Goal: Find specific fact: Find specific fact

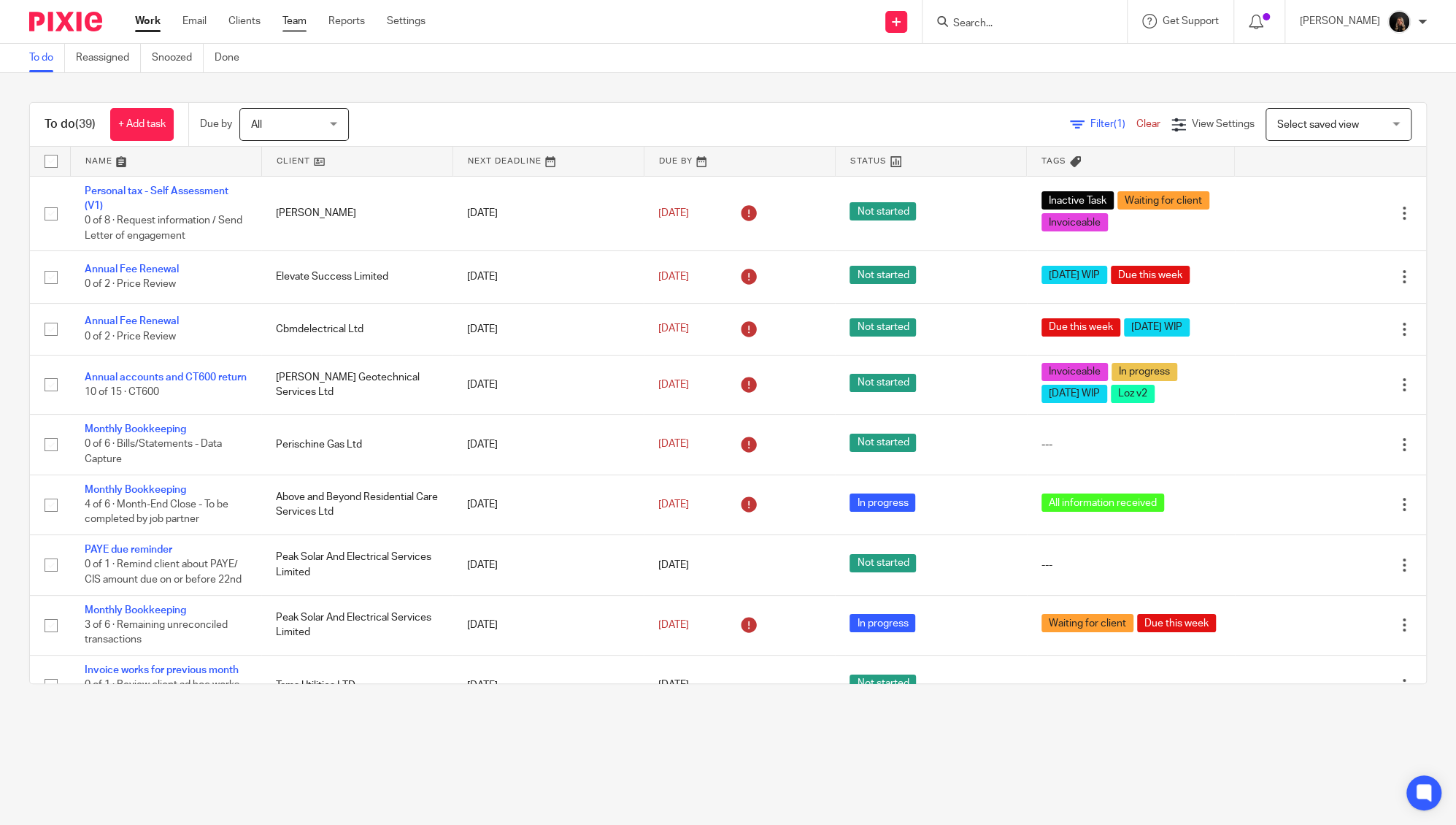
click at [302, 20] on link "Team" at bounding box center [294, 21] width 24 height 15
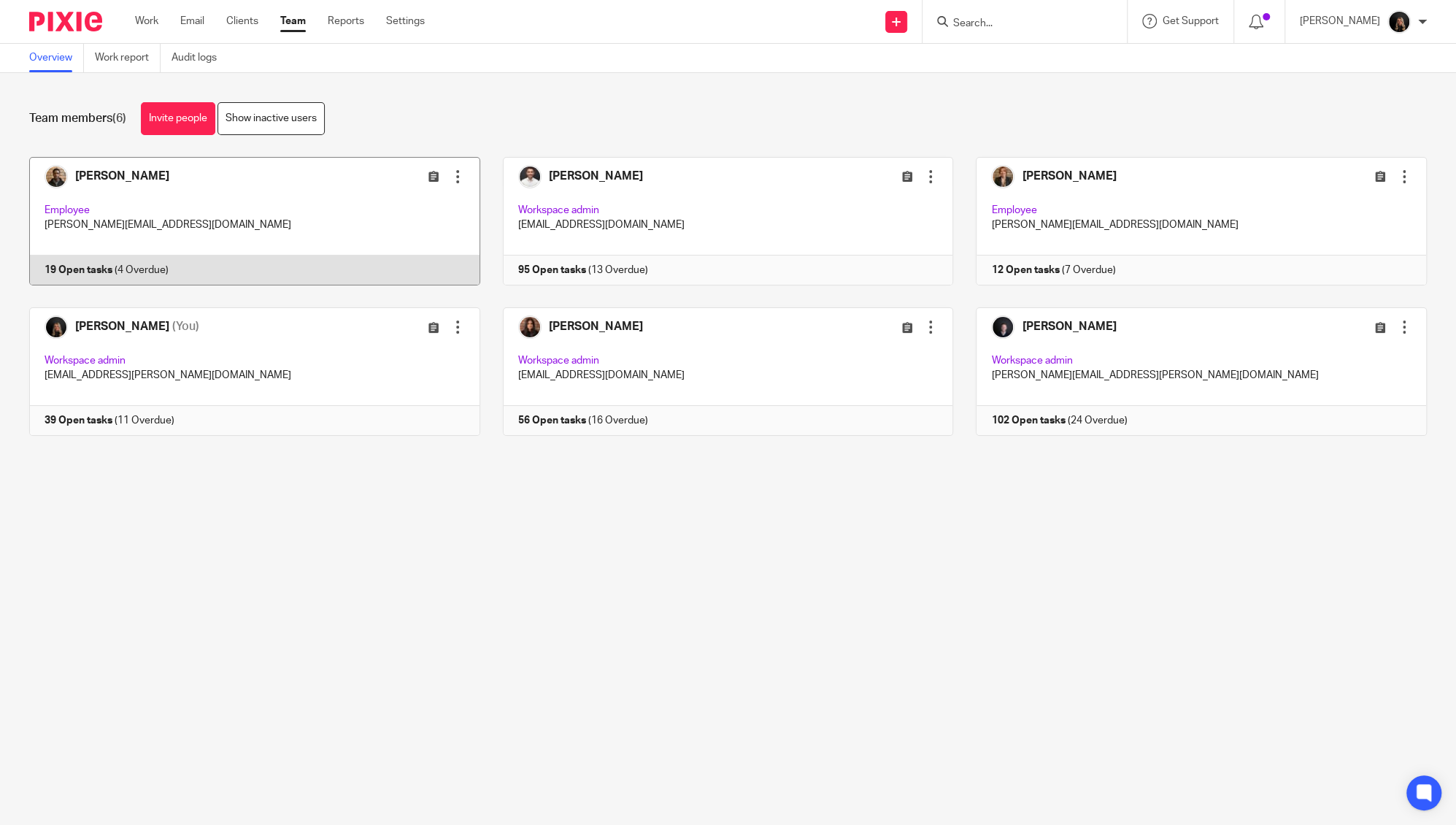
click at [184, 179] on link at bounding box center [243, 221] width 474 height 128
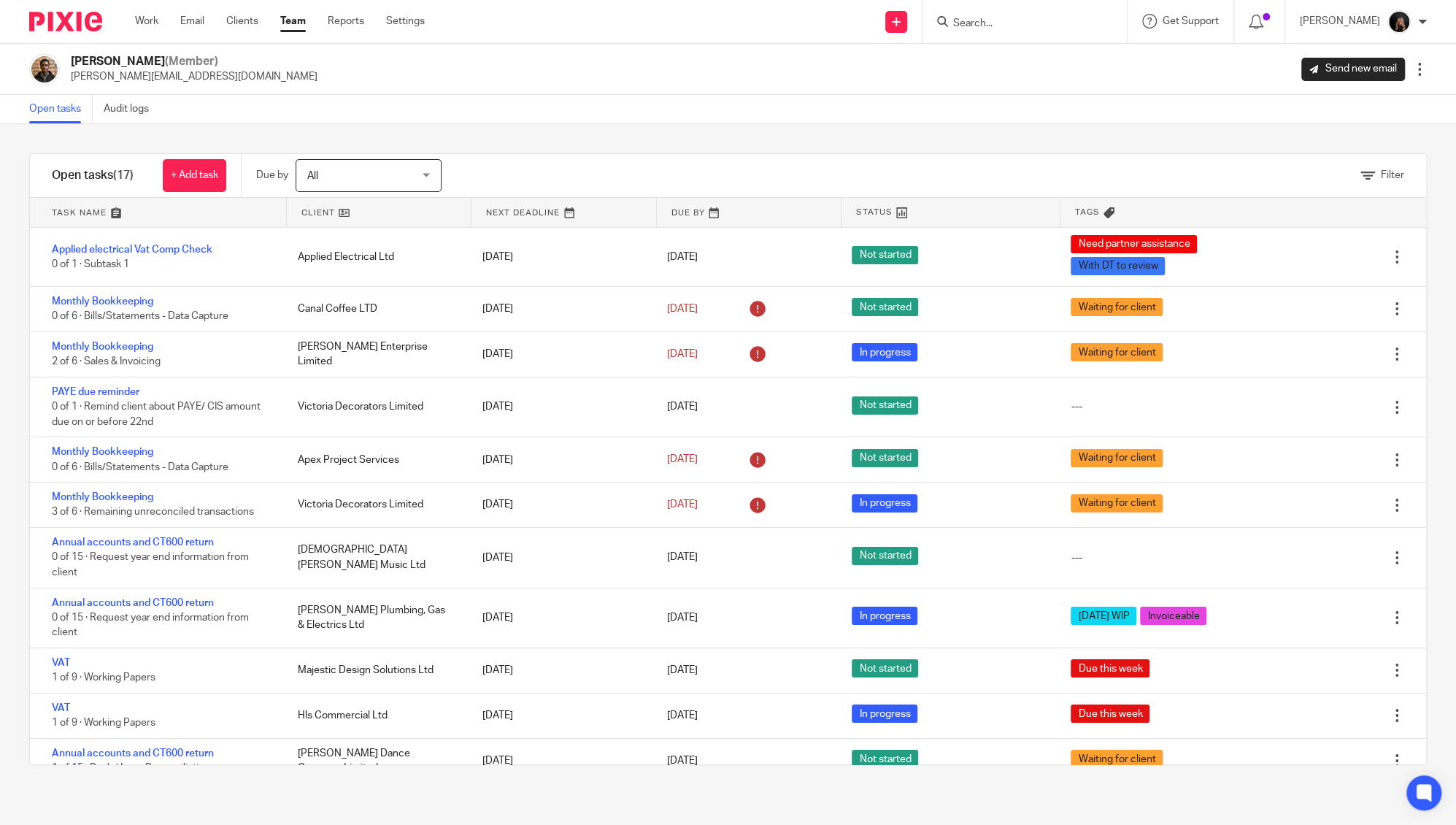
click at [58, 206] on link at bounding box center [158, 212] width 257 height 29
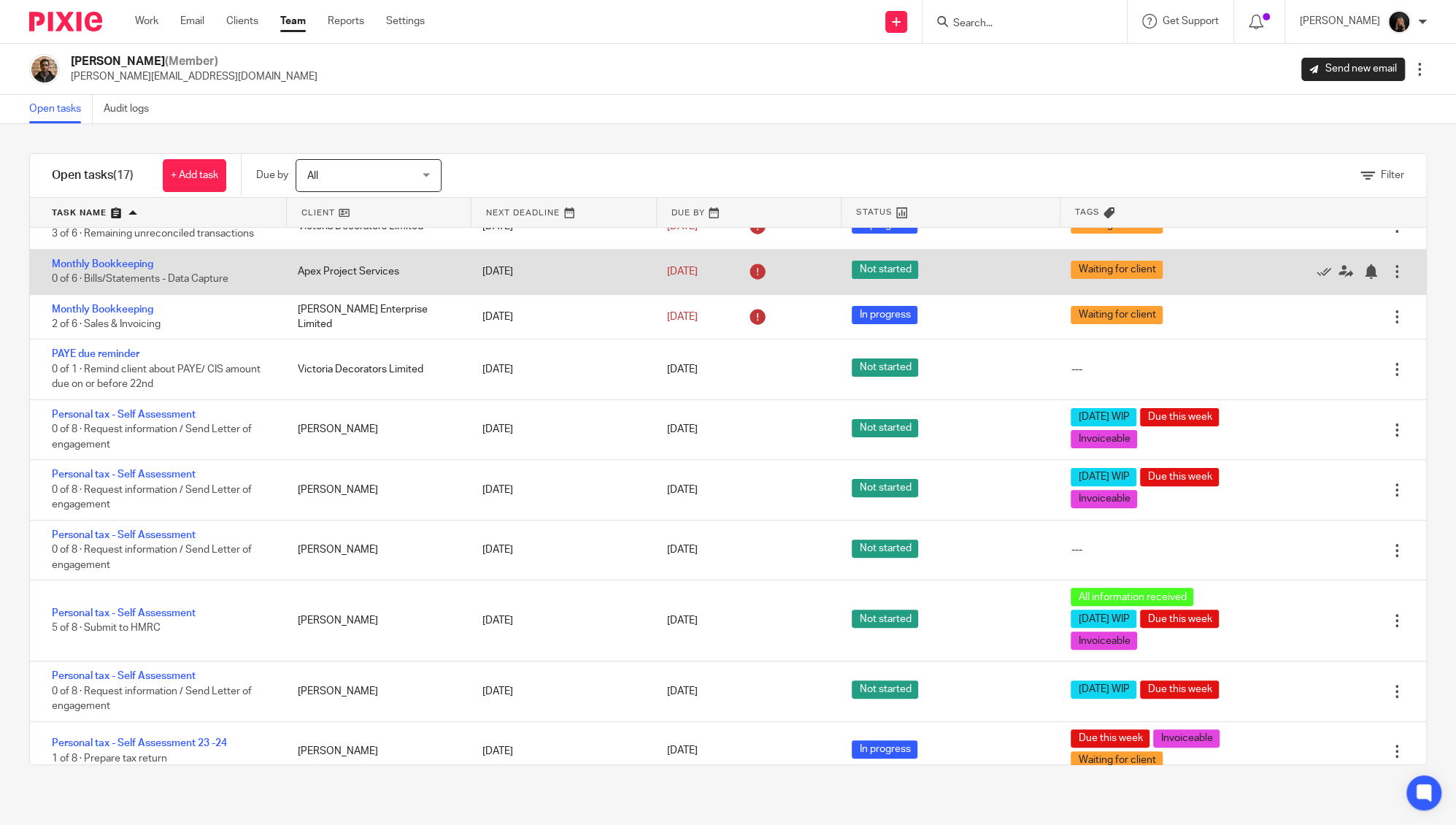
scroll to position [402, 0]
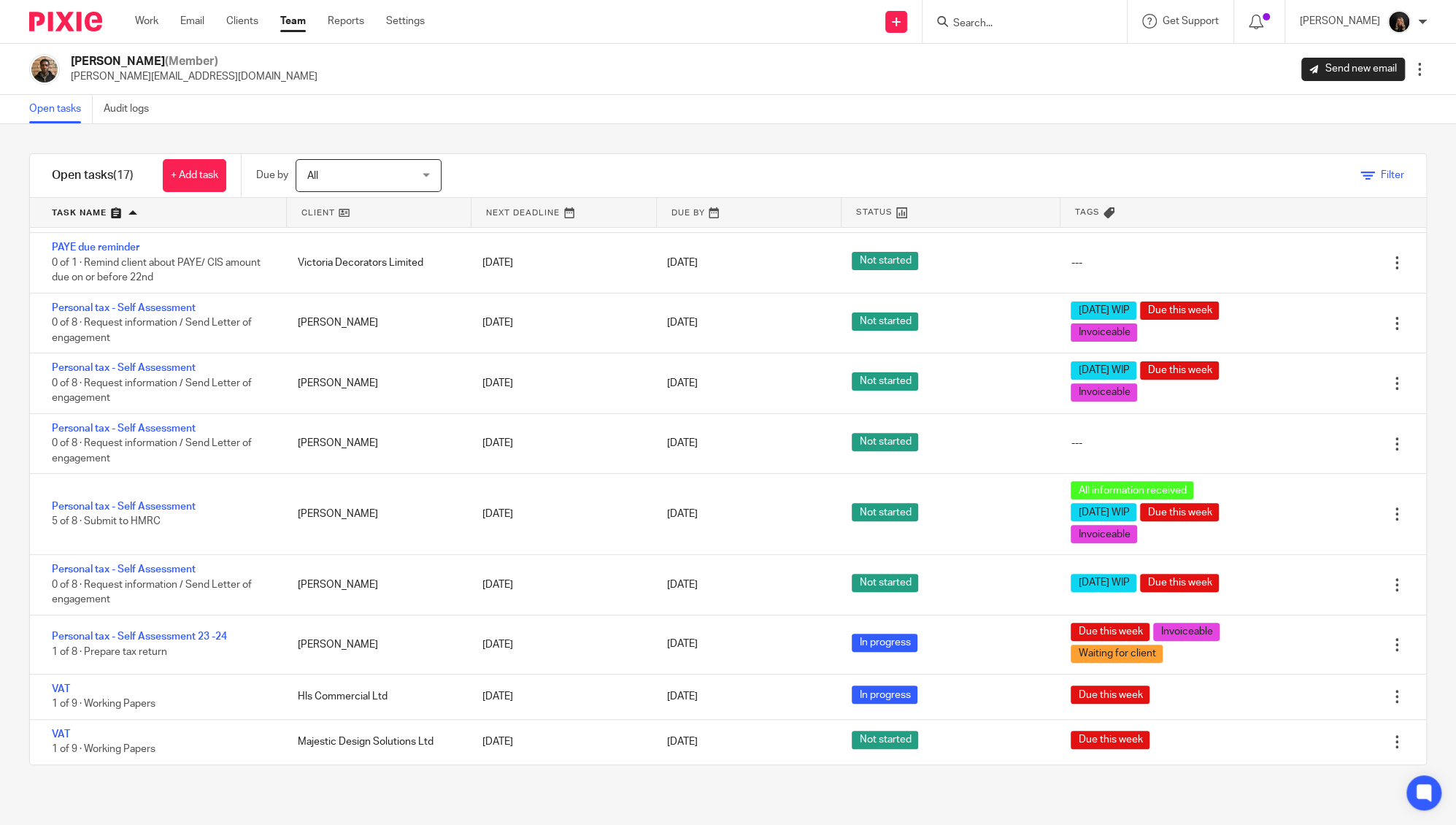
click at [1381, 179] on span "Filter" at bounding box center [1392, 175] width 23 height 10
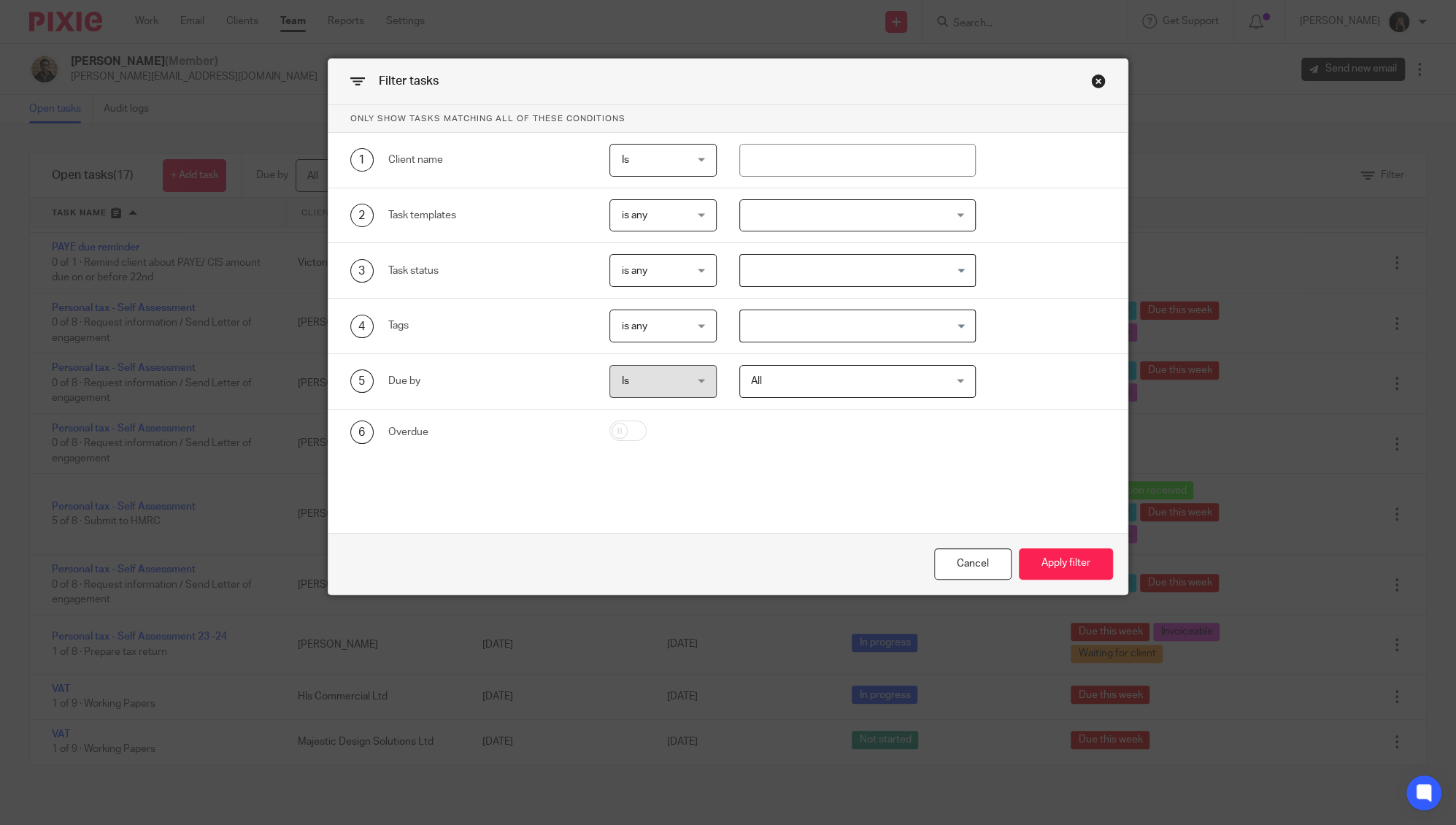
click at [782, 319] on input "Search for option" at bounding box center [854, 326] width 226 height 26
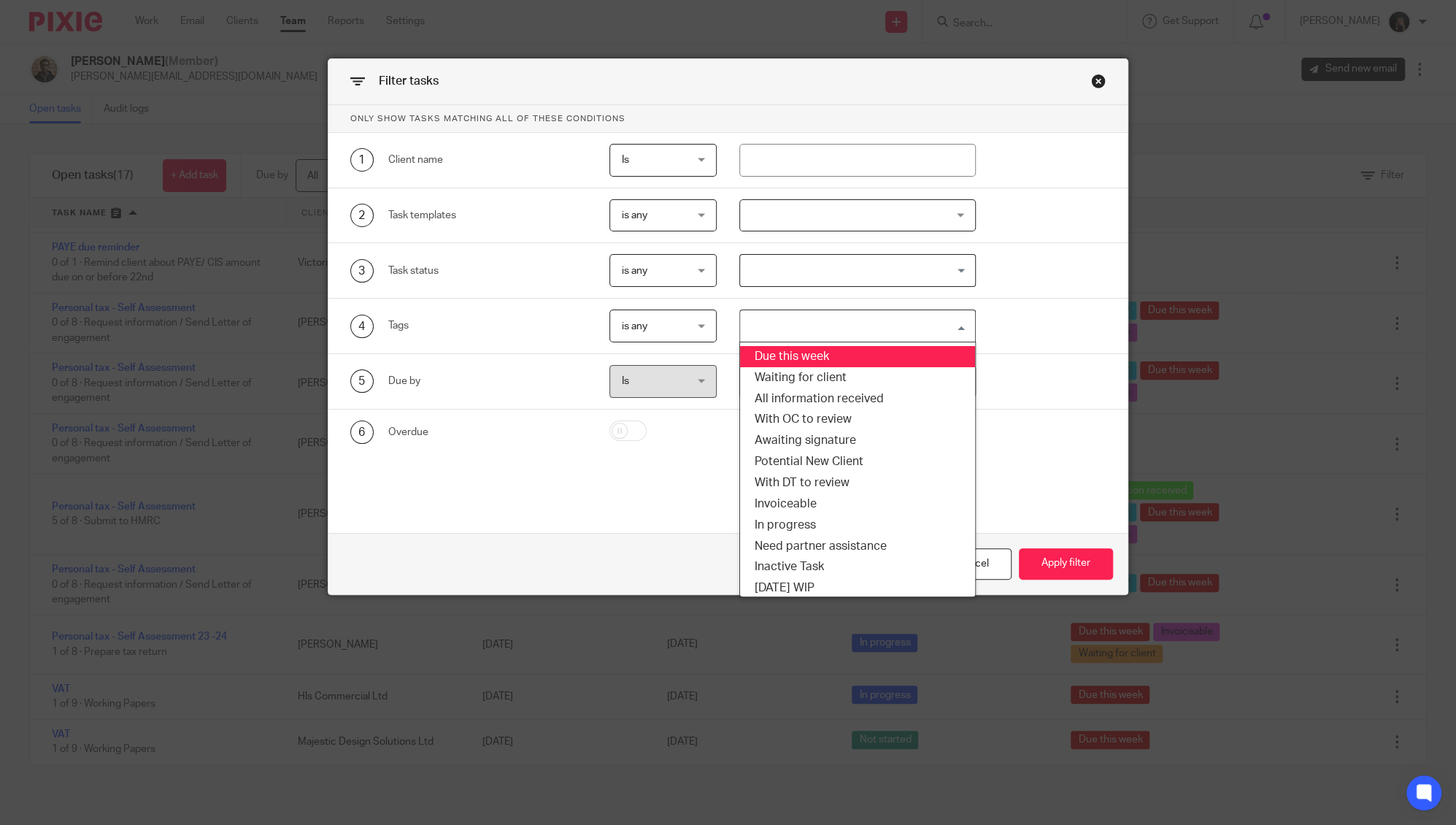
click at [791, 357] on li "Due this week" at bounding box center [857, 356] width 235 height 21
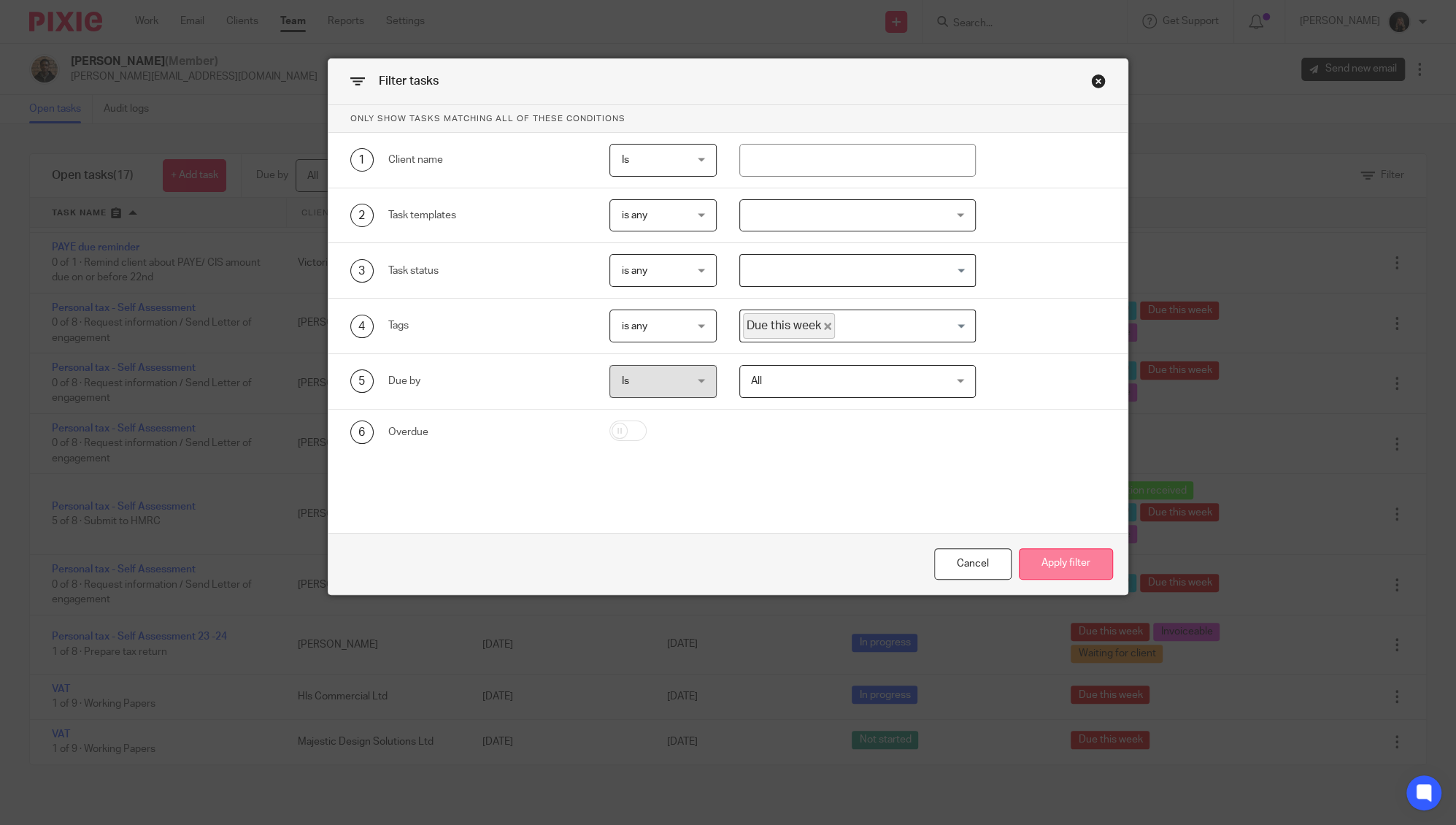
click at [1028, 569] on button "Apply filter" at bounding box center [1066, 564] width 94 height 31
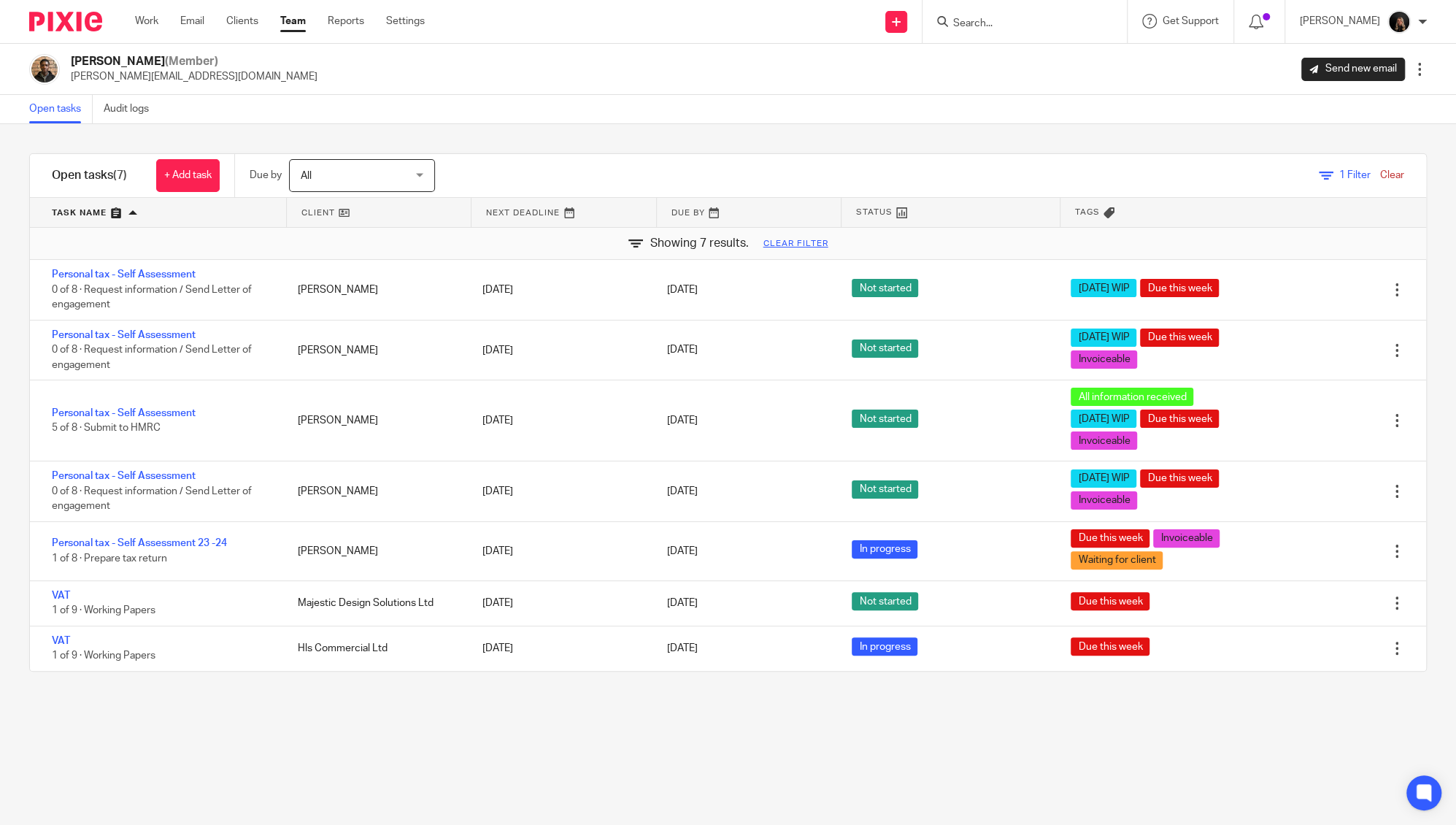
click at [108, 206] on link at bounding box center [158, 212] width 257 height 29
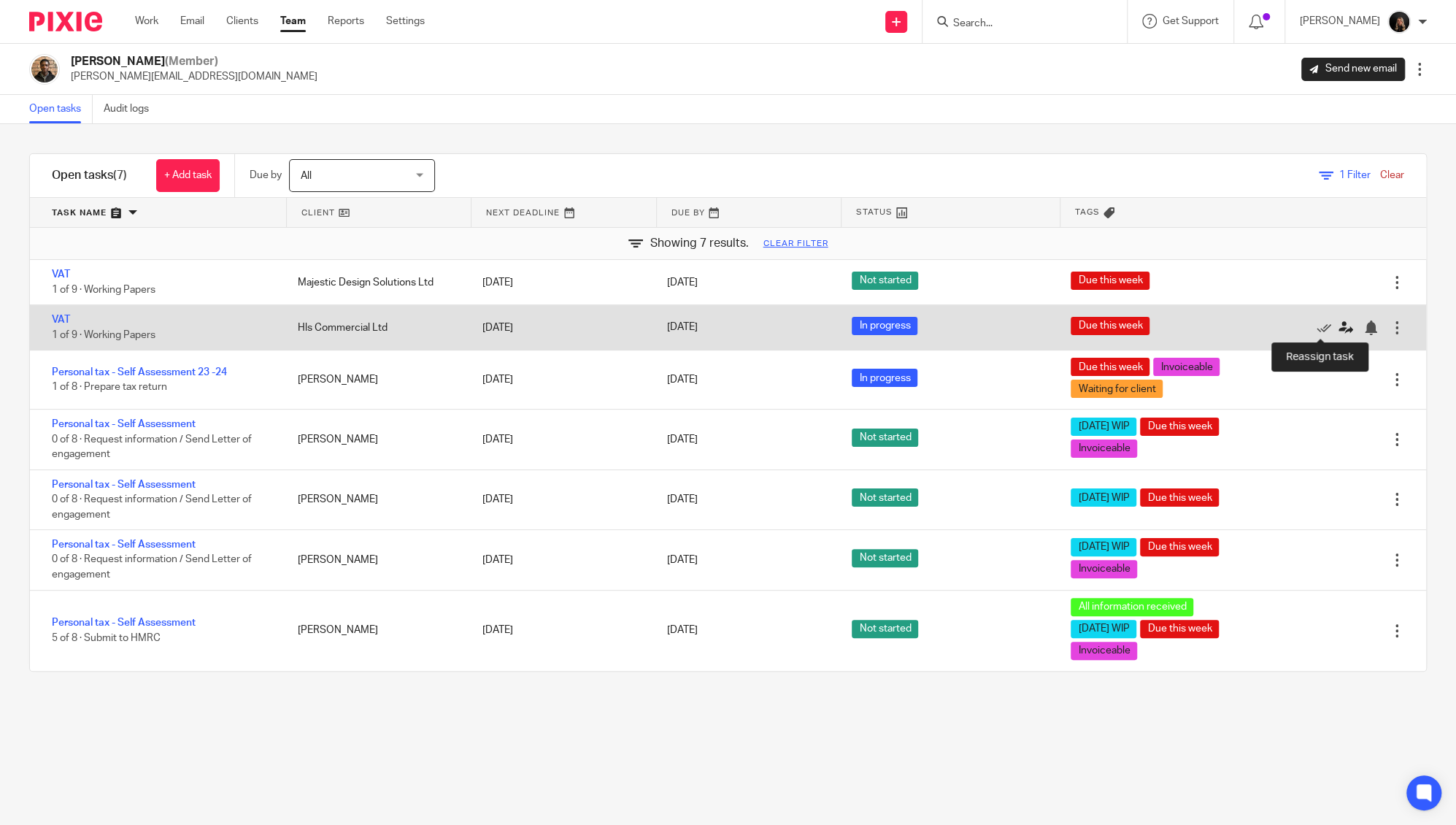
click at [1339, 327] on icon at bounding box center [1346, 327] width 15 height 15
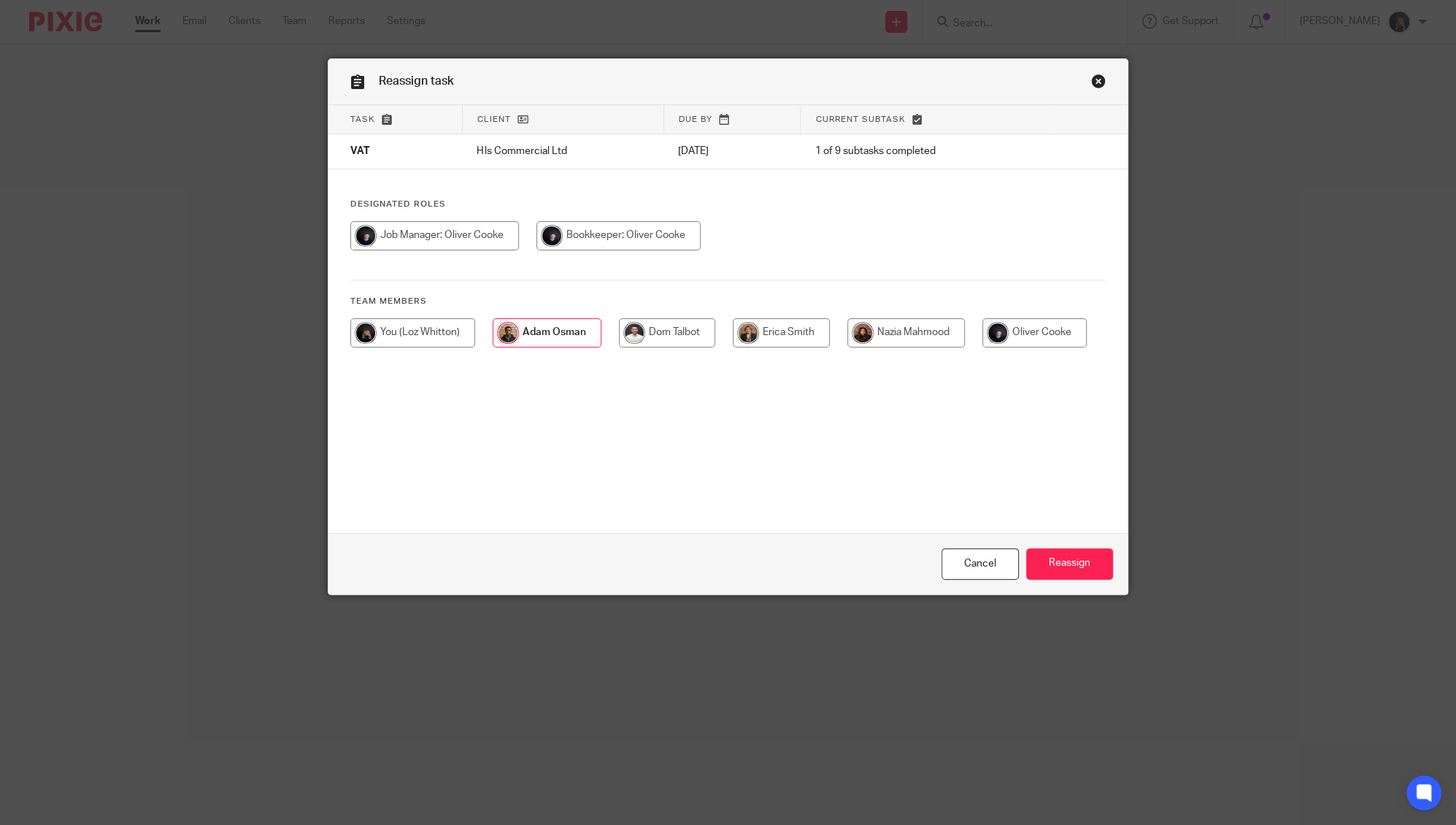
click at [913, 330] on input "radio" at bounding box center [907, 333] width 118 height 29
radio input "true"
click at [971, 573] on link "Cancel" at bounding box center [980, 564] width 77 height 31
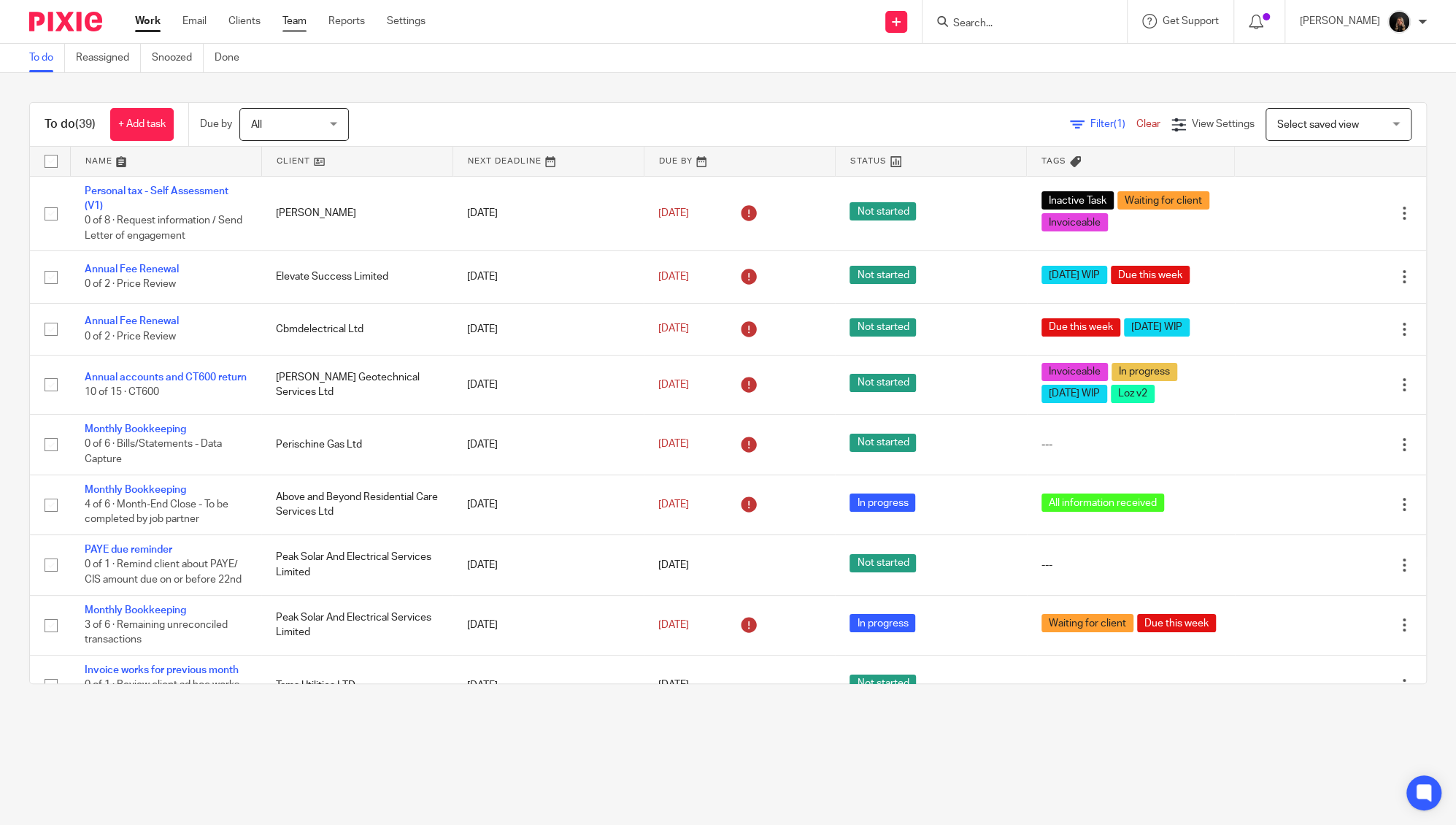
click at [297, 23] on link "Team" at bounding box center [294, 21] width 24 height 15
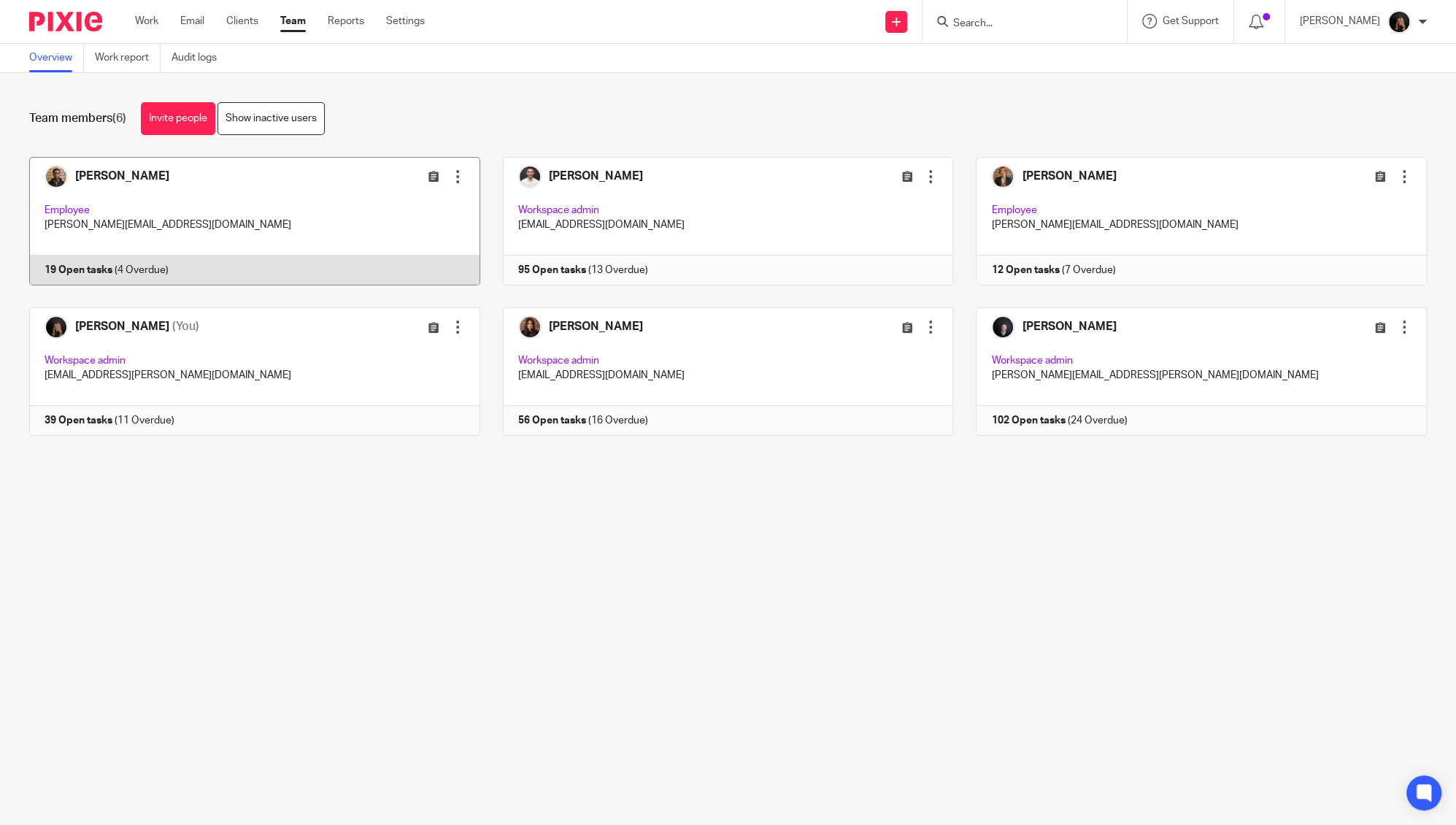
click at [275, 222] on link at bounding box center [243, 221] width 474 height 128
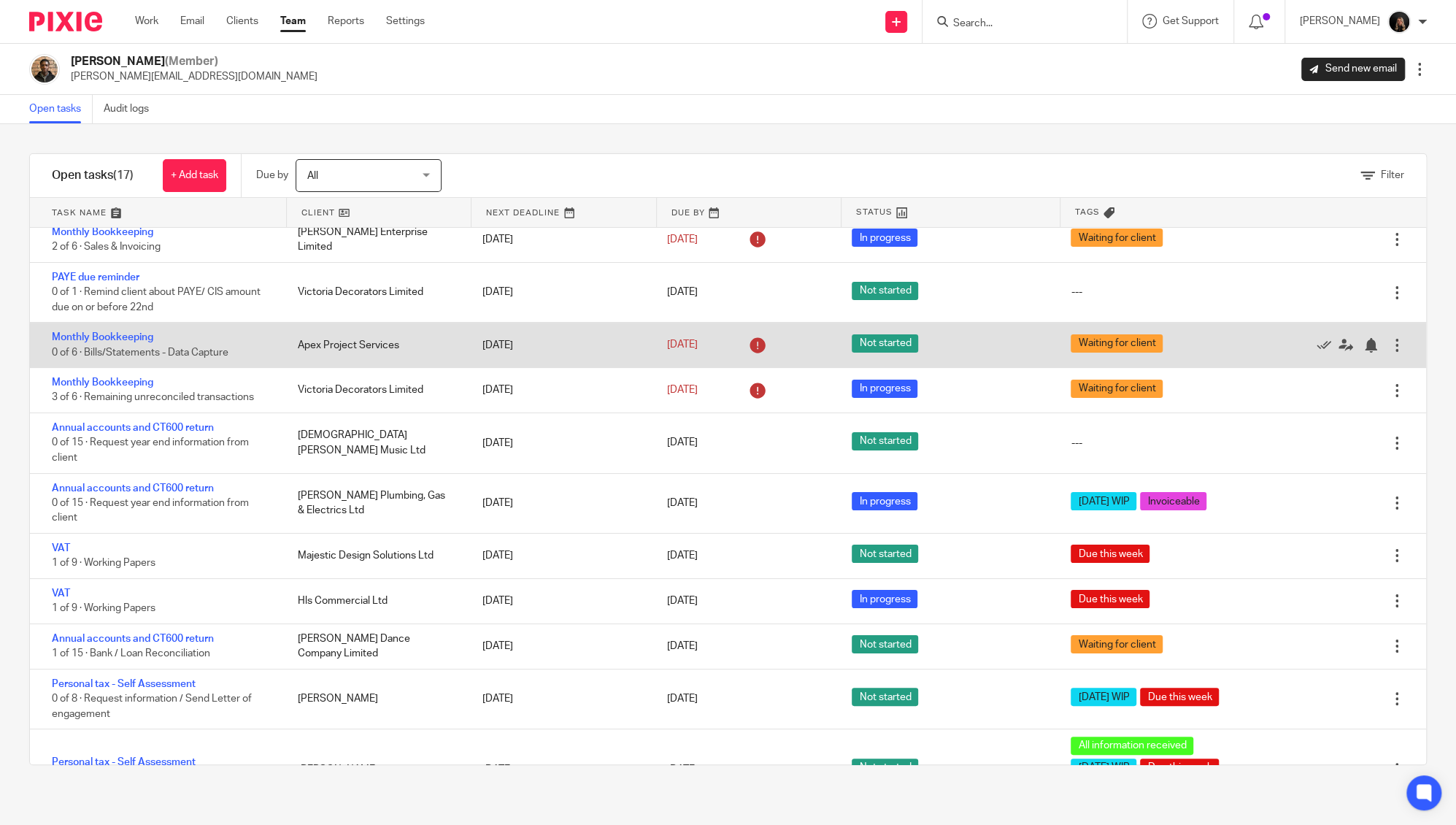
scroll to position [132, 0]
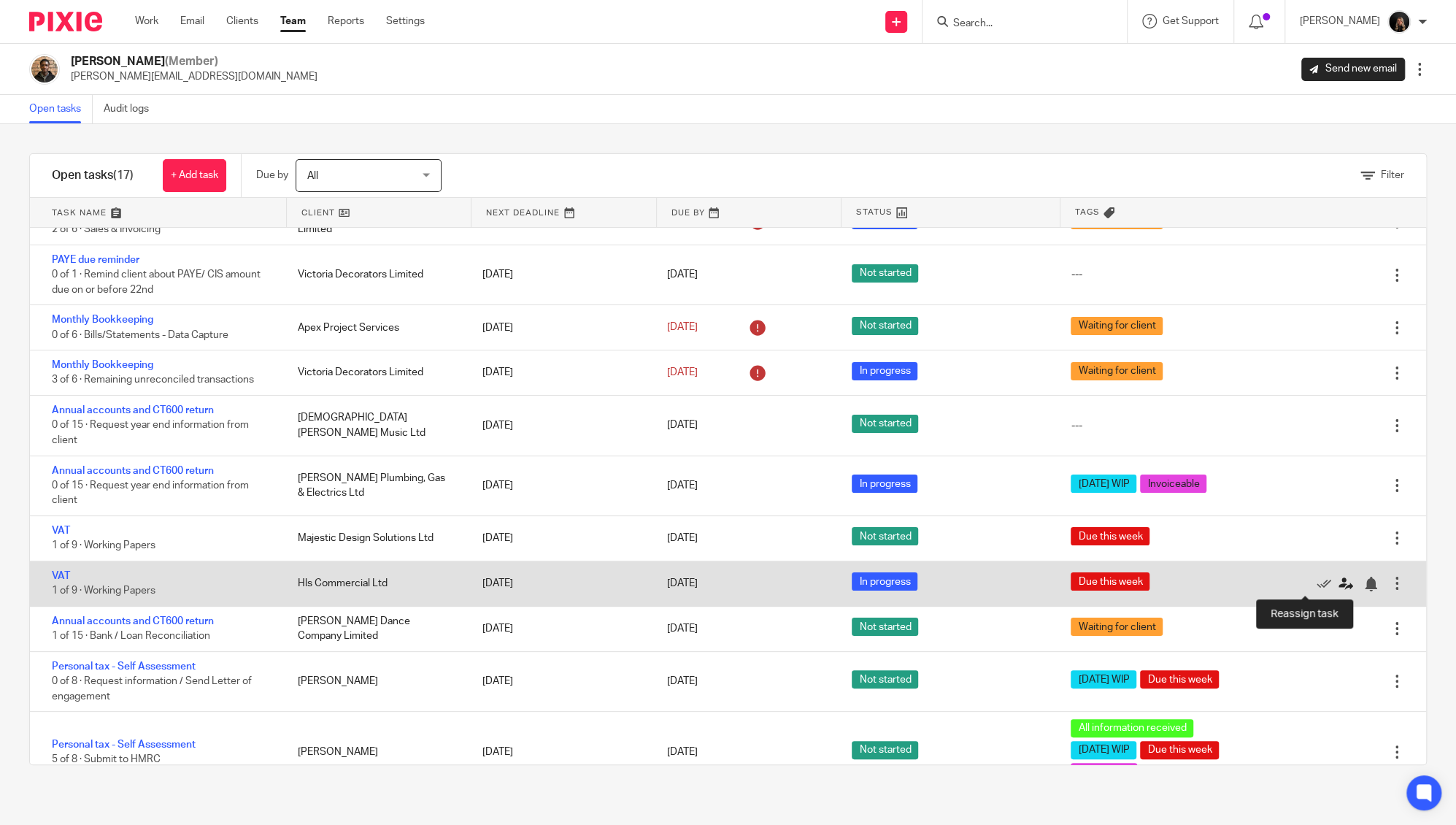
click at [1339, 584] on icon at bounding box center [1346, 584] width 15 height 15
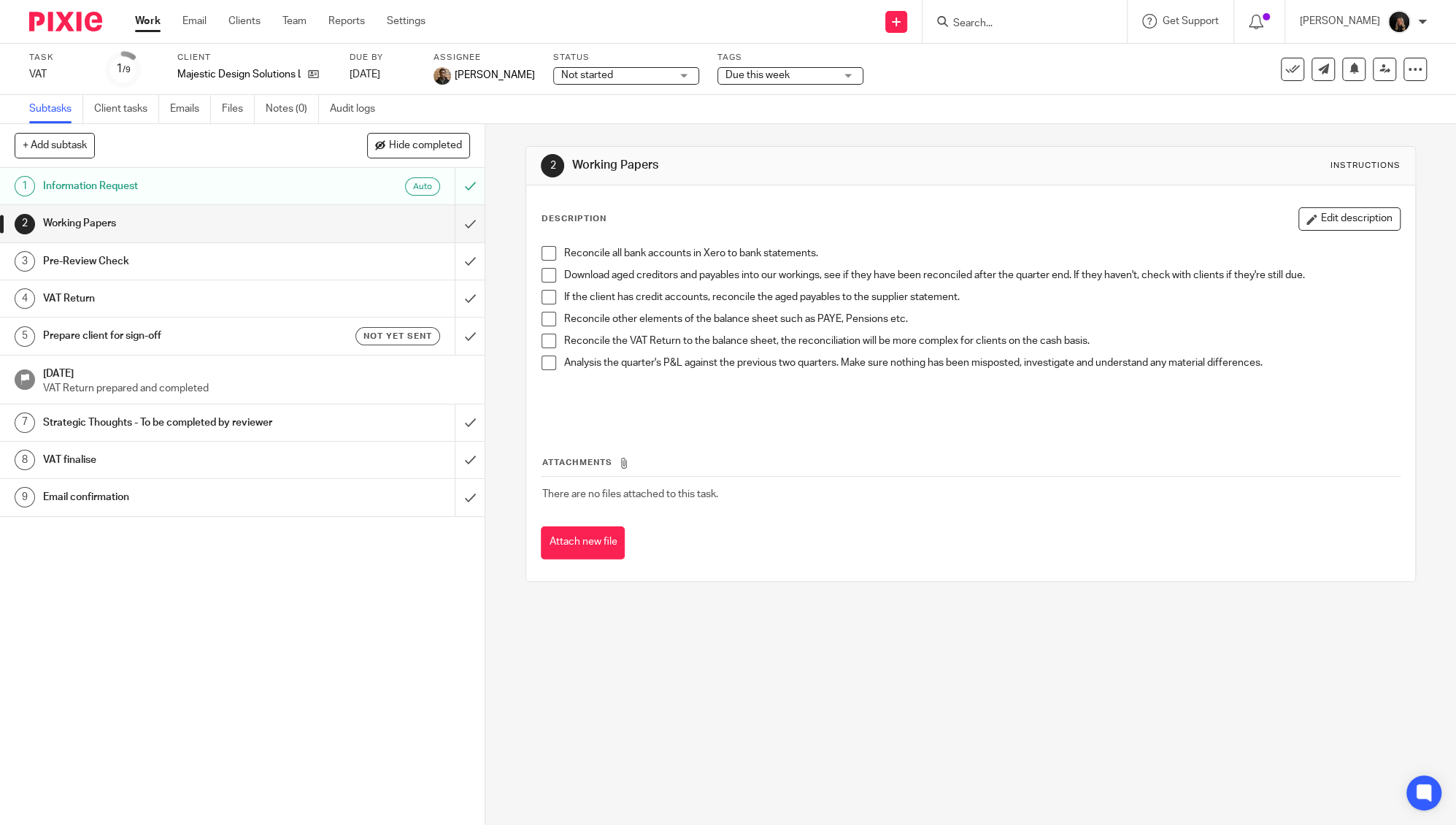
click at [741, 76] on span "Due this week" at bounding box center [757, 75] width 65 height 10
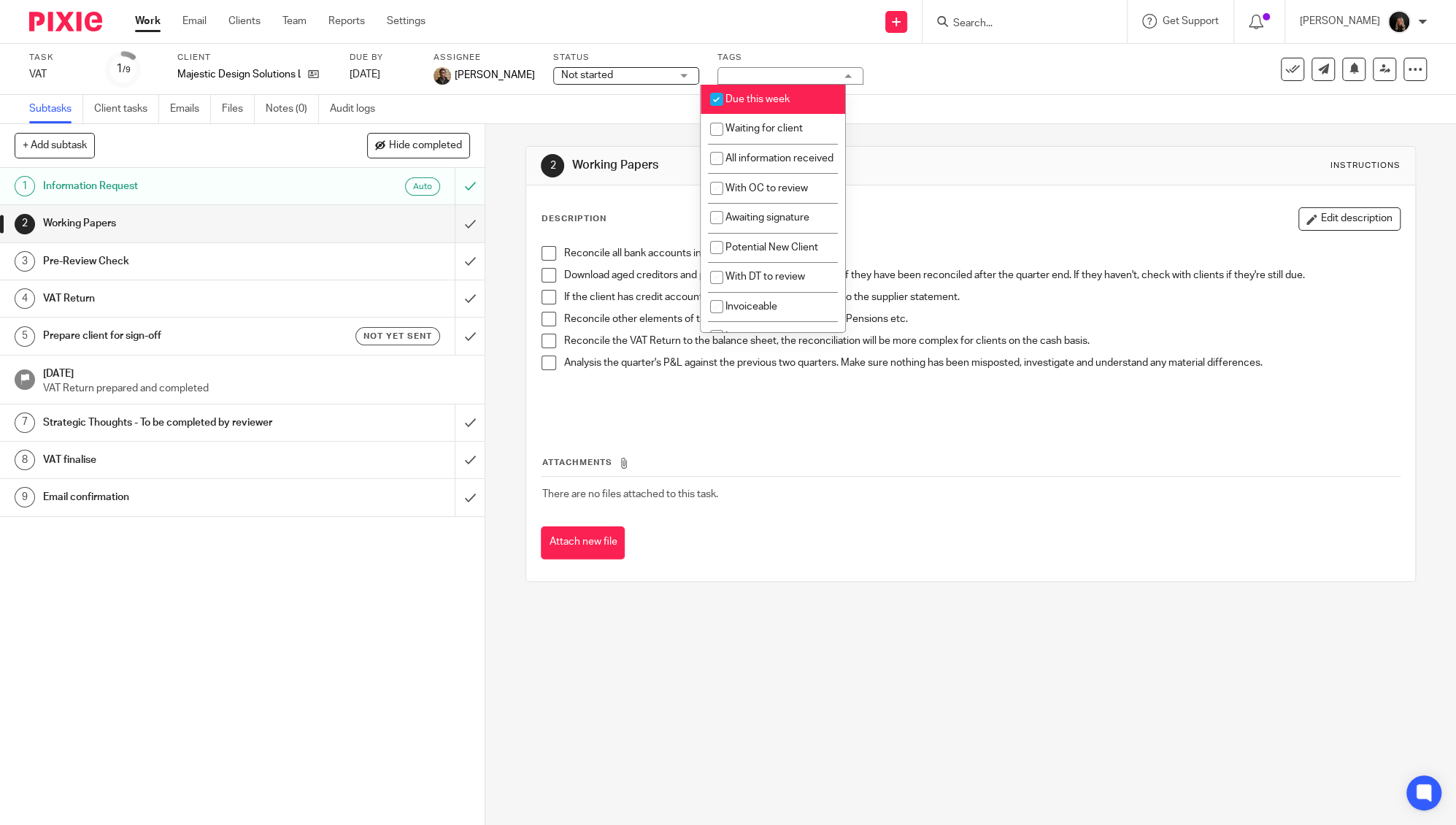
click at [724, 98] on input "checkbox" at bounding box center [716, 99] width 27 height 27
checkbox input "false"
click at [626, 79] on span "Not started" at bounding box center [616, 75] width 110 height 15
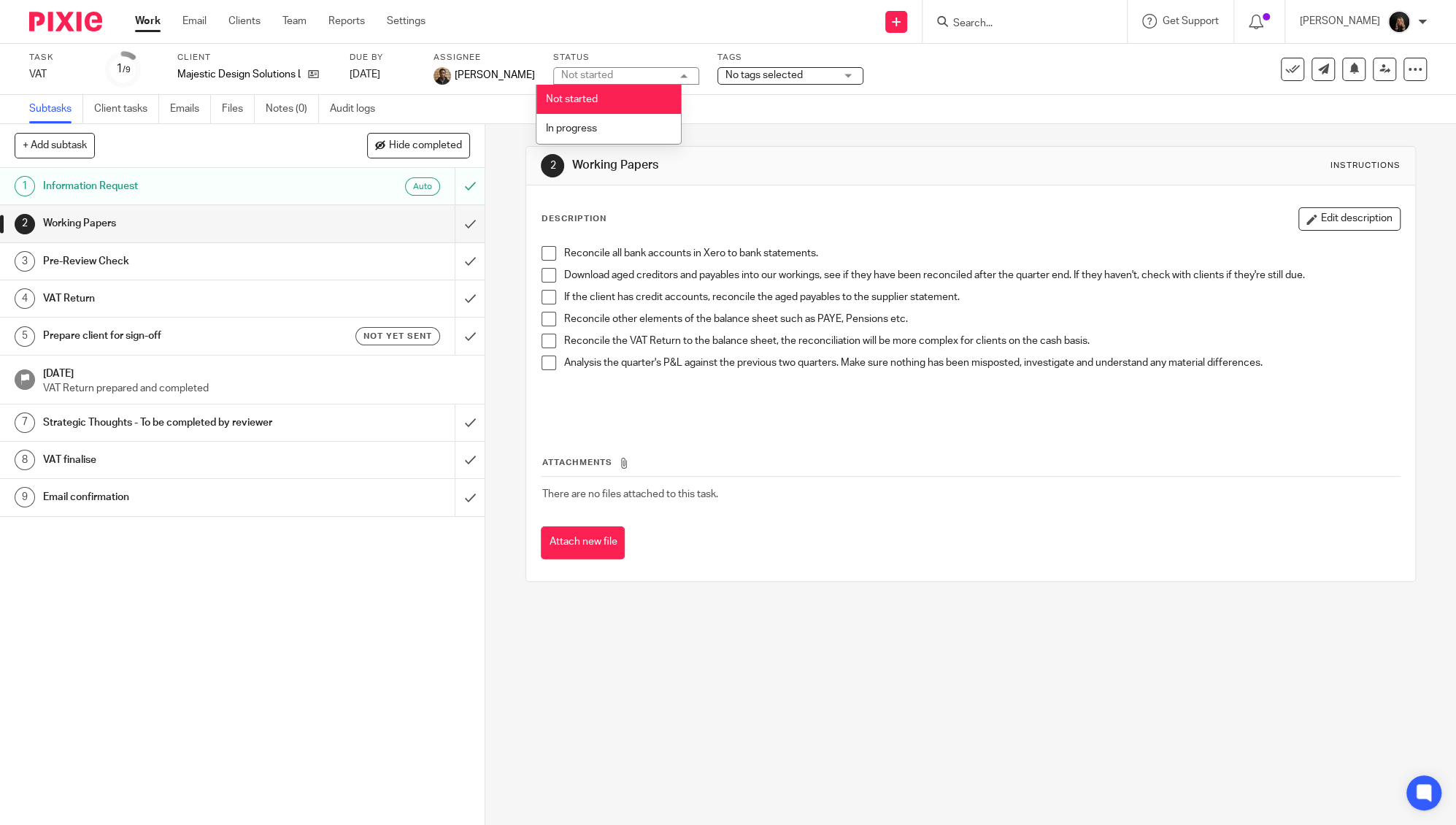
click at [795, 111] on div "Subtasks Client tasks Emails Files Notes (0) Audit logs" at bounding box center [728, 110] width 1456 height 29
click at [1373, 76] on link at bounding box center [1384, 69] width 23 height 23
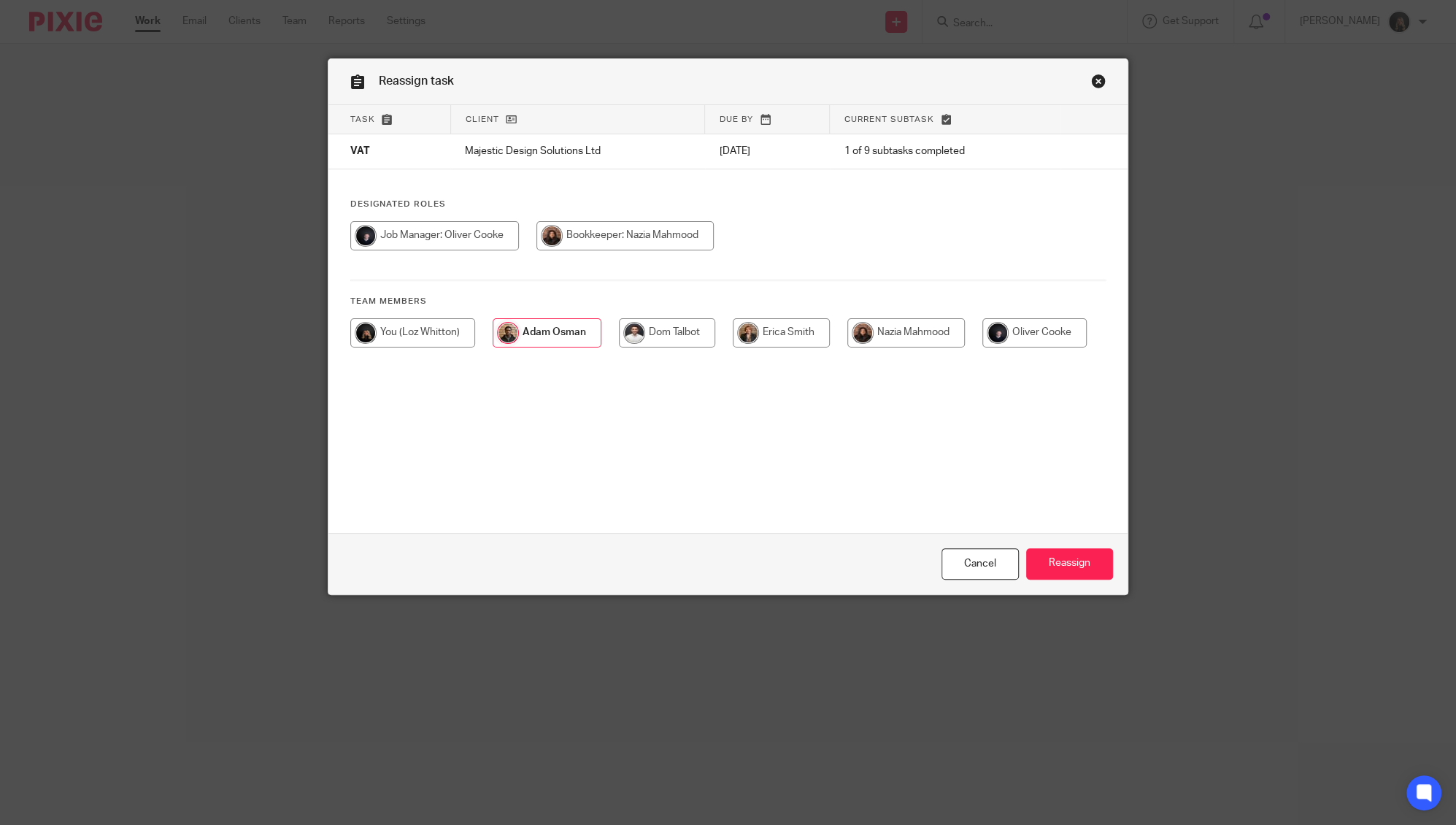
click at [892, 319] on input "radio" at bounding box center [907, 333] width 118 height 29
radio input "true"
click at [1037, 560] on input "Reassign" at bounding box center [1070, 564] width 87 height 31
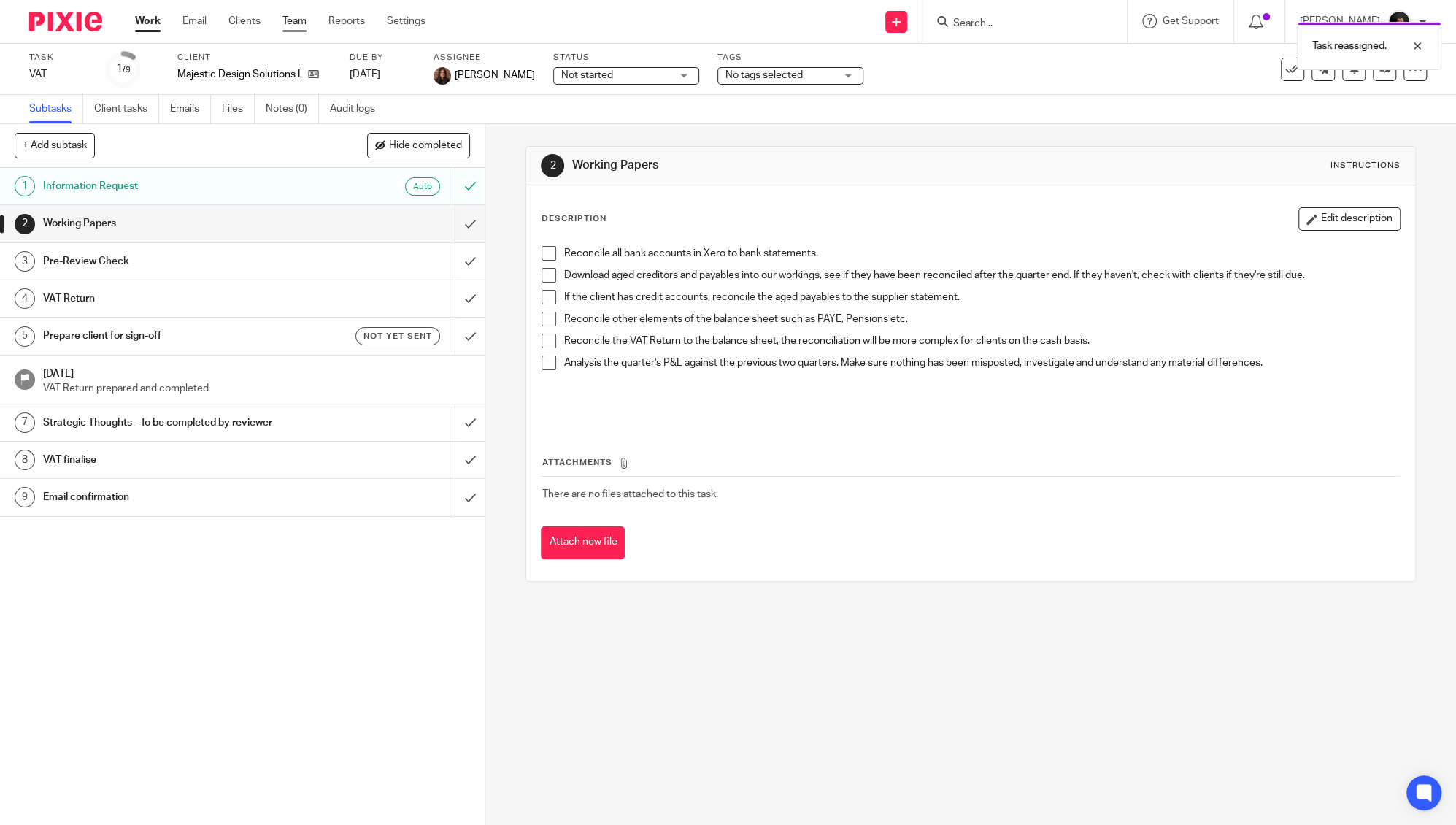
click at [294, 21] on link "Team" at bounding box center [294, 21] width 24 height 15
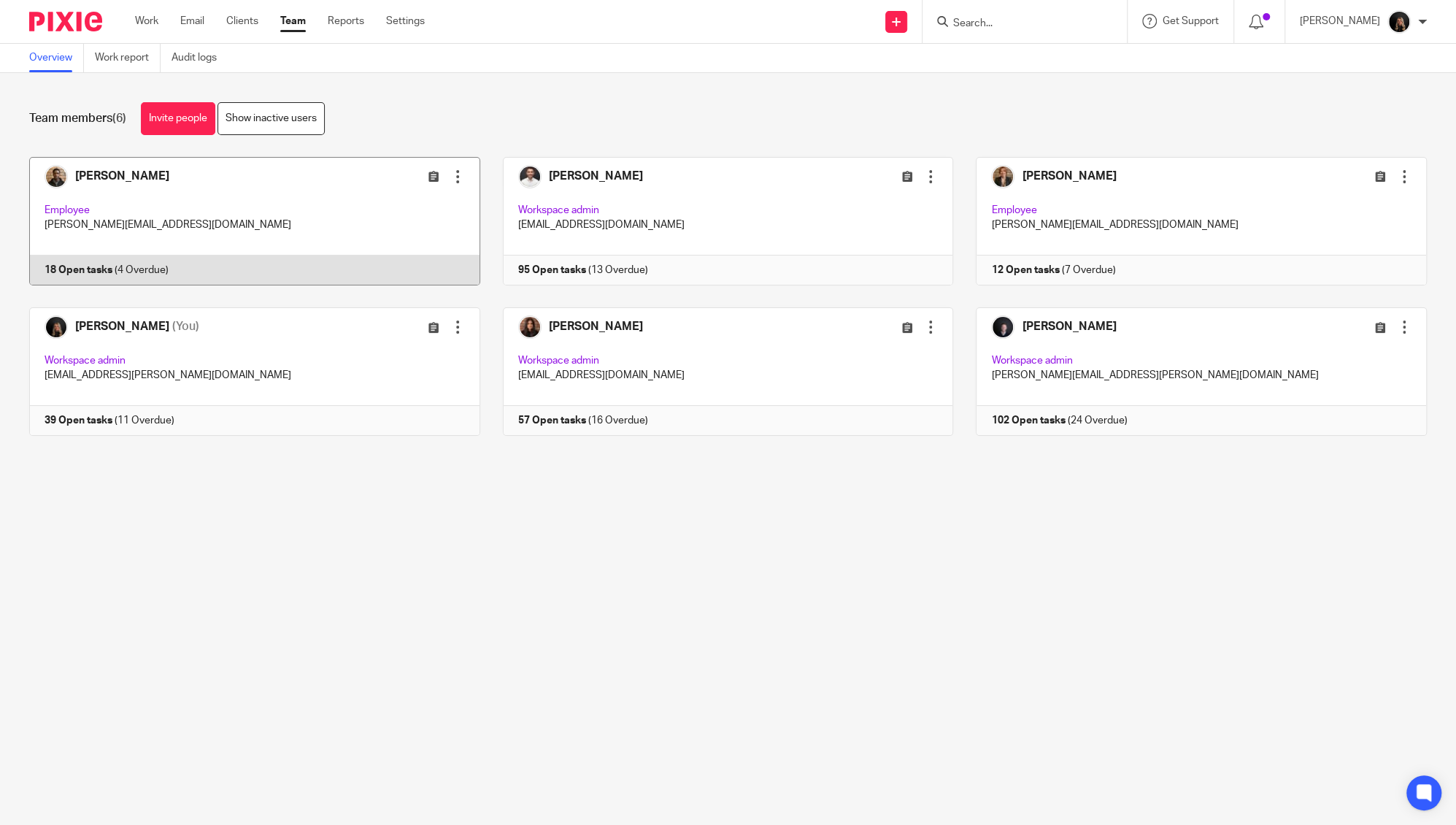
click at [219, 219] on link at bounding box center [243, 221] width 474 height 128
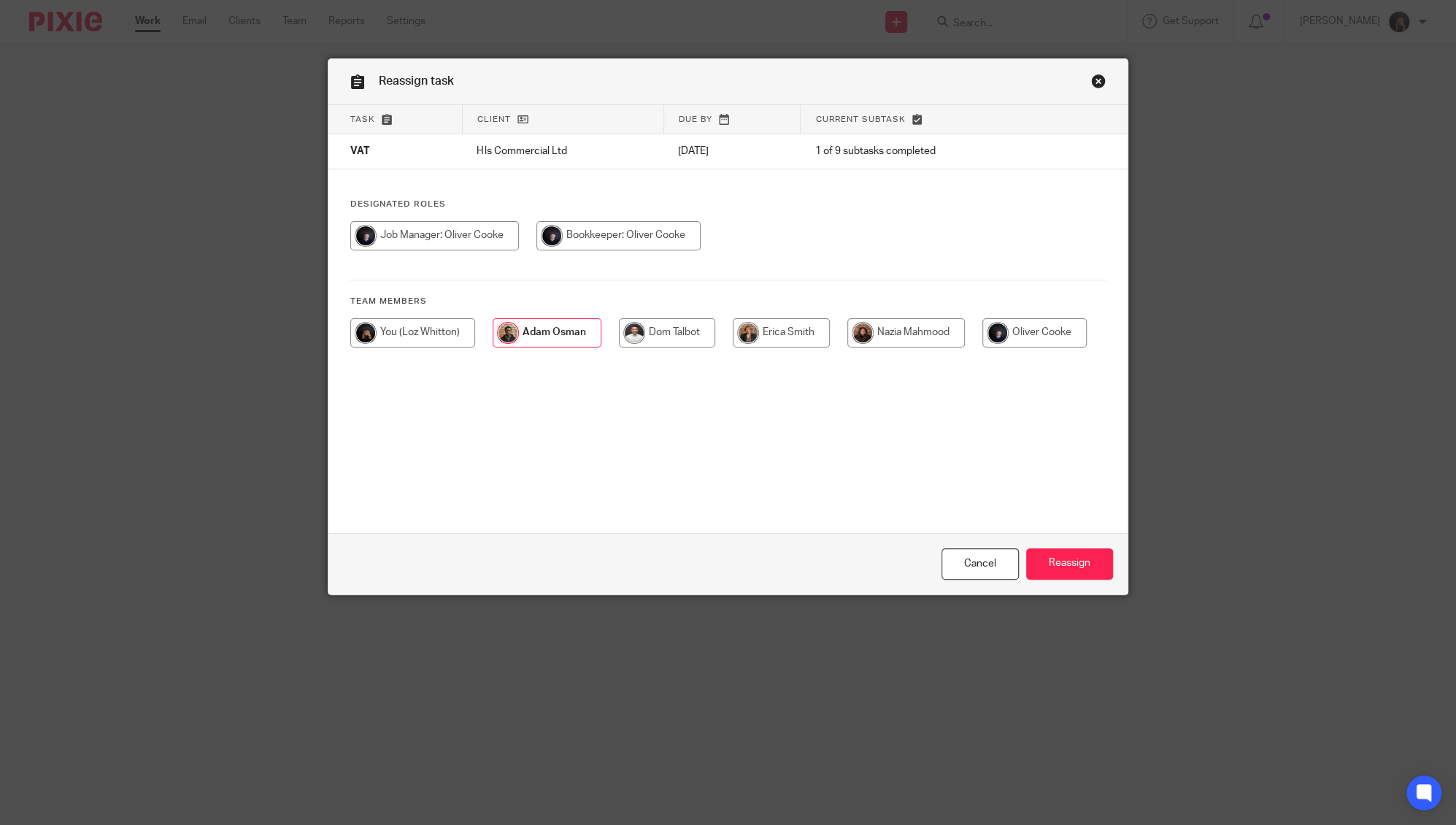
click at [778, 332] on input "radio" at bounding box center [782, 333] width 97 height 29
radio input "true"
click at [1041, 558] on input "Reassign" at bounding box center [1070, 564] width 87 height 31
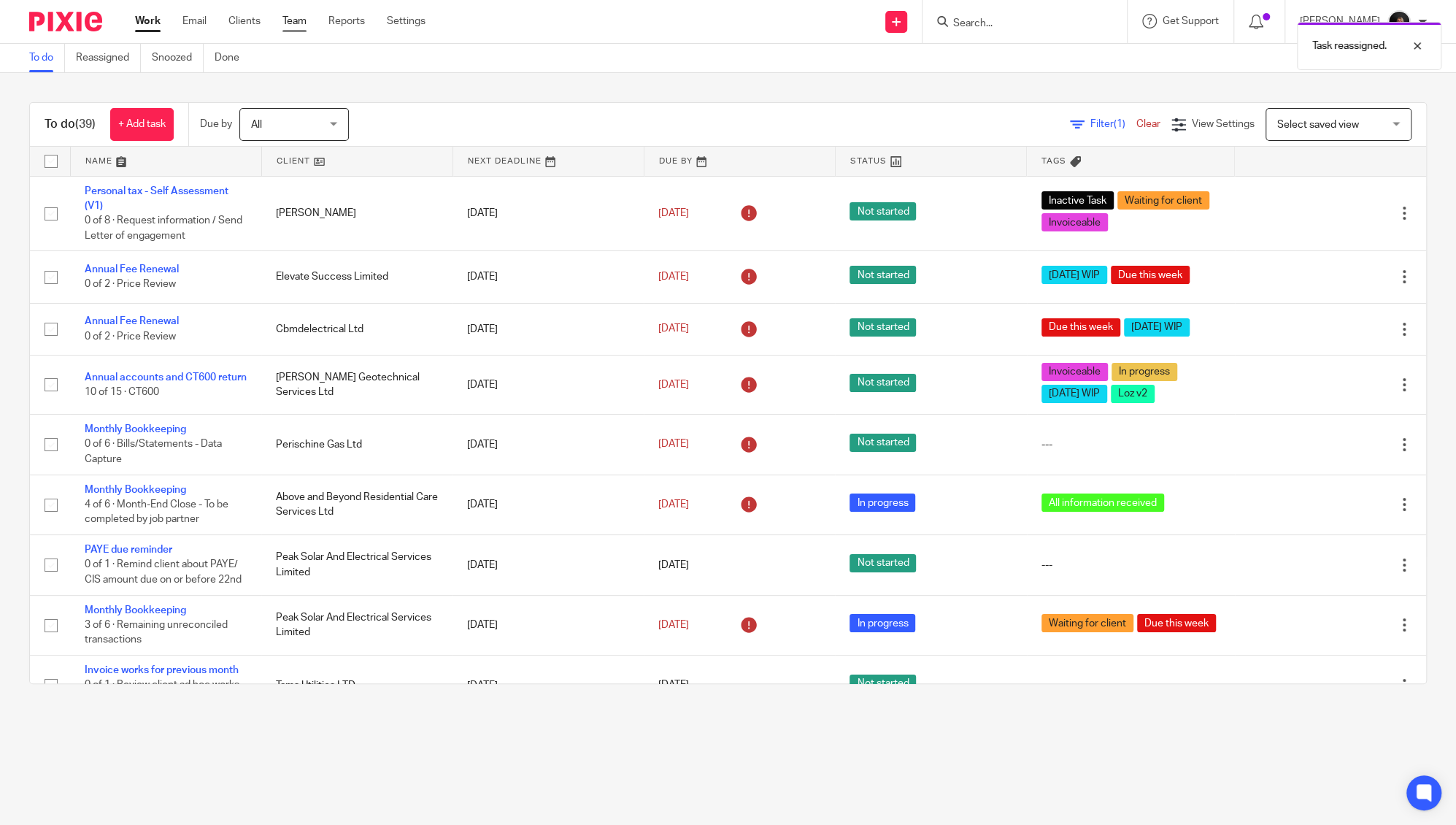
click at [298, 17] on link "Team" at bounding box center [294, 21] width 24 height 15
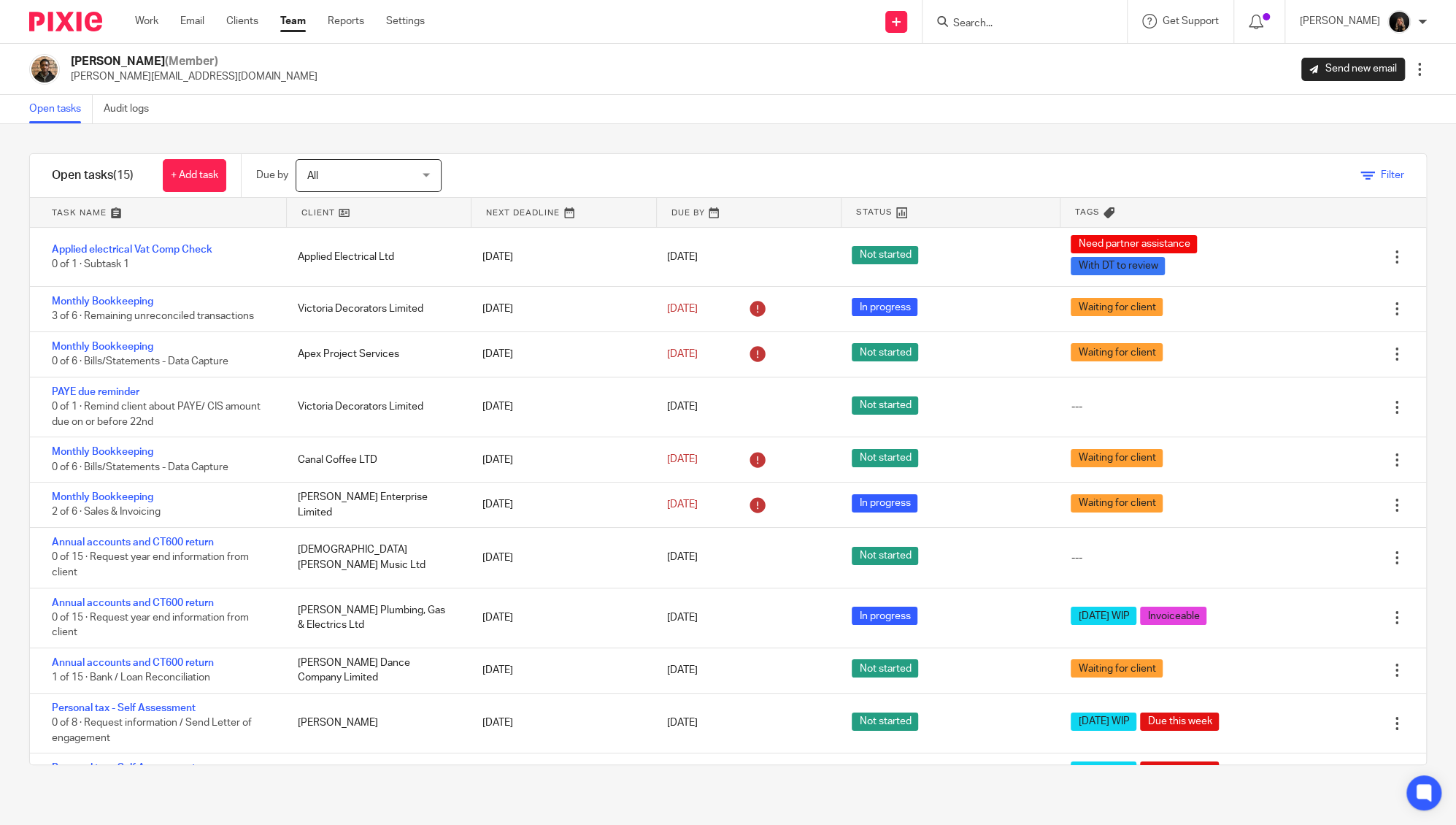
click at [1361, 181] on icon at bounding box center [1368, 176] width 15 height 15
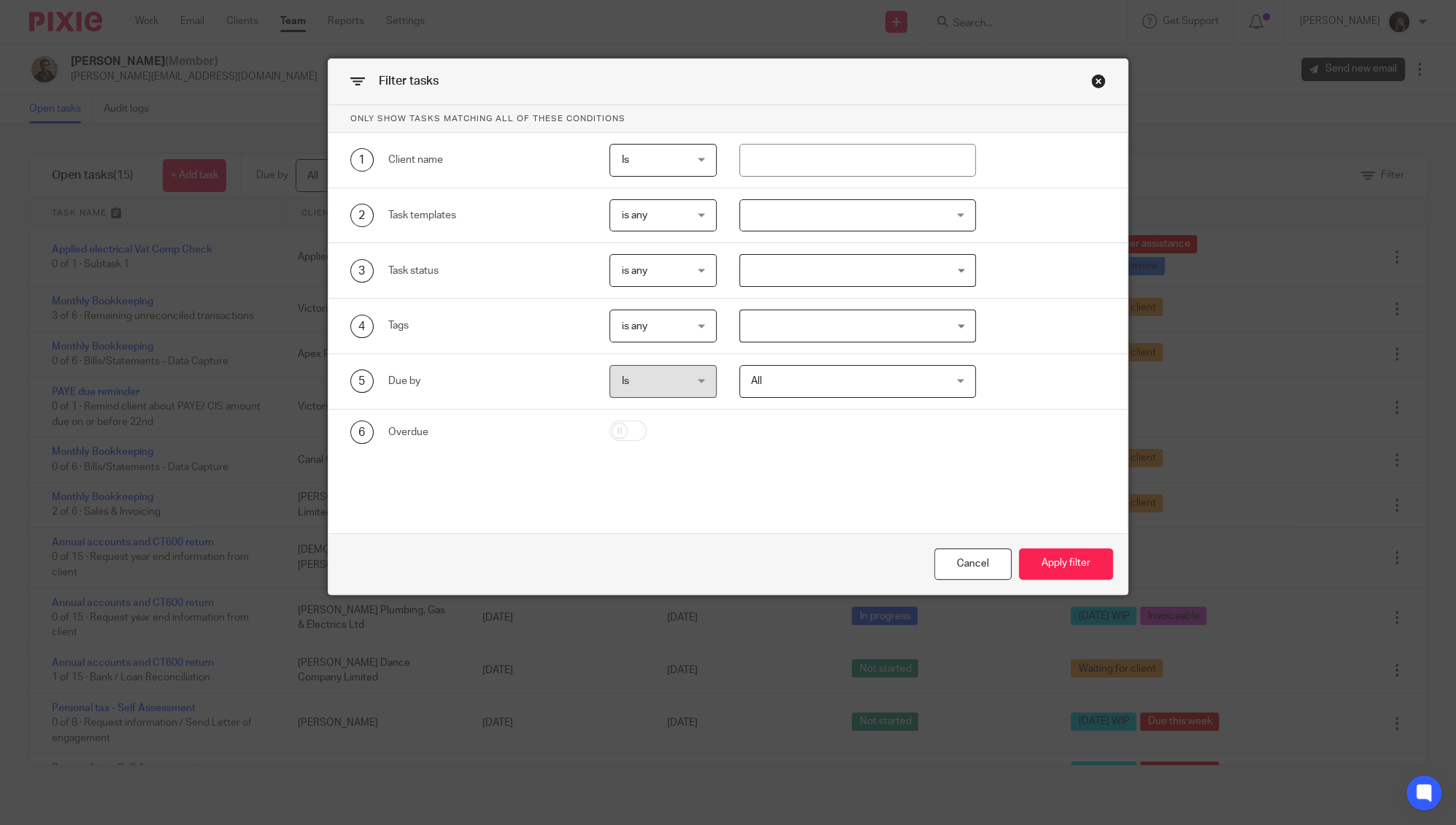
click at [801, 327] on input "Search for option" at bounding box center [854, 326] width 226 height 26
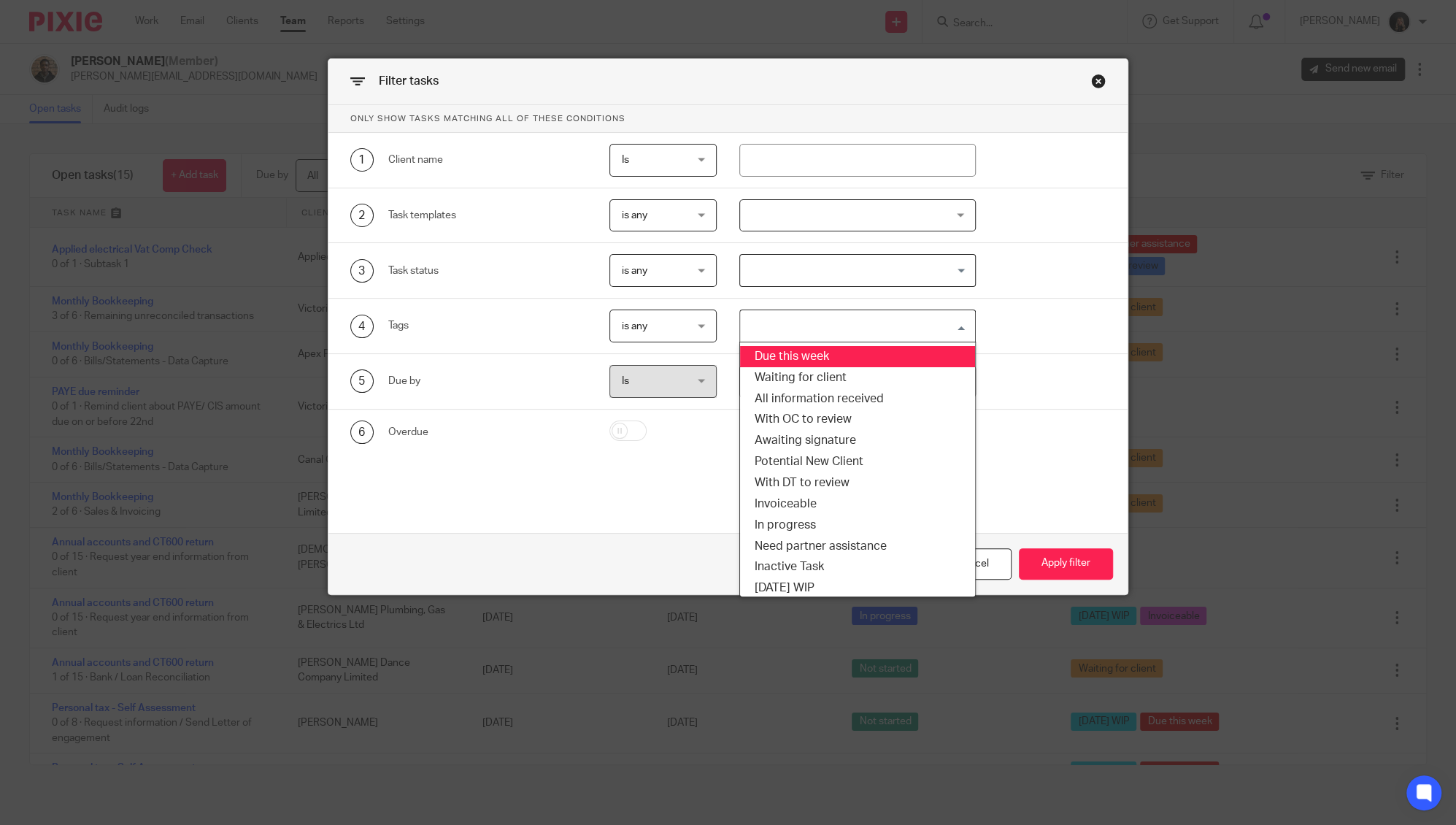
click at [798, 350] on li "Due this week" at bounding box center [857, 356] width 235 height 21
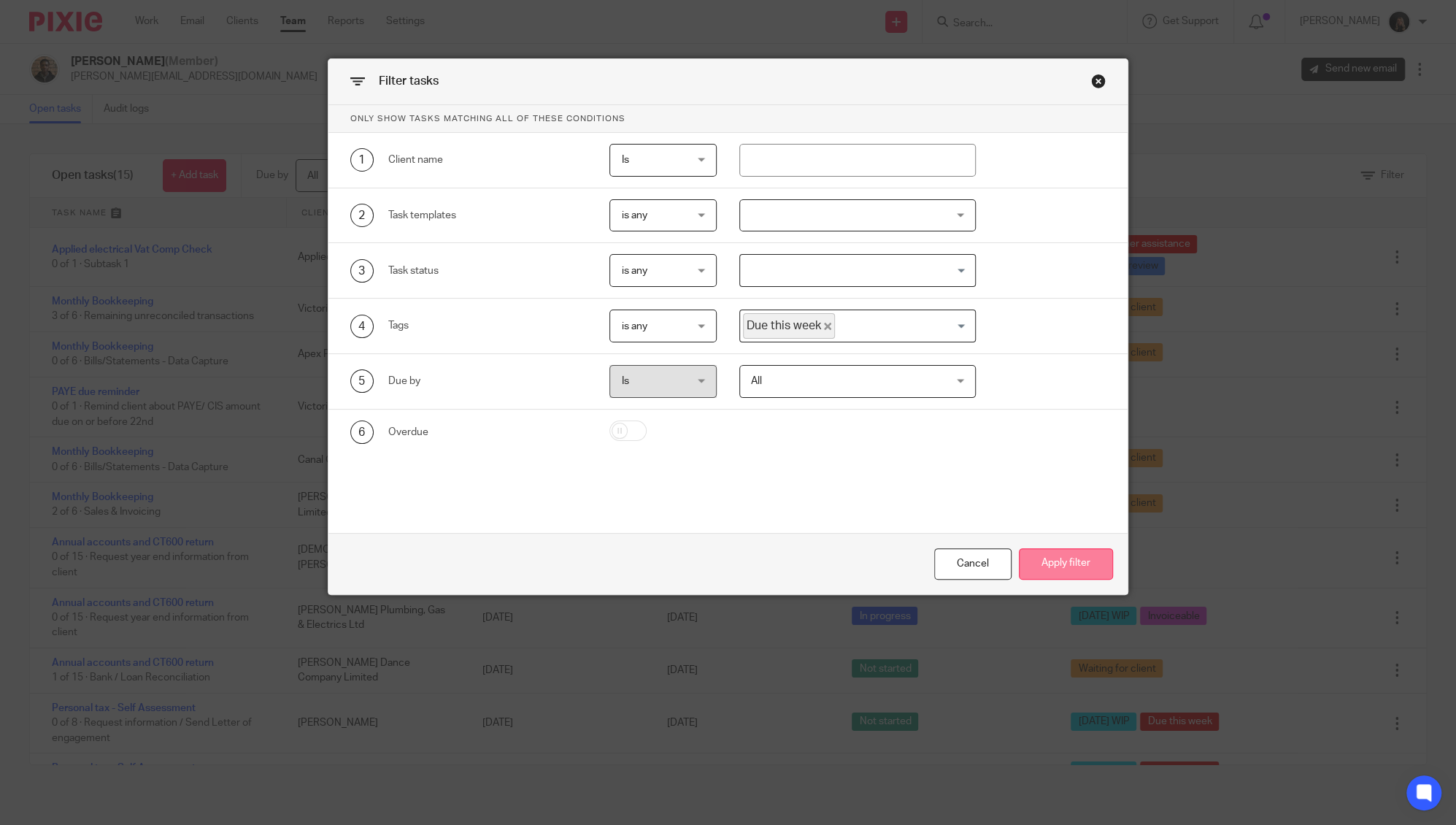
click at [1023, 552] on button "Apply filter" at bounding box center [1066, 564] width 94 height 31
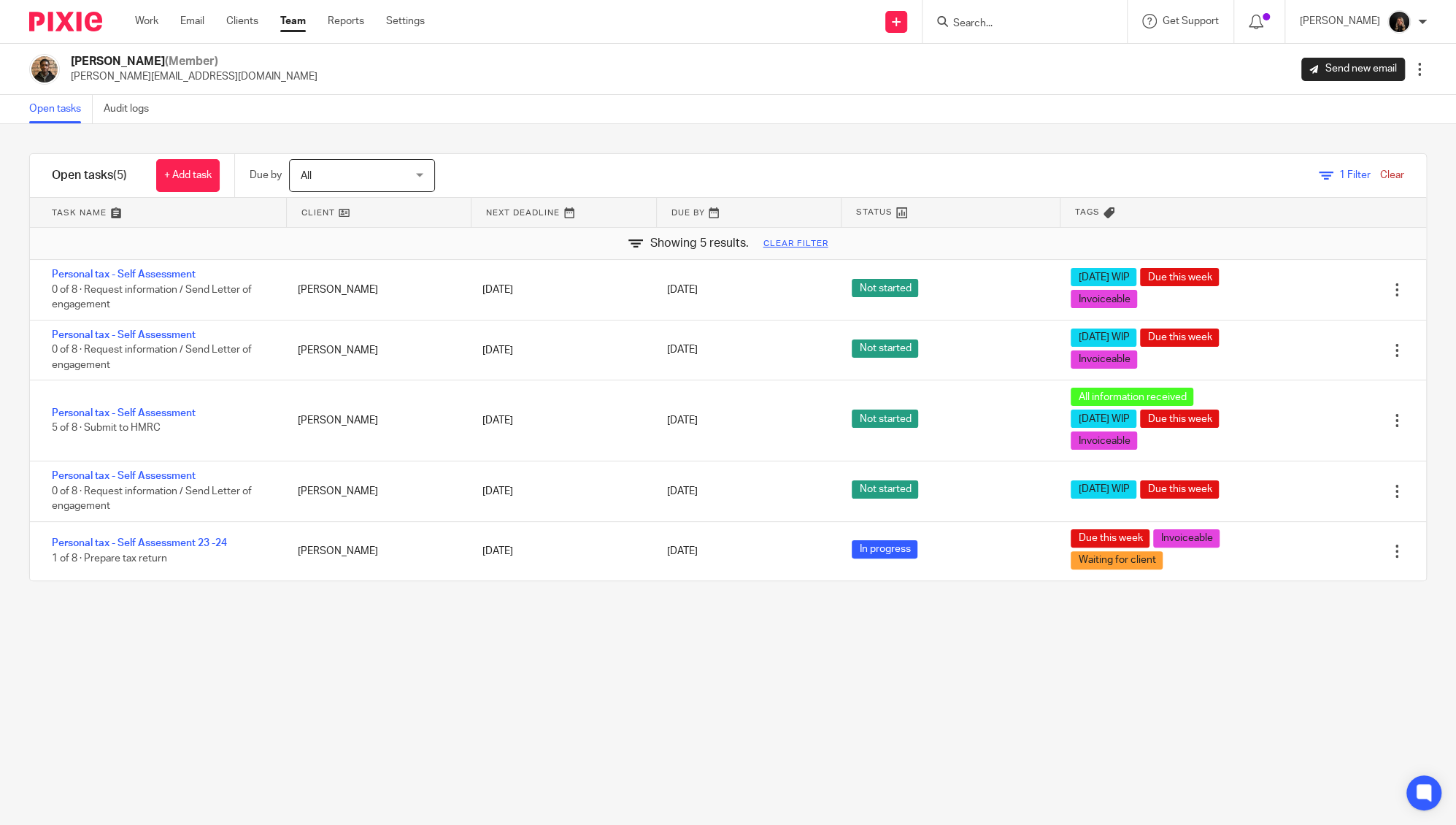
click at [1380, 173] on link "Clear" at bounding box center [1392, 175] width 24 height 10
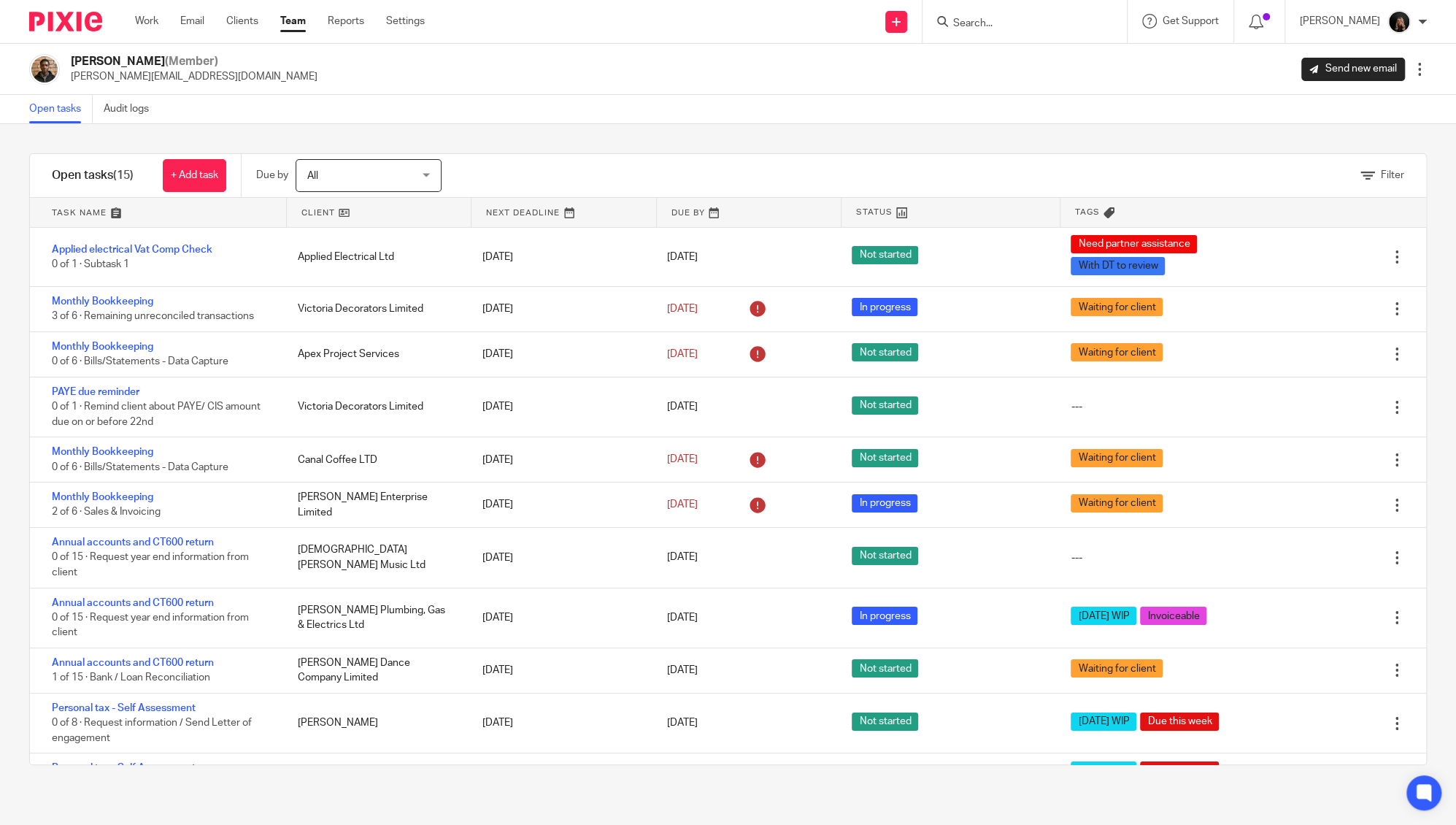
click at [83, 212] on link at bounding box center [158, 212] width 257 height 29
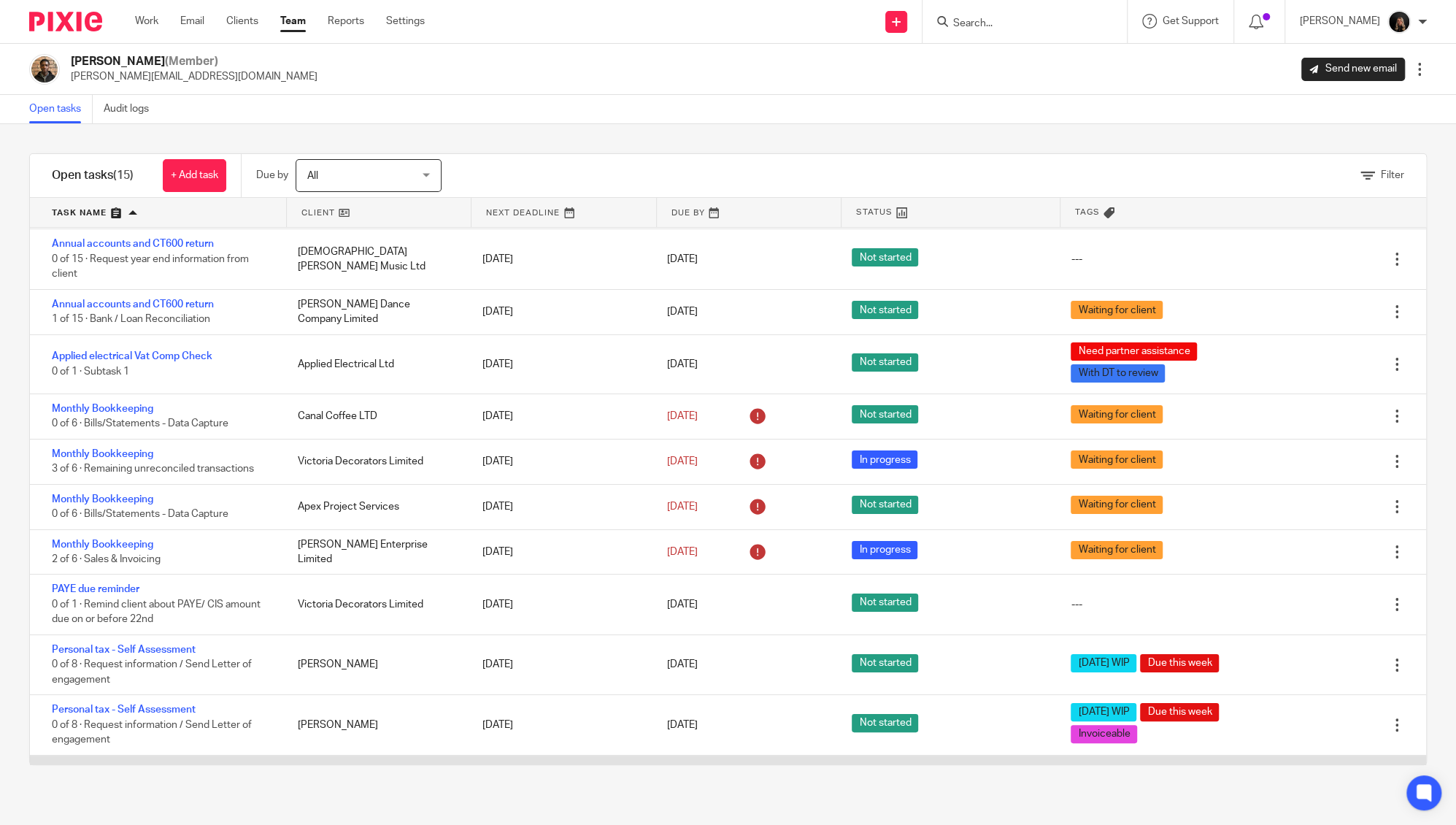
scroll to position [42, 0]
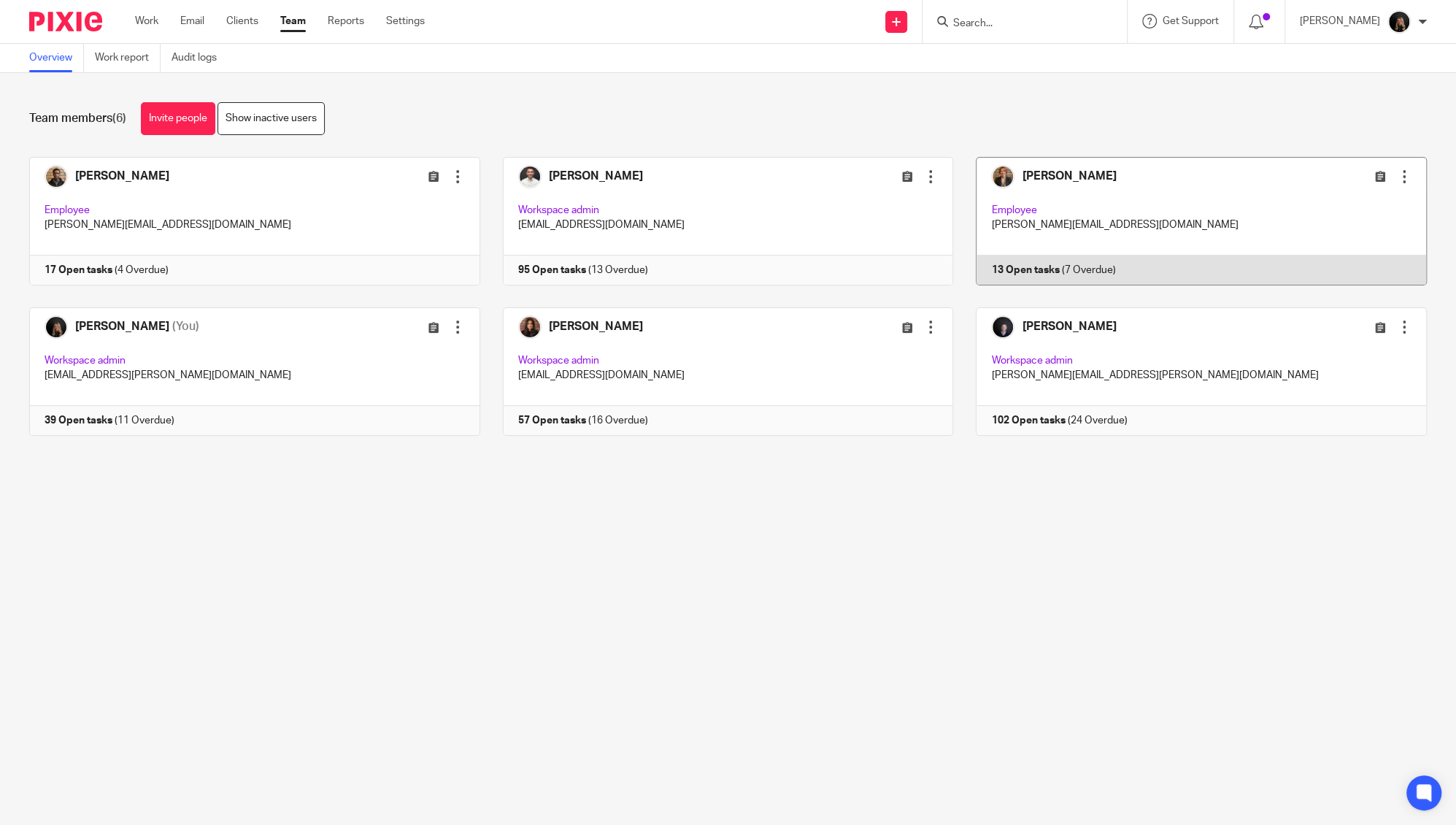
click at [1080, 198] on link at bounding box center [1190, 221] width 474 height 128
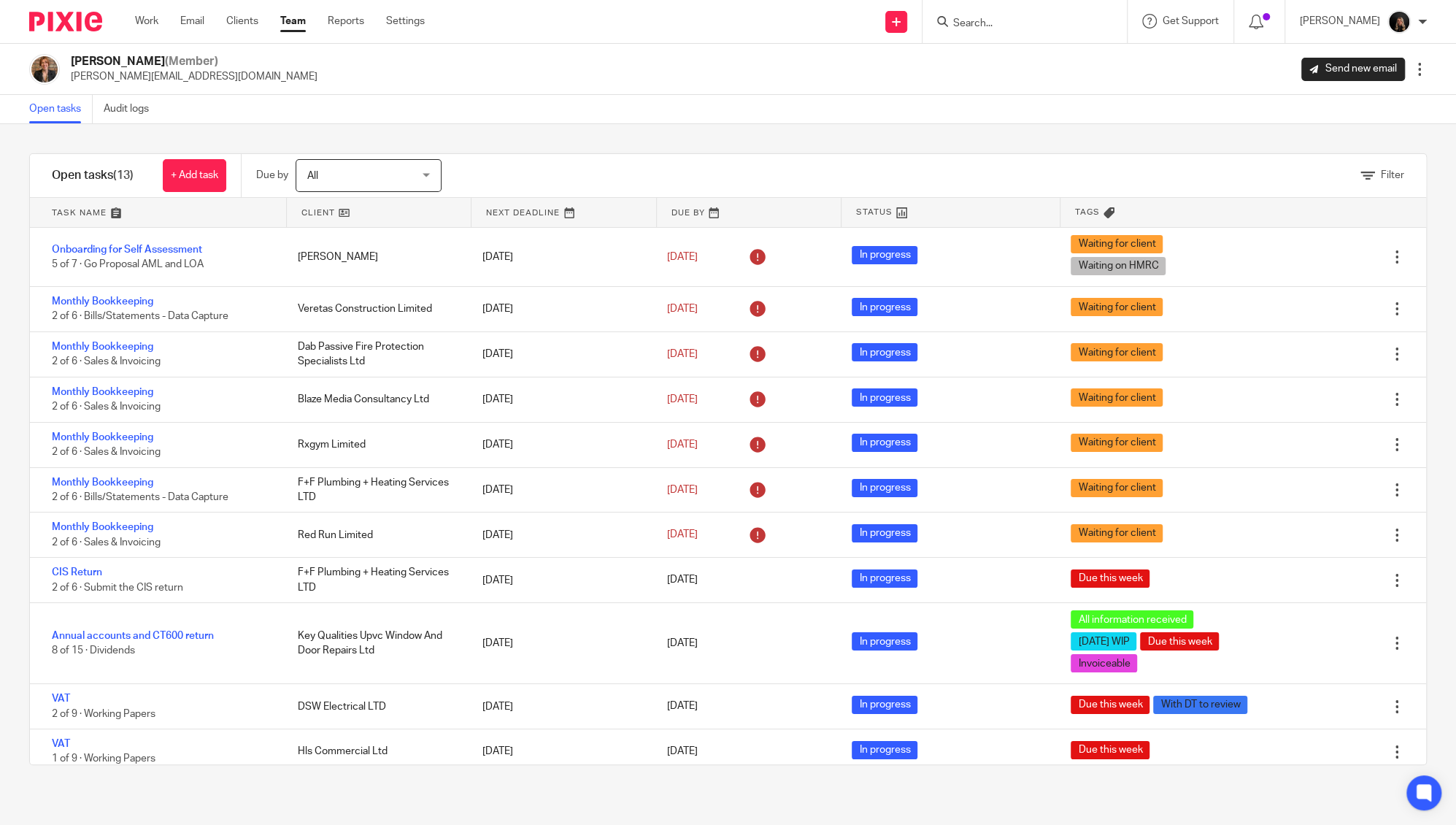
click at [87, 206] on link at bounding box center [158, 212] width 257 height 29
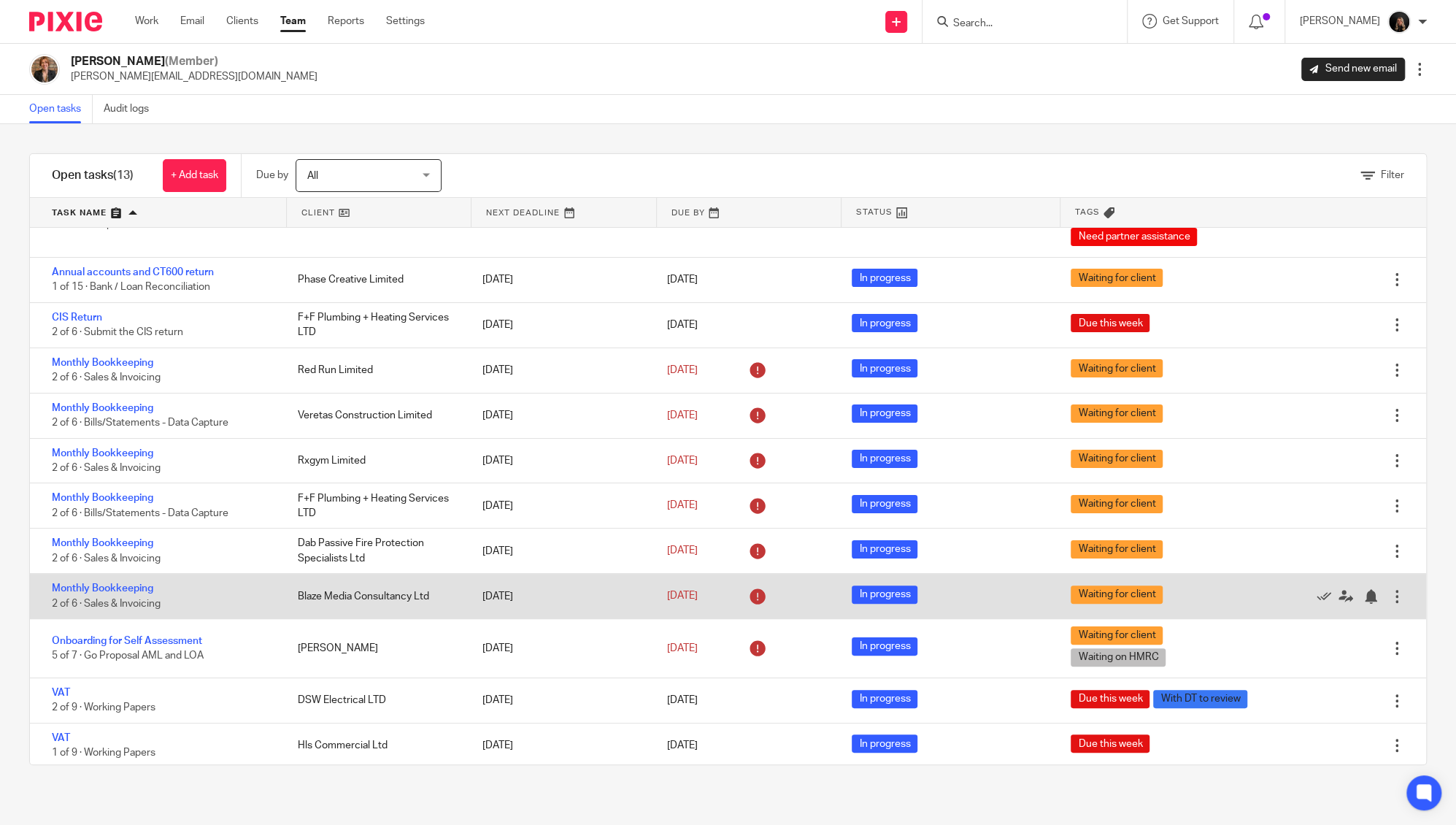
scroll to position [136, 0]
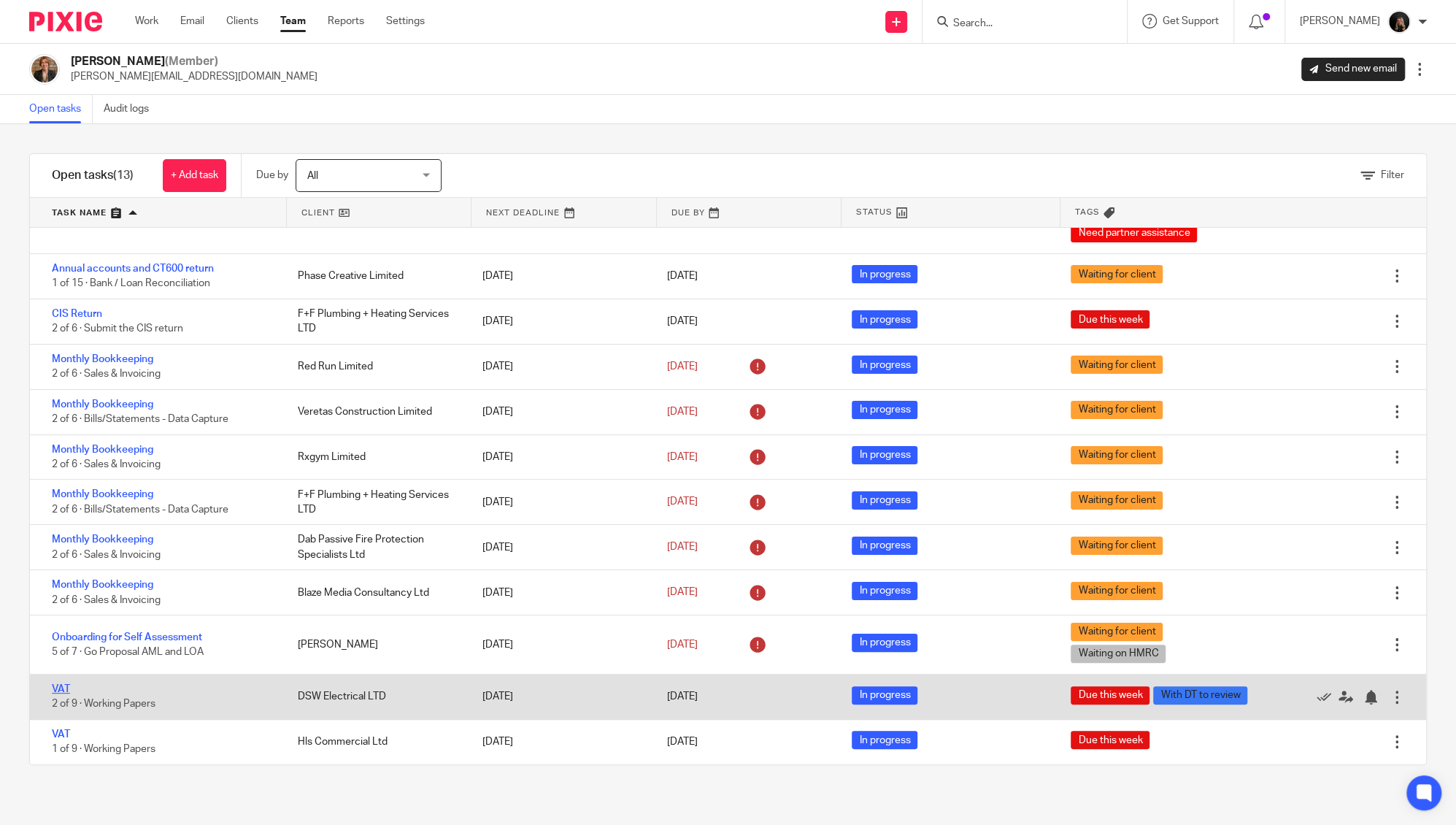
click at [58, 687] on link "VAT" at bounding box center [60, 689] width 19 height 10
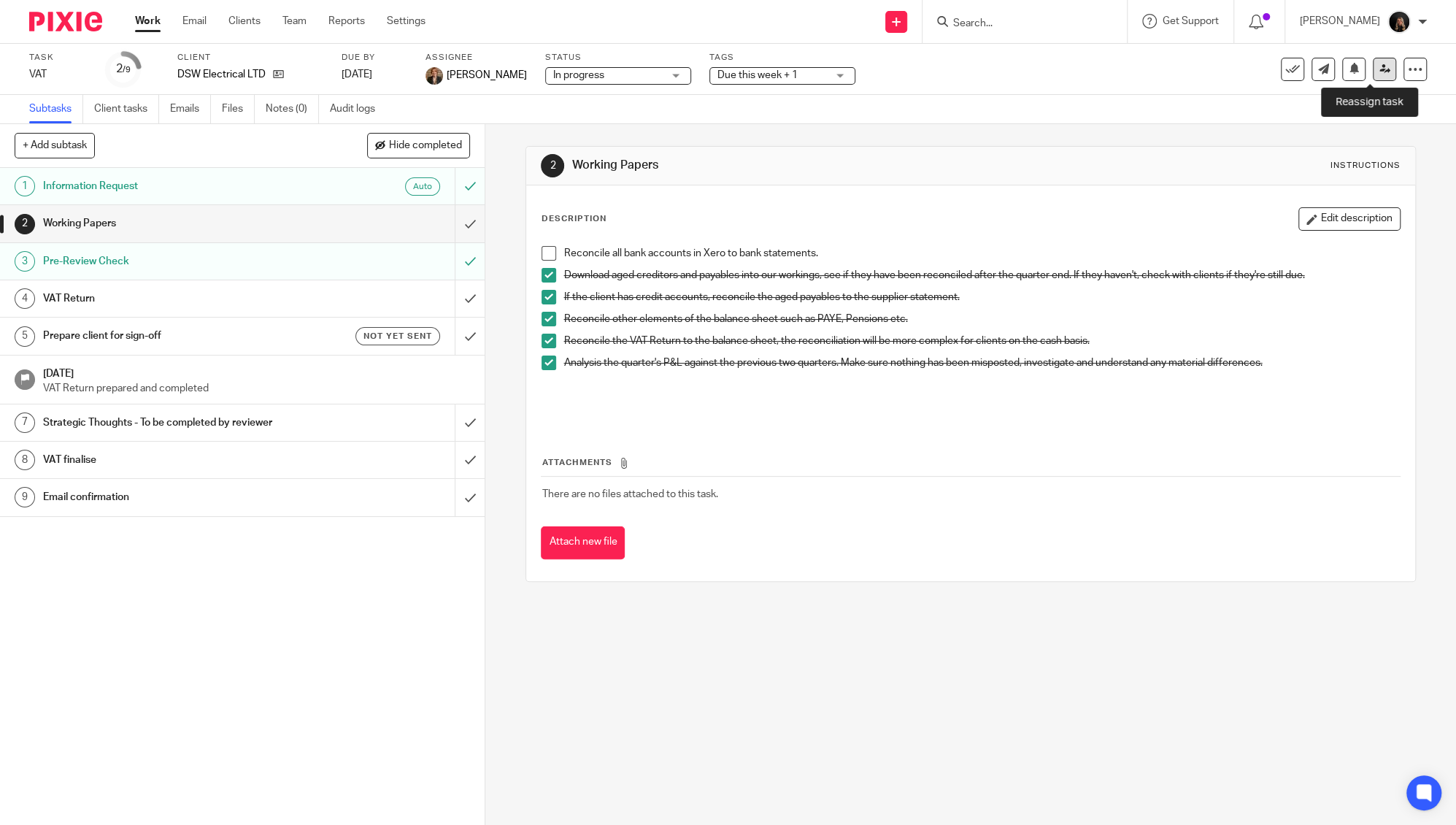
click at [1379, 71] on icon at bounding box center [1385, 69] width 11 height 11
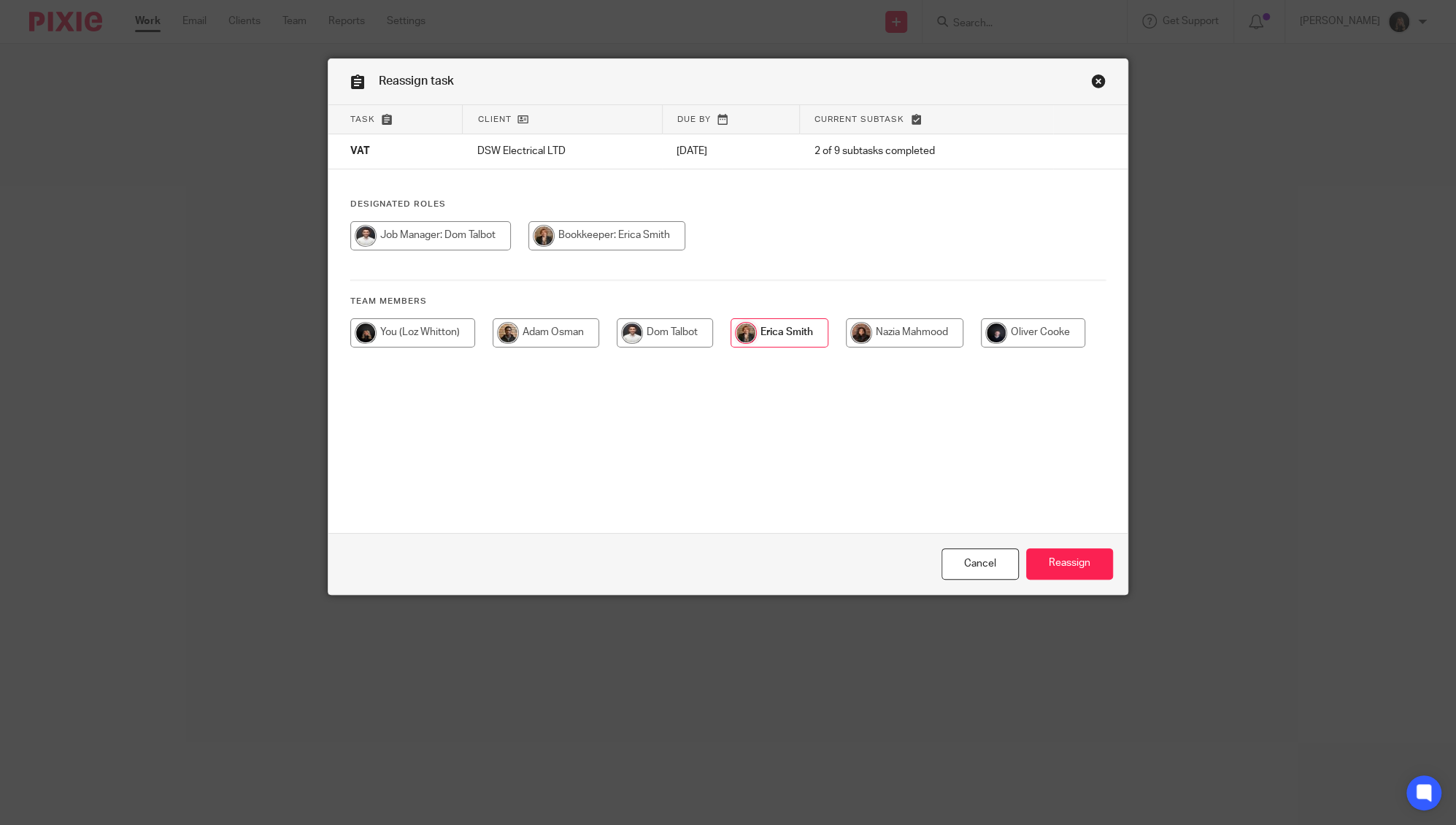
click at [649, 337] on input "radio" at bounding box center [665, 333] width 96 height 29
radio input "true"
click at [1055, 556] on input "Reassign" at bounding box center [1070, 564] width 87 height 31
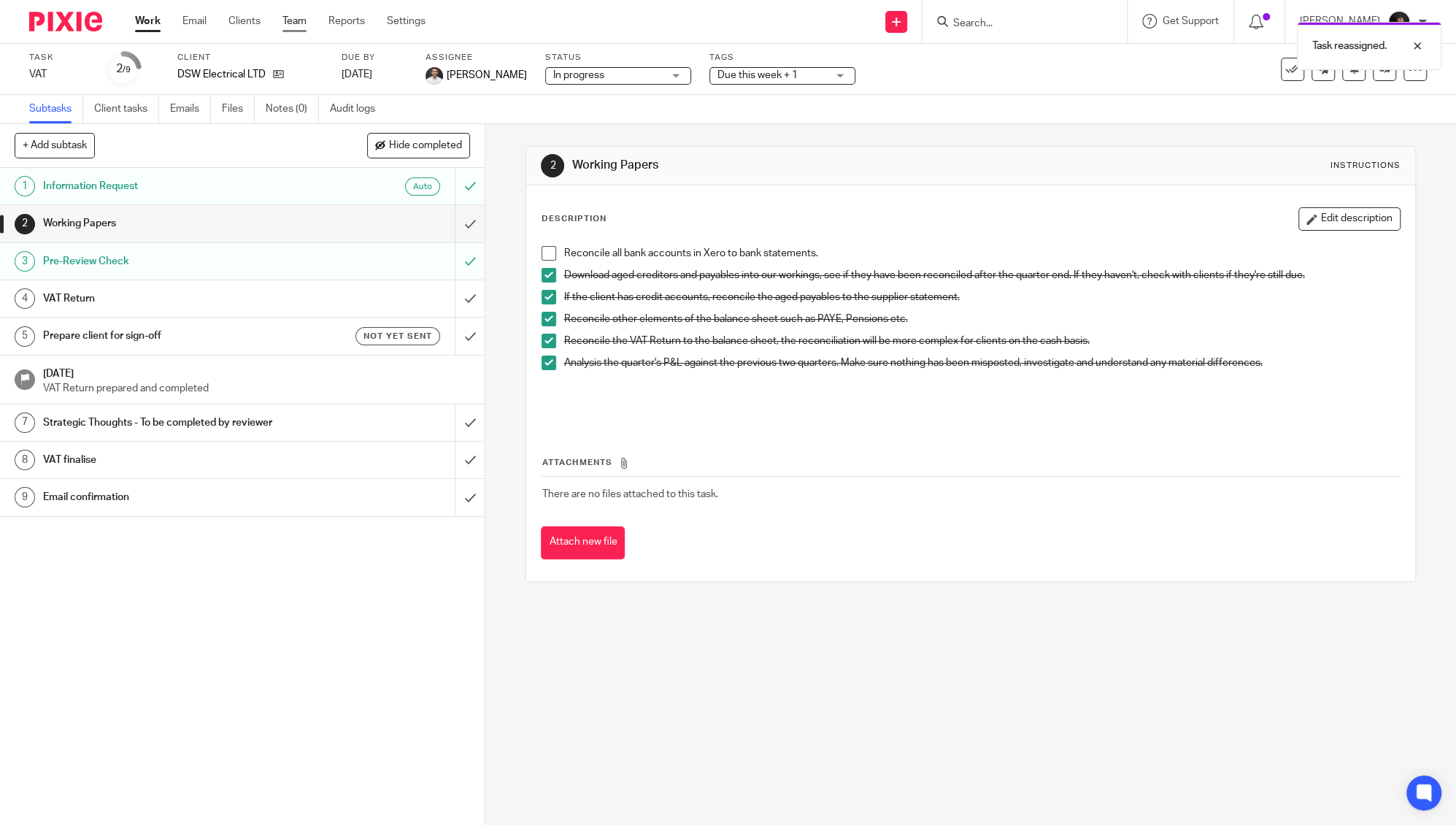
click at [295, 27] on link "Team" at bounding box center [294, 21] width 24 height 15
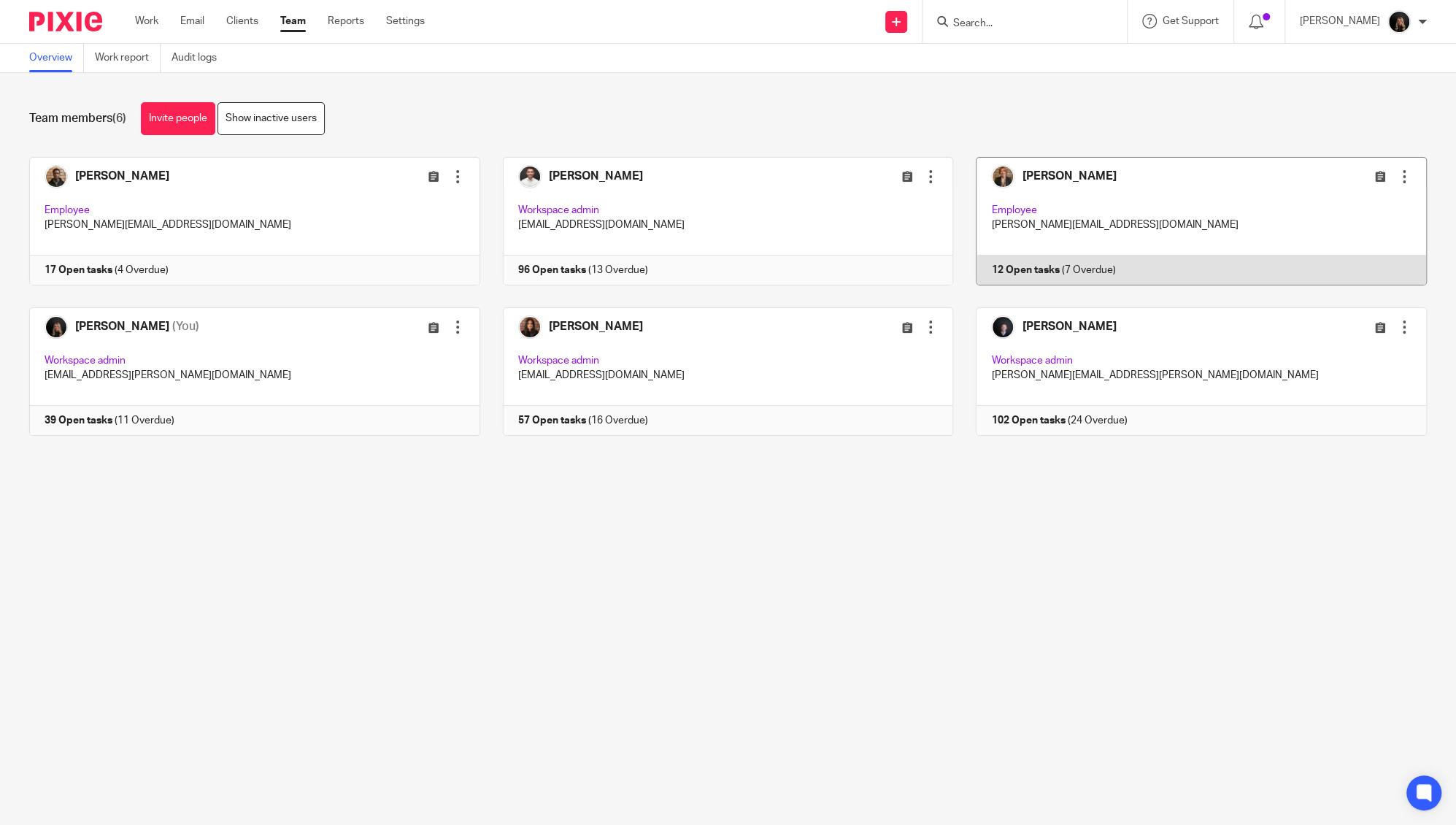
click at [1115, 181] on link at bounding box center [1190, 221] width 474 height 128
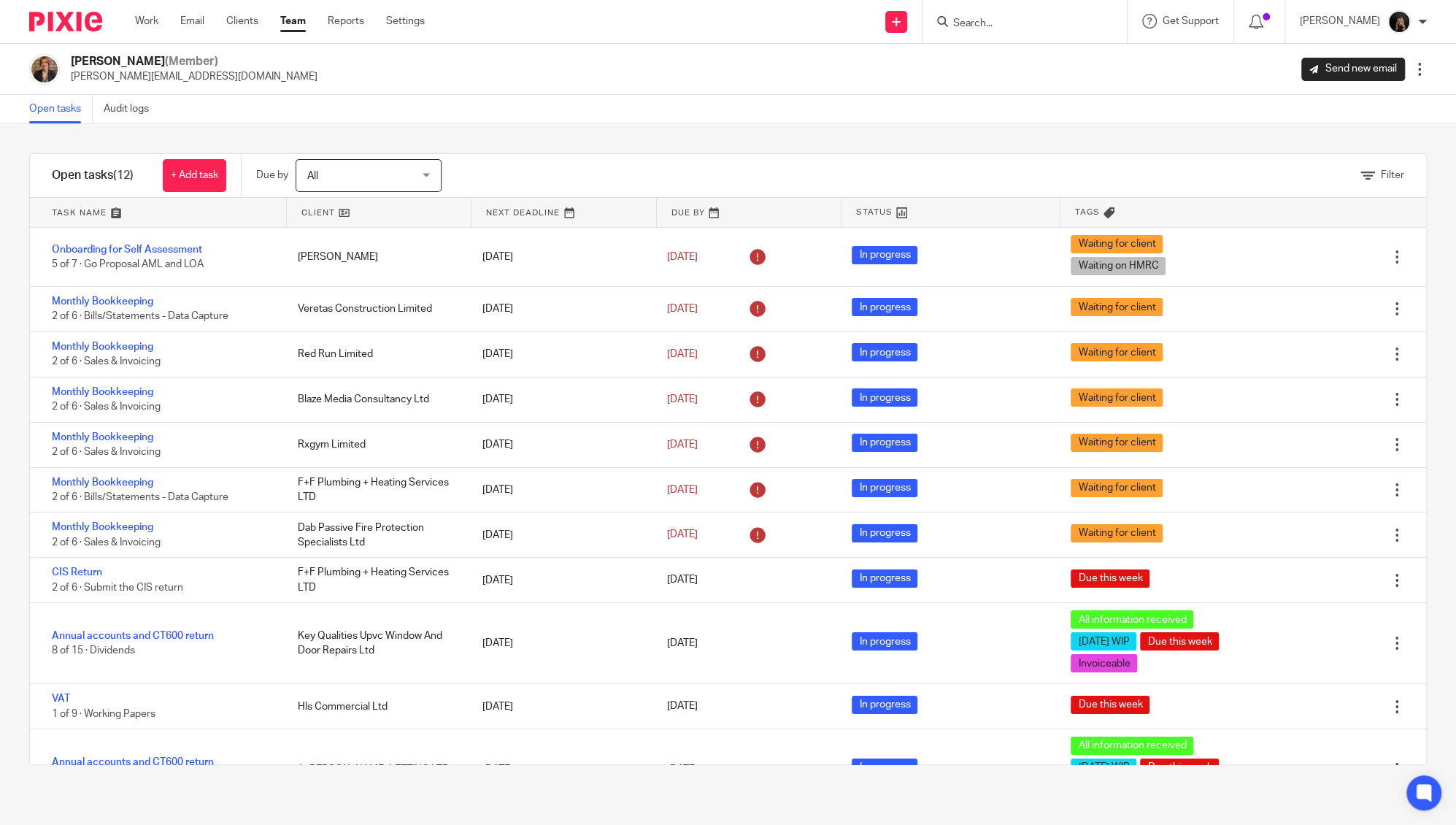
click at [95, 206] on link at bounding box center [158, 212] width 257 height 29
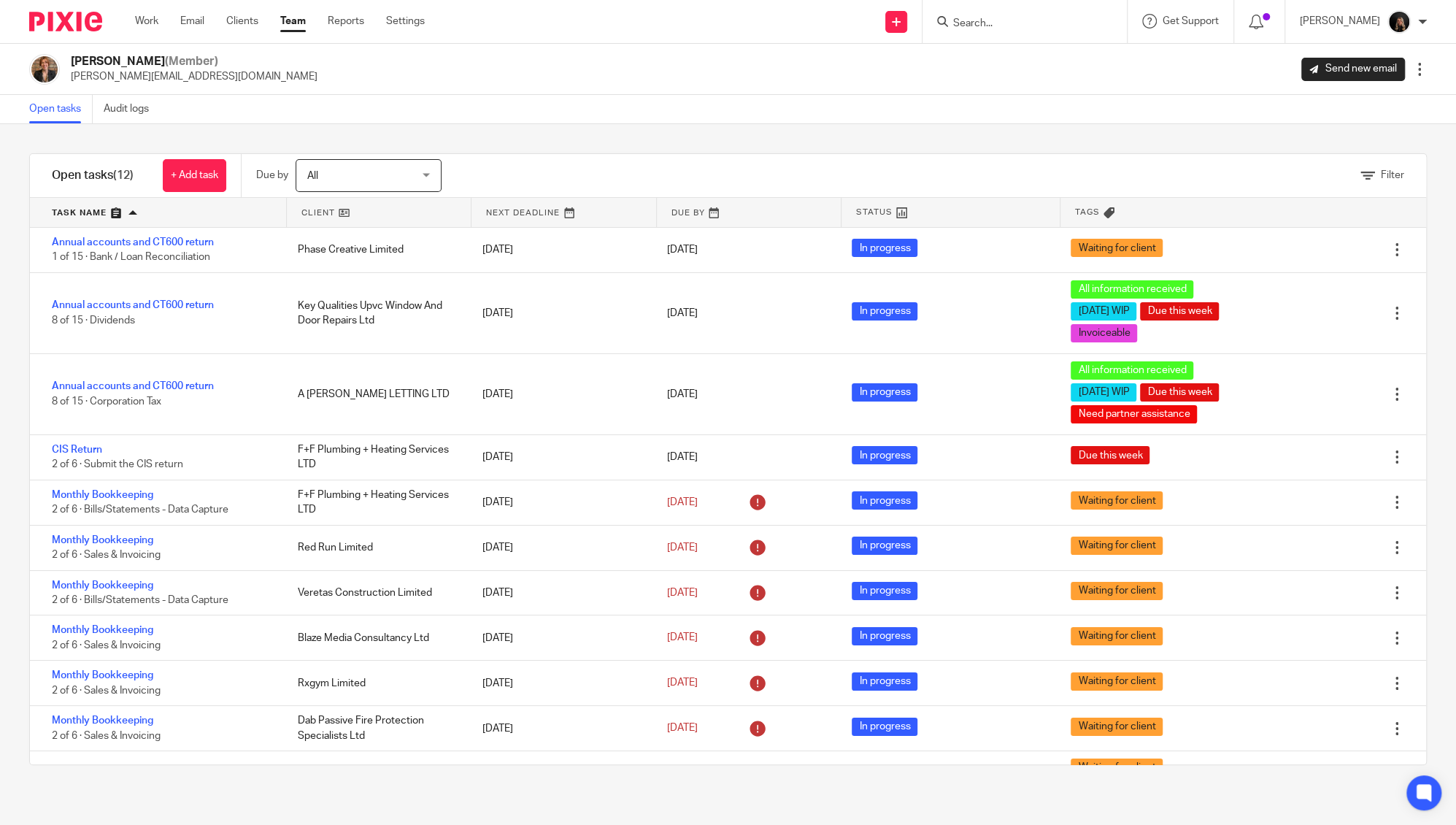
scroll to position [91, 0]
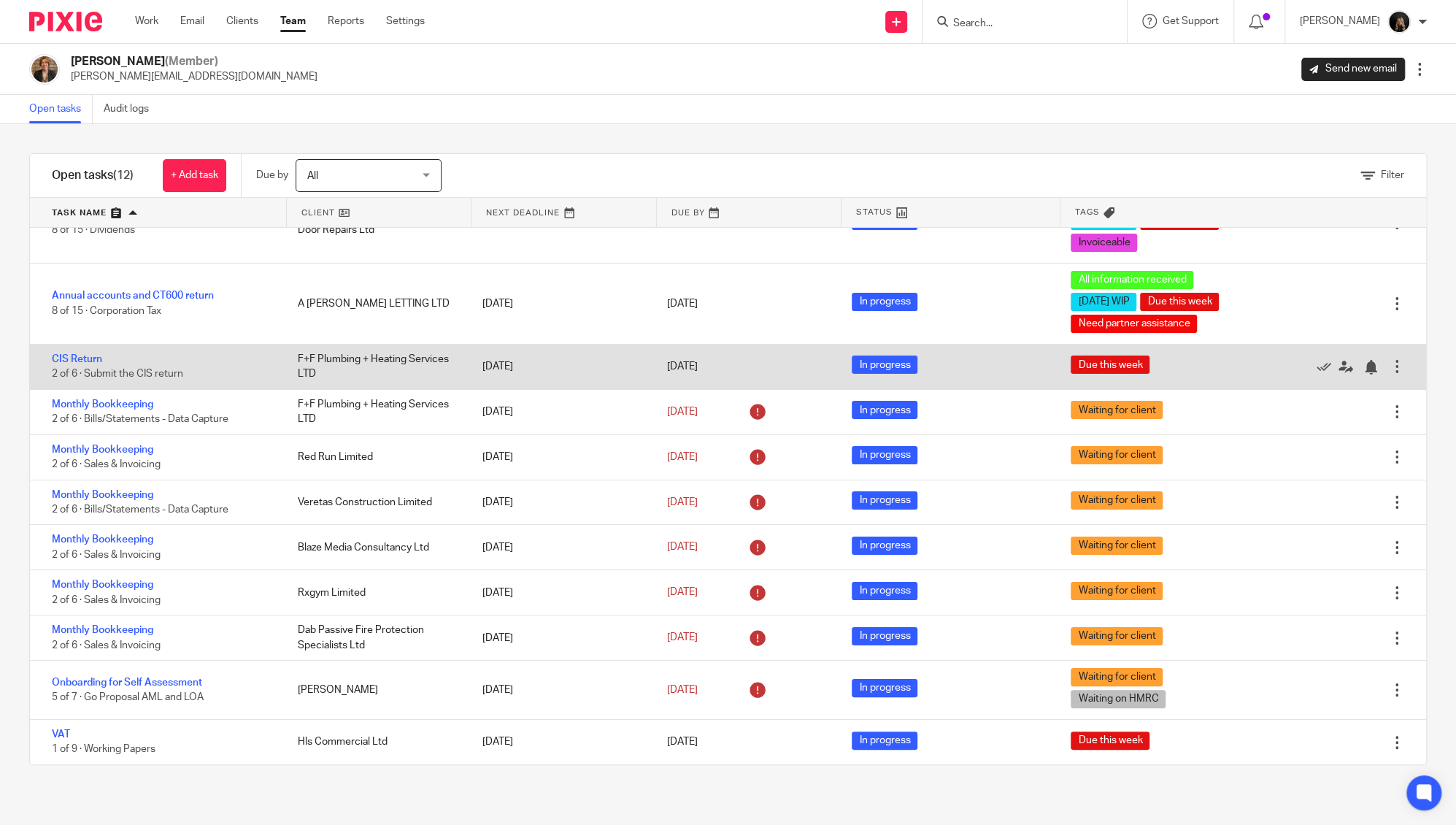
drag, startPoint x: 325, startPoint y: 725, endPoint x: 457, endPoint y: 344, distance: 403.2
click at [457, 344] on div "Annual accounts and CT600 return 1 of 15 · Bank / Loan Reconciliation Phase Cre…" at bounding box center [728, 495] width 1396 height 536
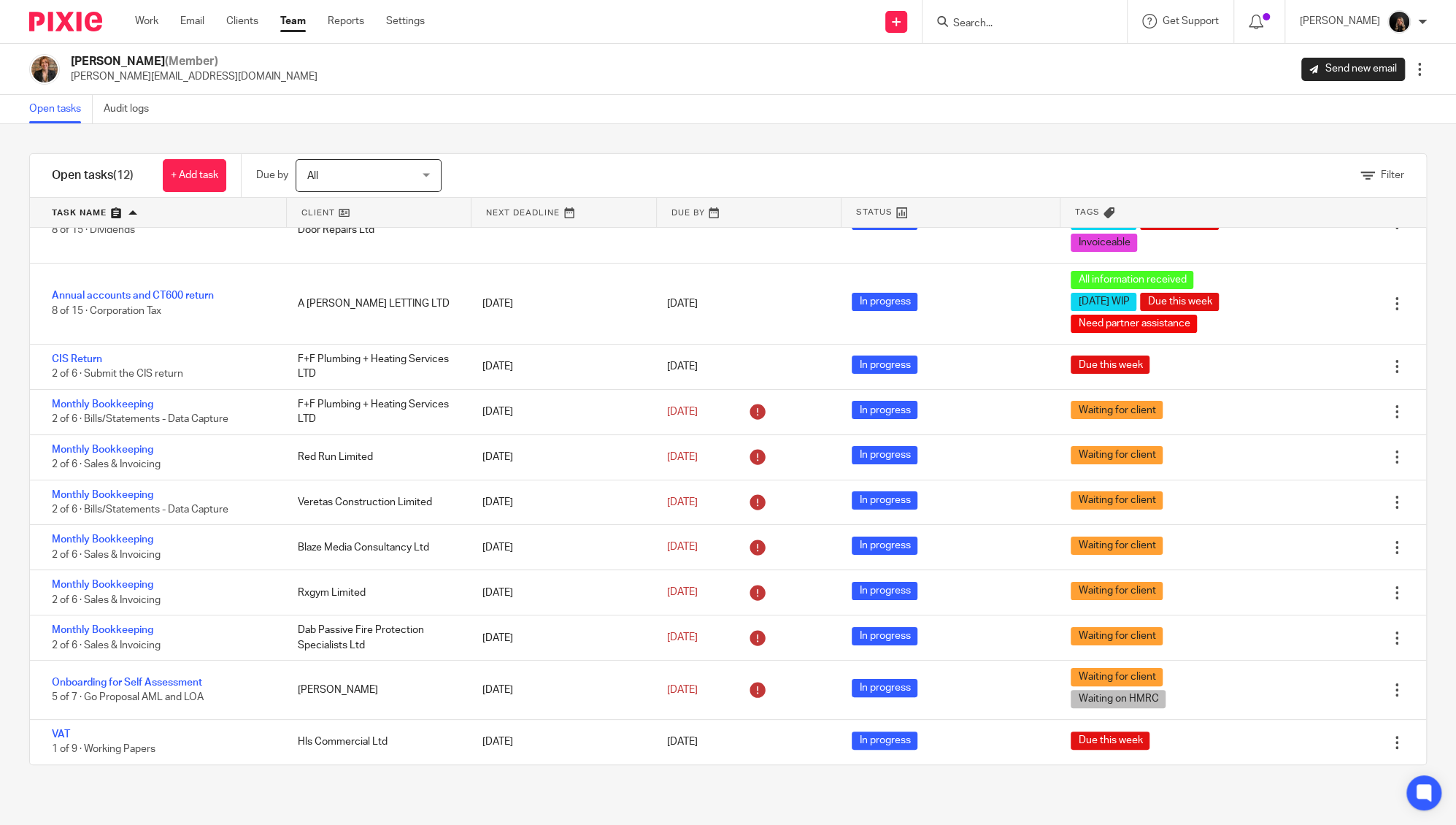
click at [302, 22] on link "Team" at bounding box center [293, 21] width 26 height 15
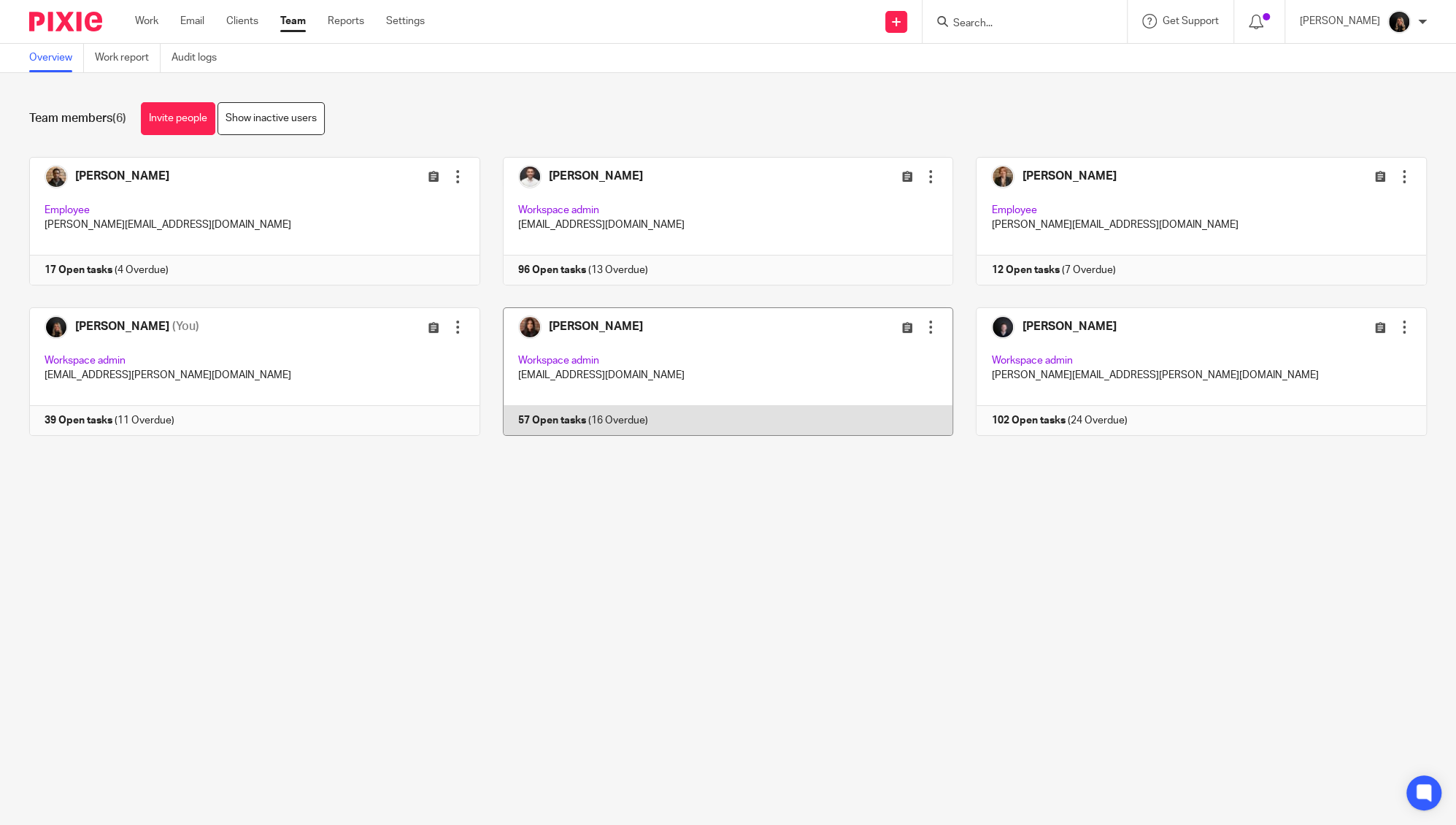
click at [565, 372] on link at bounding box center [716, 371] width 474 height 128
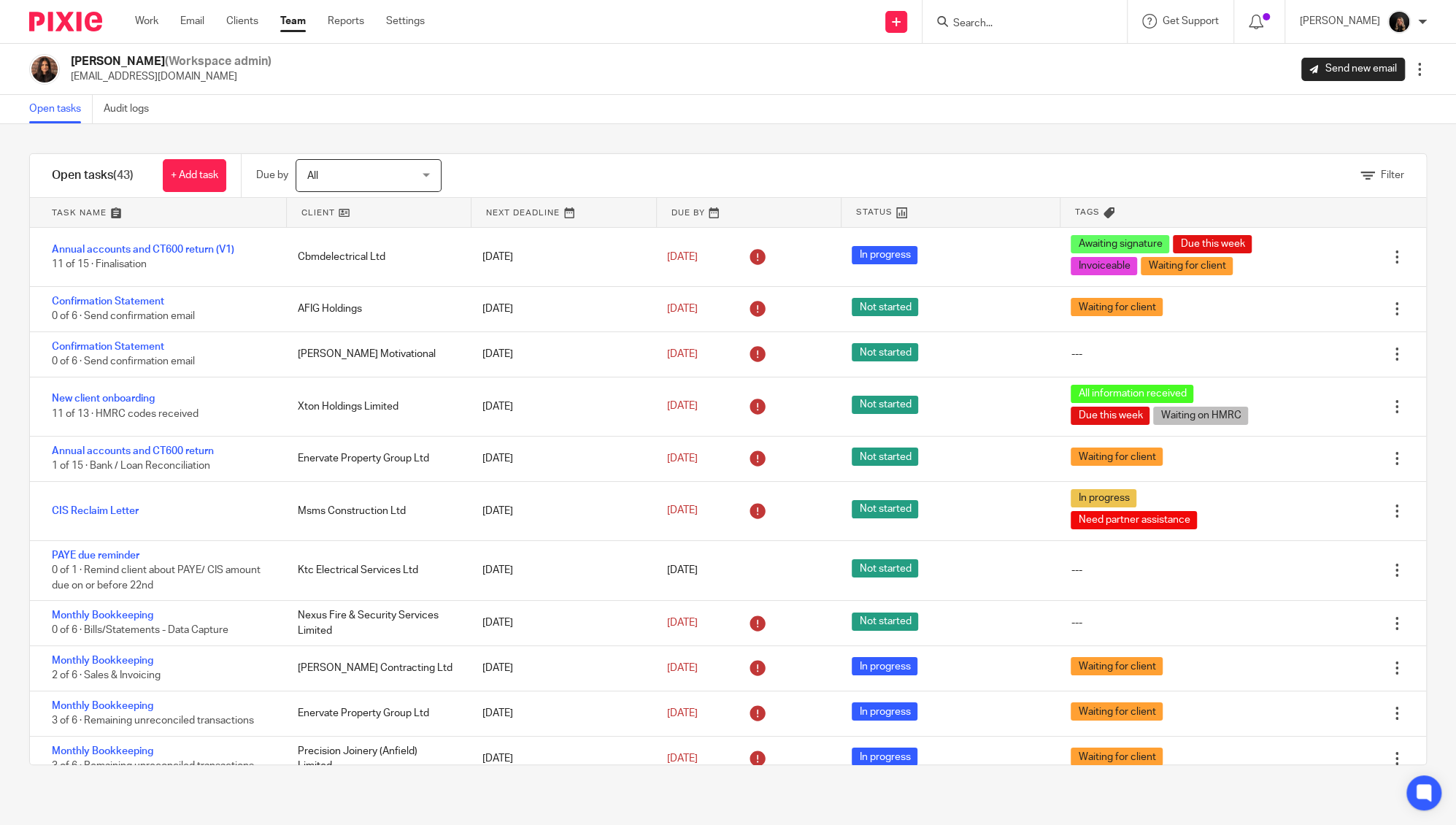
click at [96, 210] on link at bounding box center [158, 212] width 257 height 29
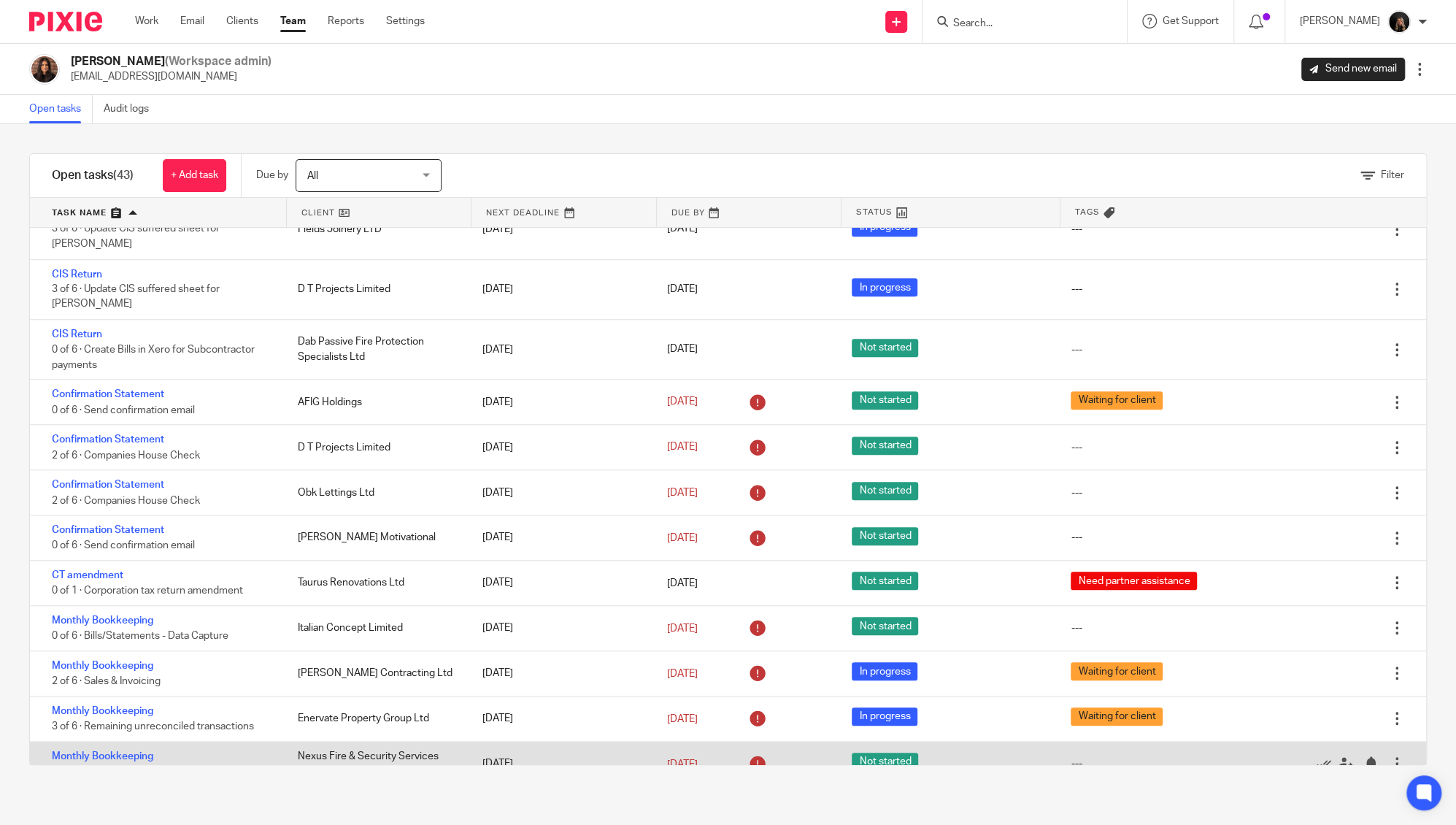
scroll to position [934, 0]
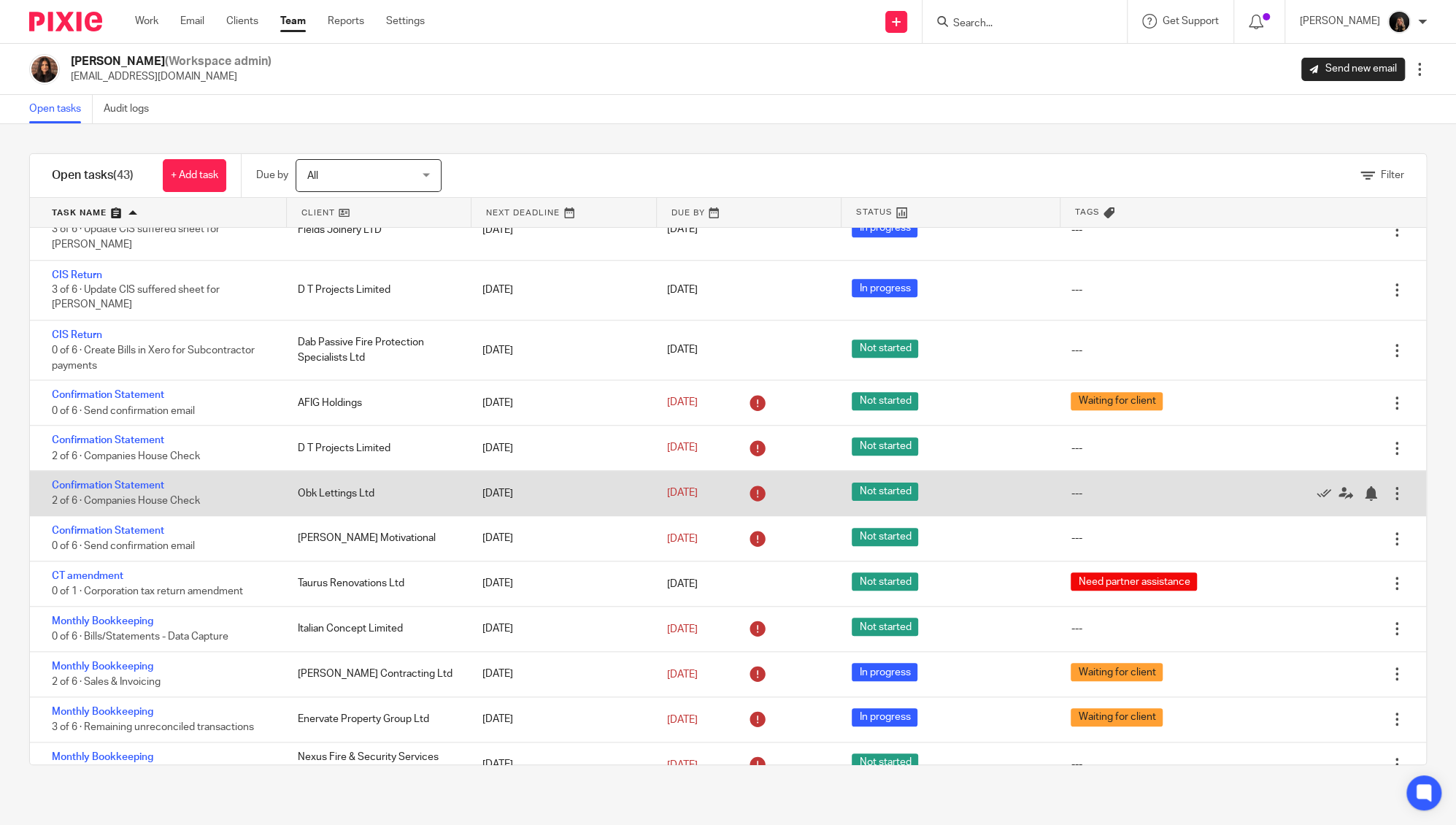
click at [578, 479] on div "12 Aug 2025" at bounding box center [560, 494] width 185 height 29
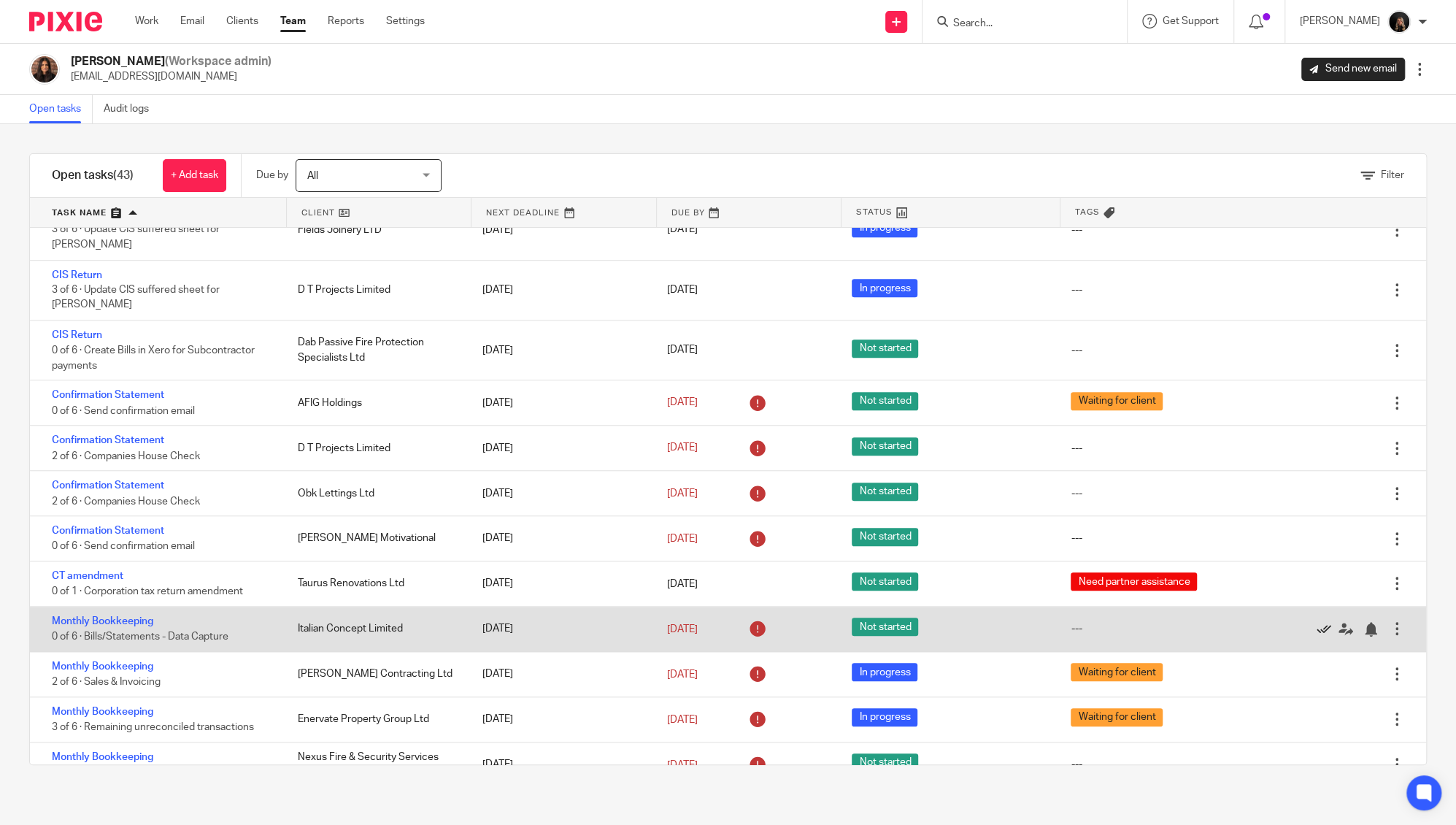
click at [1316, 622] on icon at bounding box center [1324, 629] width 15 height 15
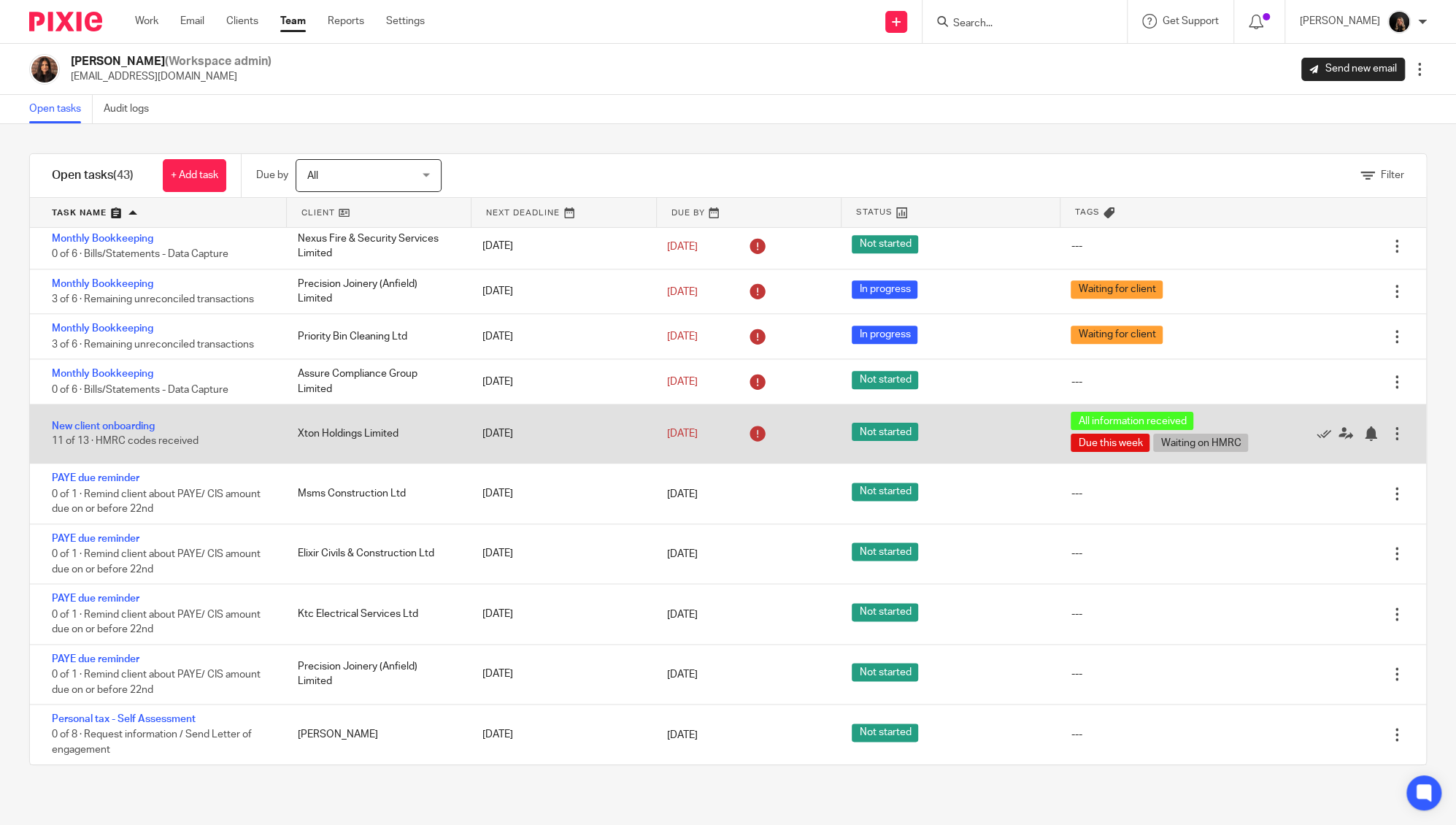
scroll to position [1432, 0]
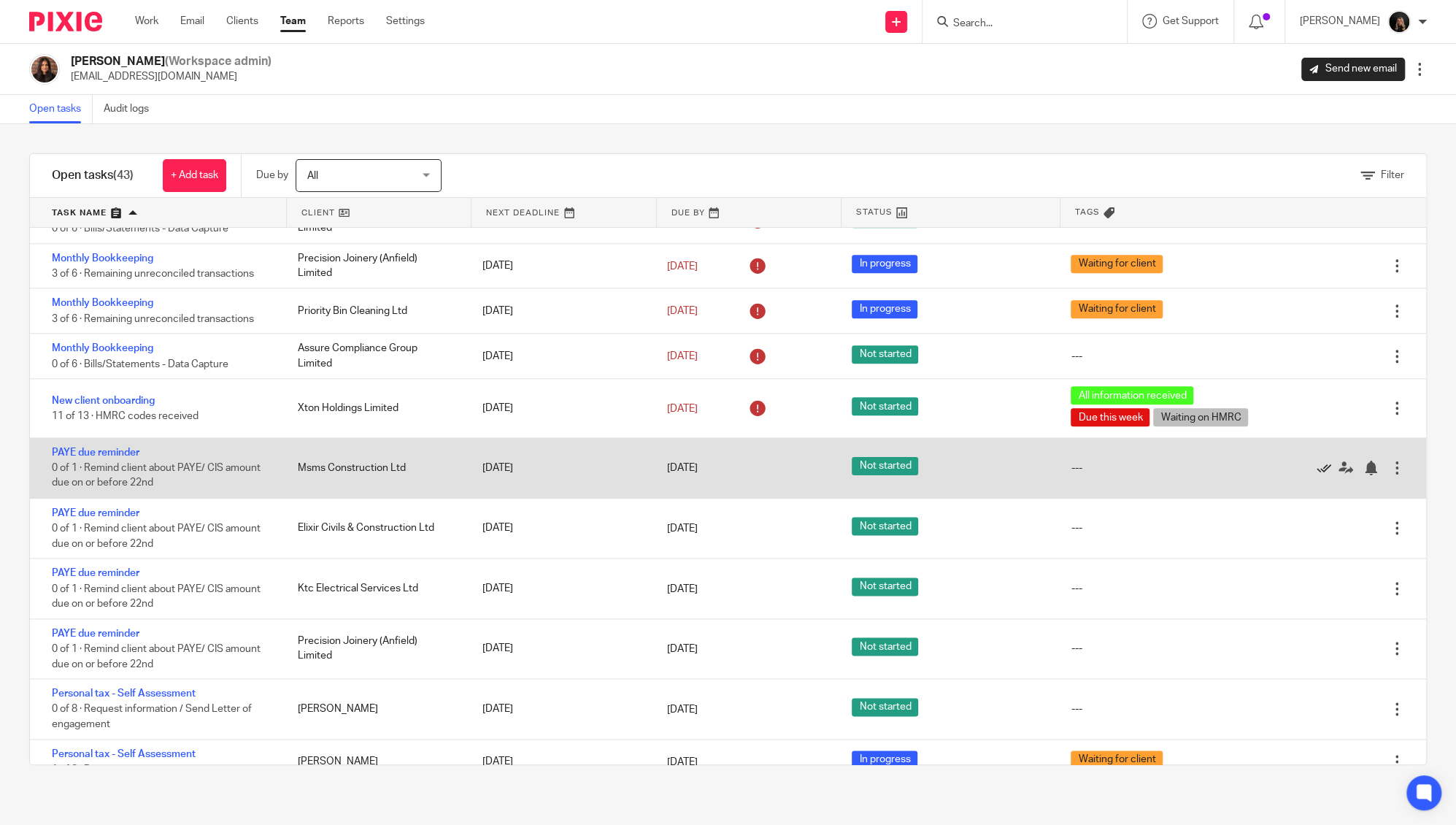
click at [1316, 460] on icon at bounding box center [1324, 468] width 15 height 15
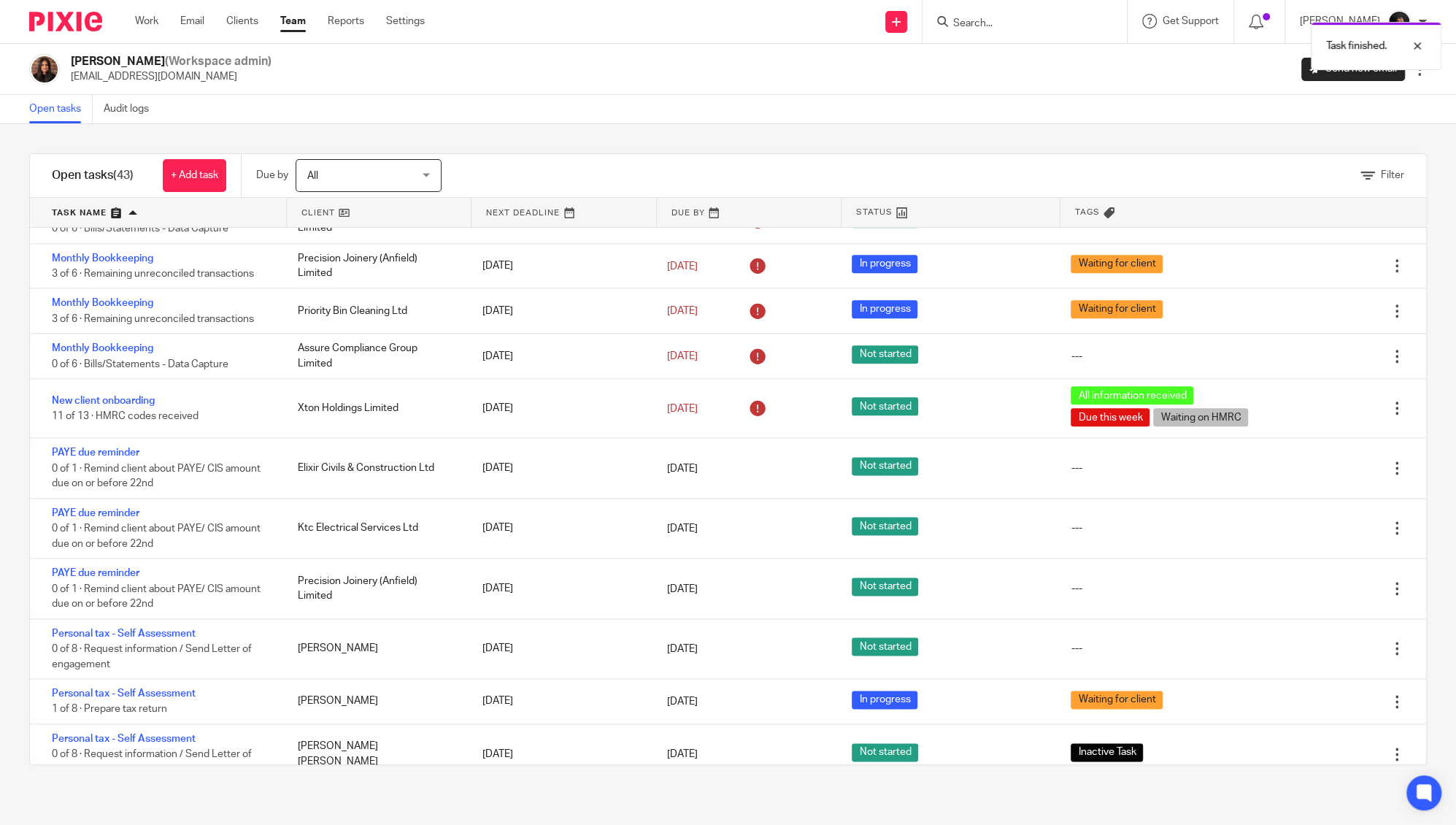
click at [1316, 460] on icon at bounding box center [1324, 468] width 15 height 15
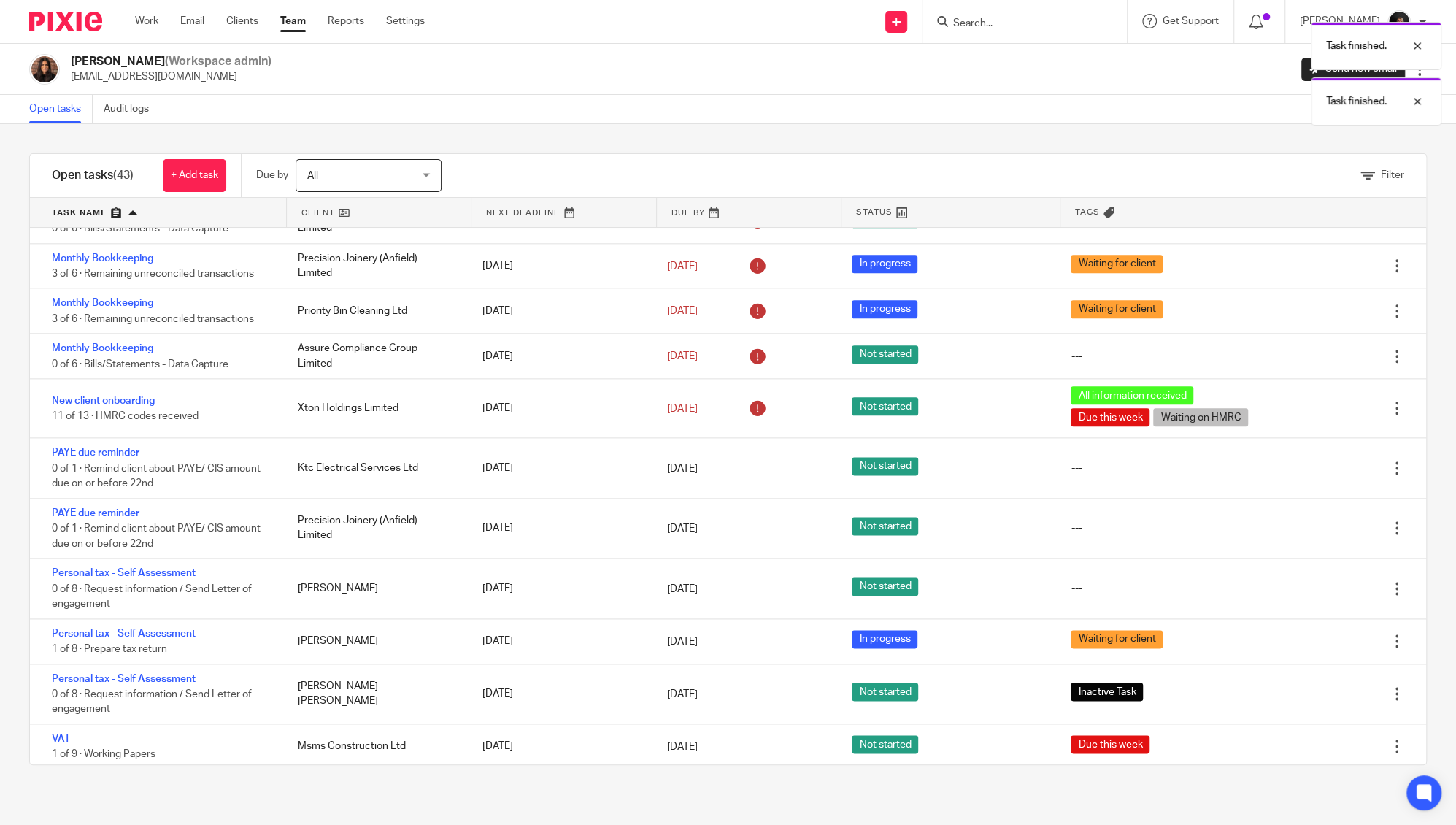
click at [1316, 460] on icon at bounding box center [1324, 468] width 15 height 15
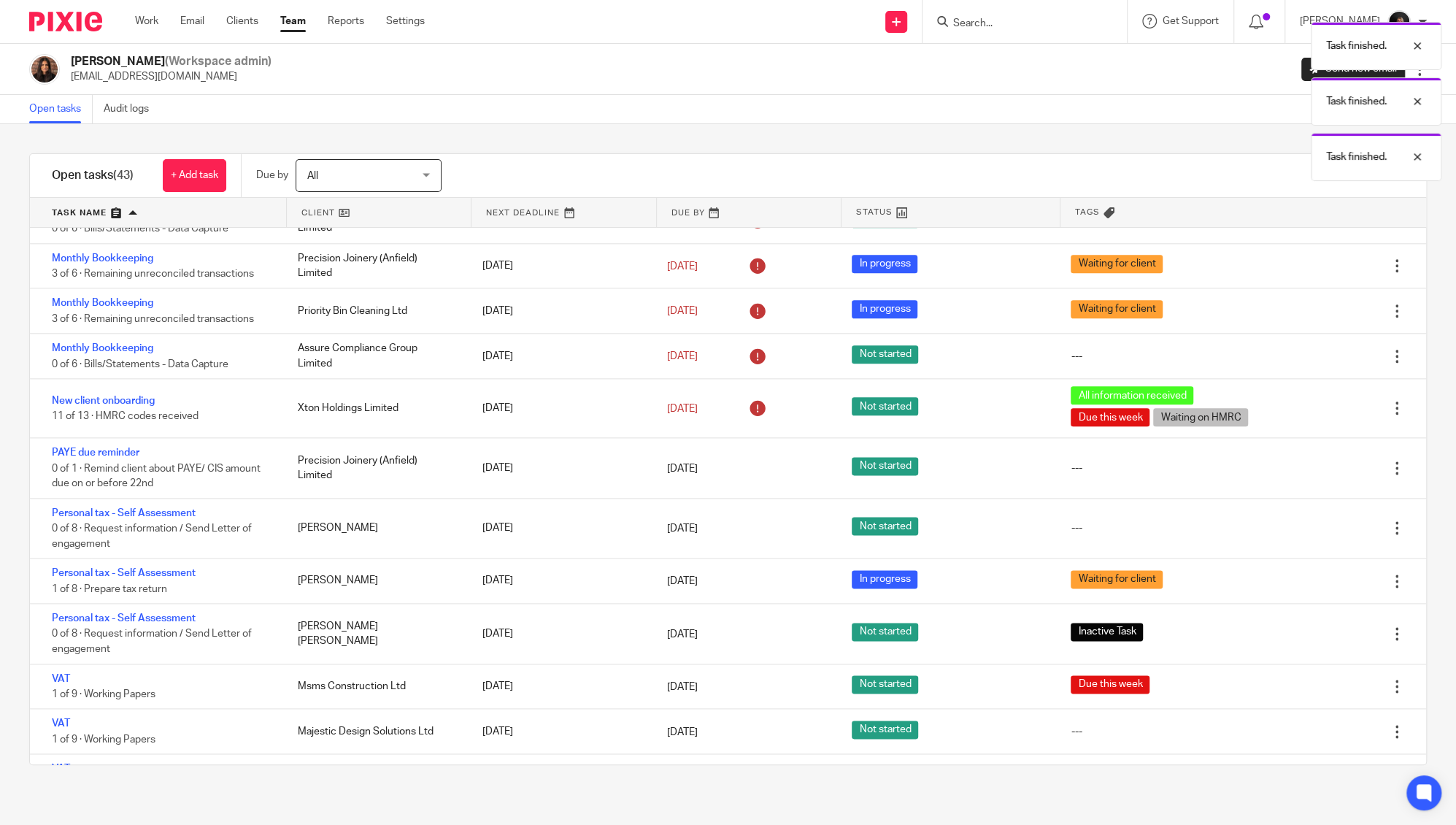
click at [1316, 460] on icon at bounding box center [1324, 468] width 15 height 15
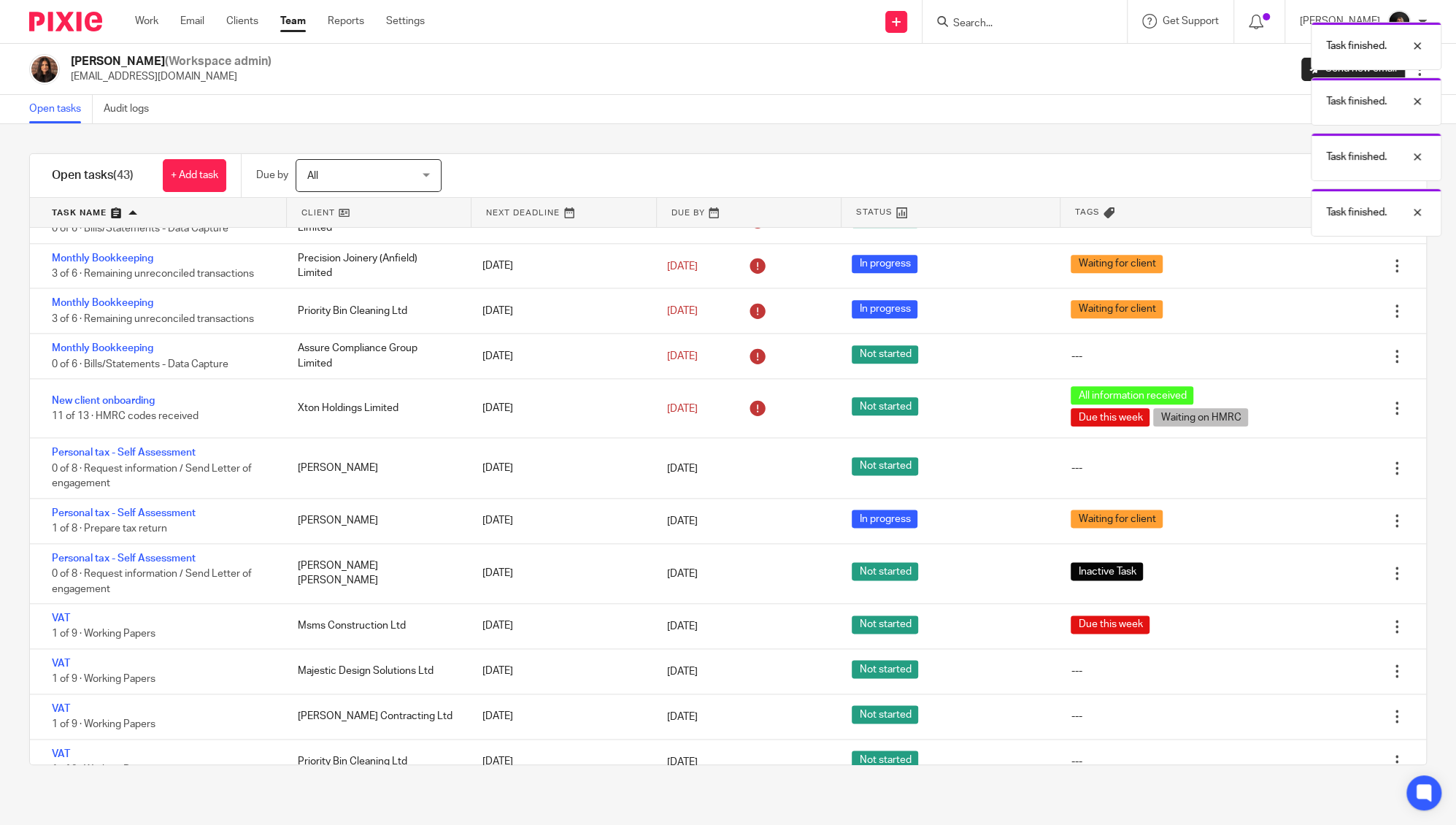
scroll to position [1372, 0]
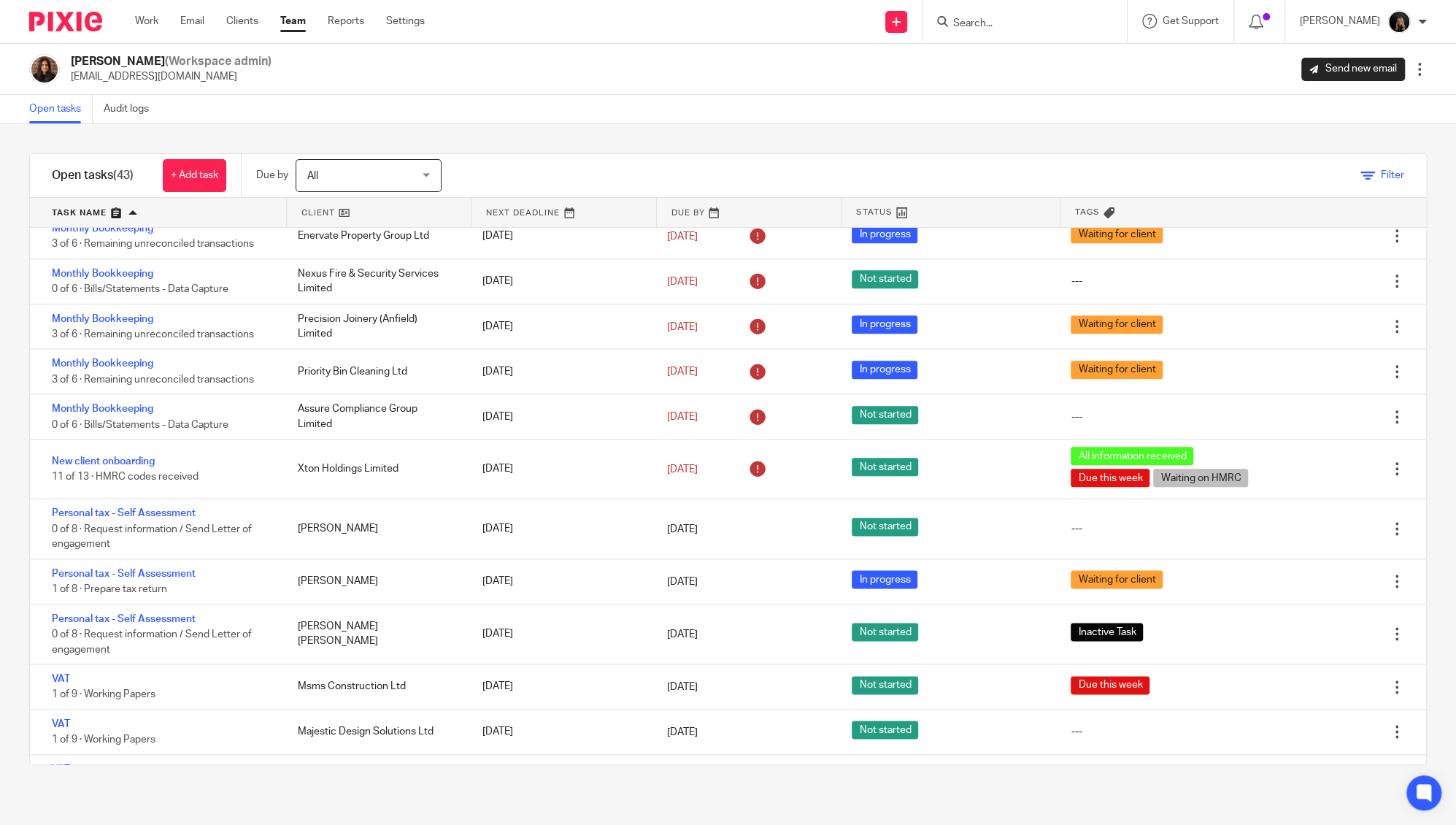
click at [1361, 174] on link "Filter" at bounding box center [1383, 175] width 44 height 10
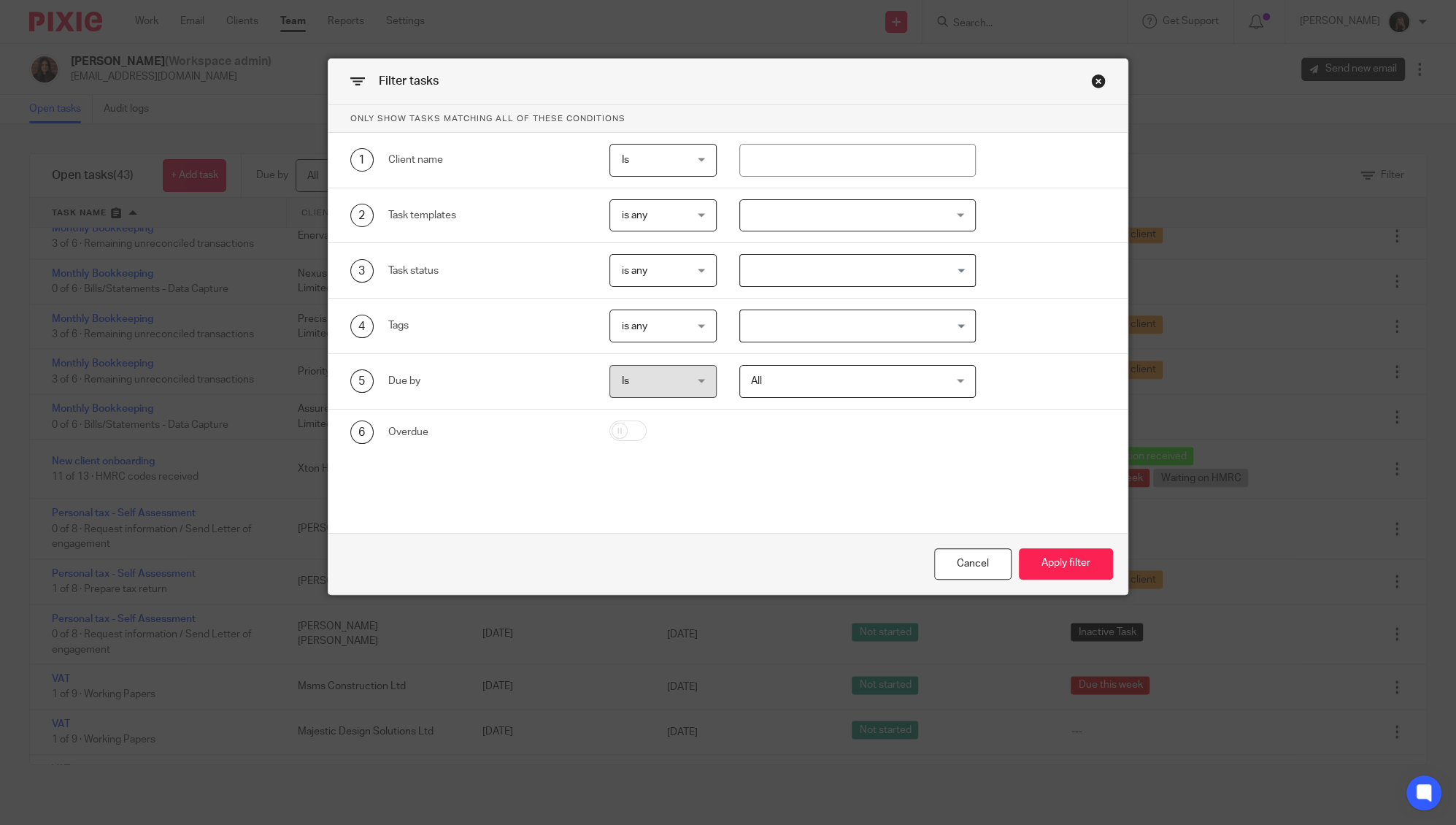
click at [787, 316] on input "Search for option" at bounding box center [854, 326] width 226 height 26
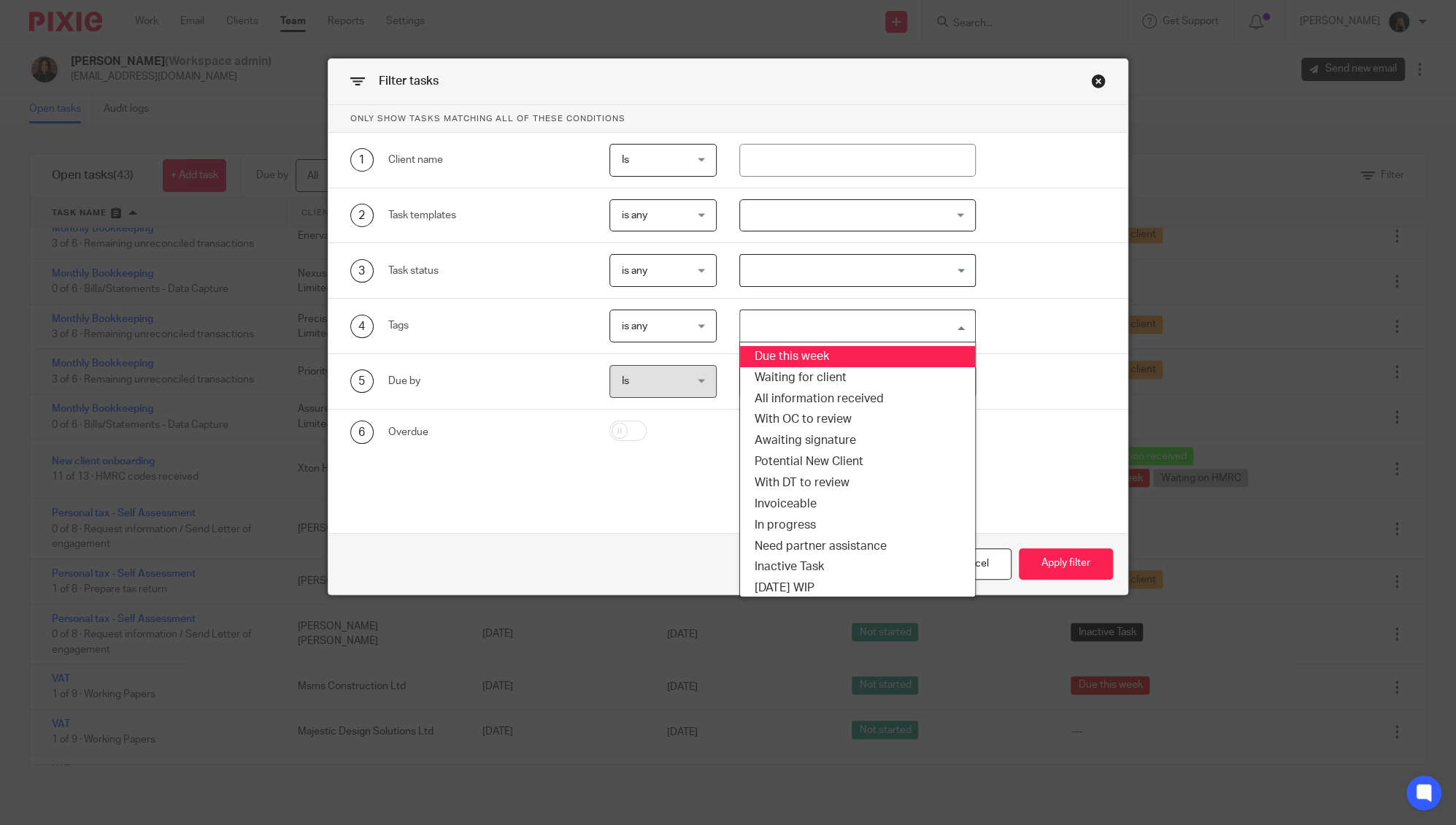
click at [791, 348] on li "Due this week" at bounding box center [857, 356] width 235 height 21
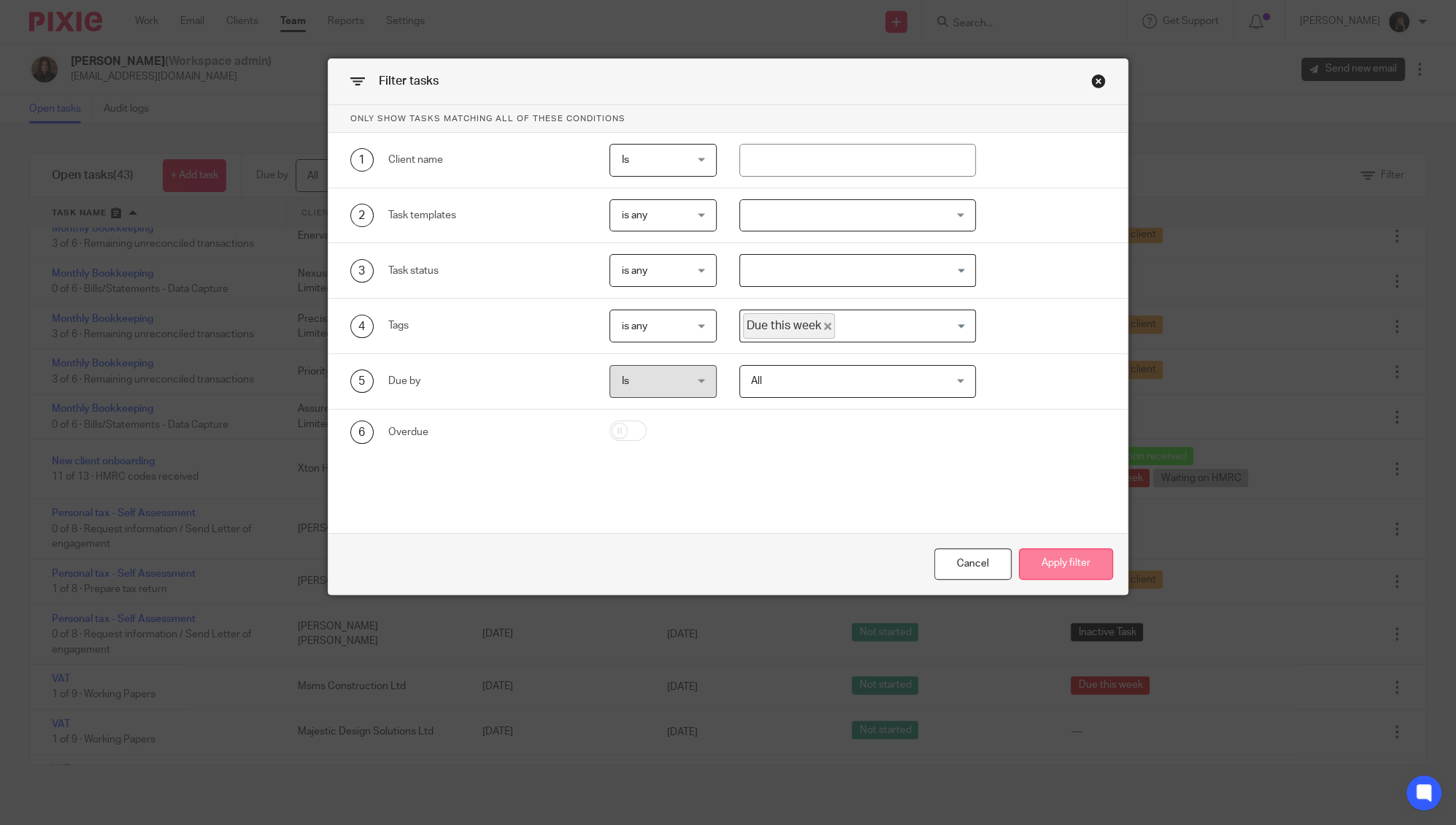
click at [1033, 556] on button "Apply filter" at bounding box center [1066, 564] width 94 height 31
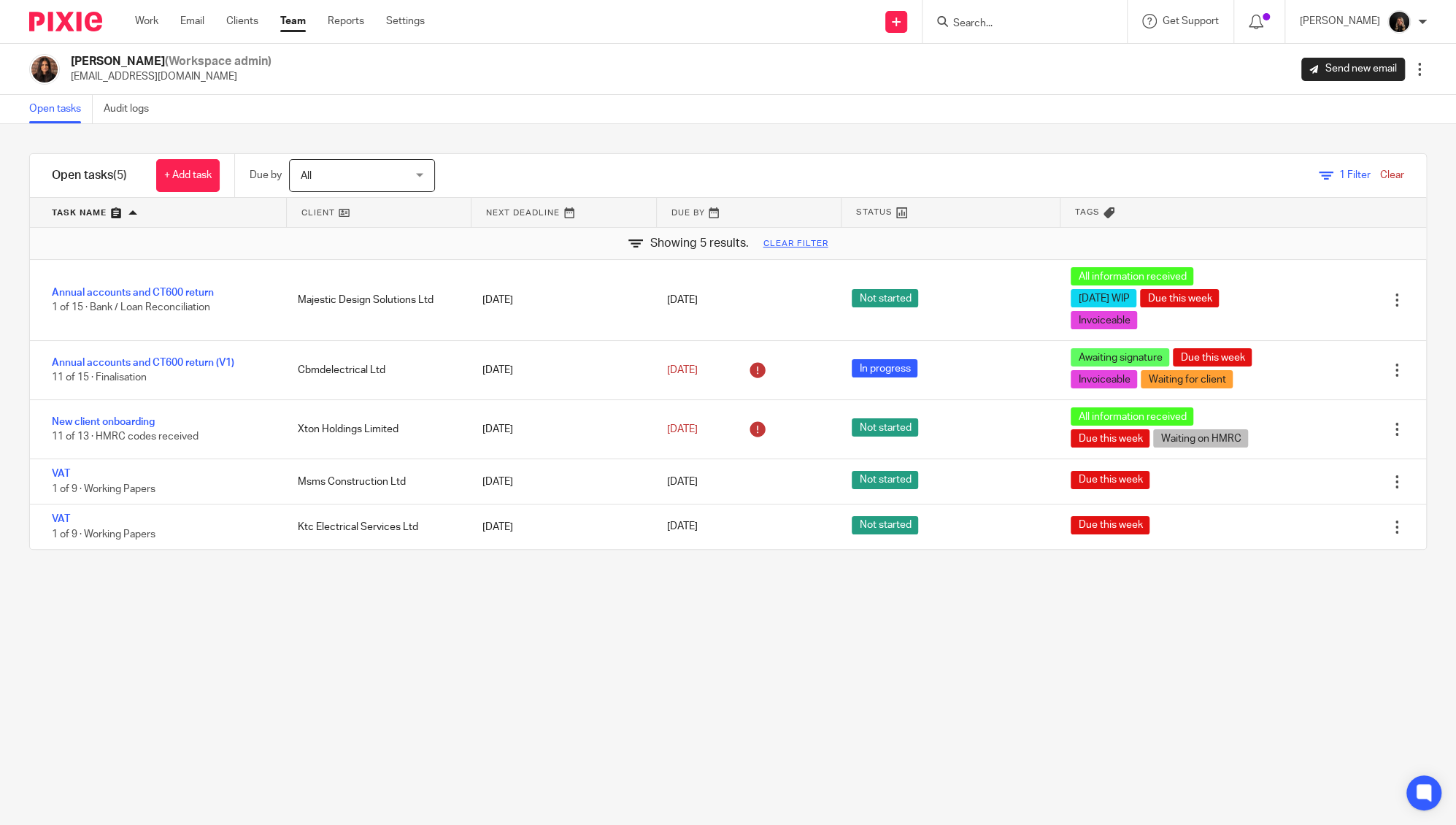
click at [294, 17] on link "Team" at bounding box center [293, 21] width 26 height 15
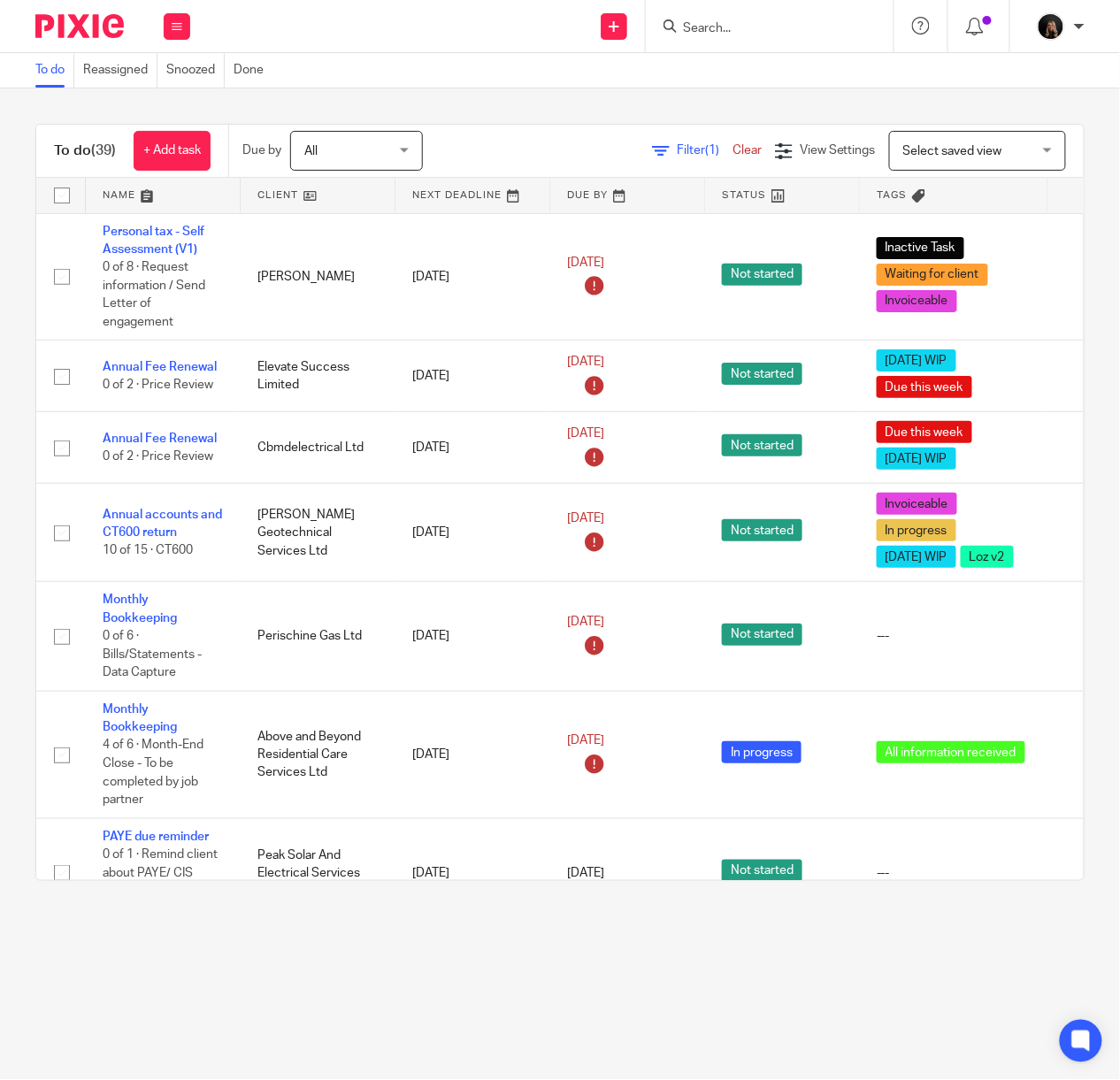
click at [65, 23] on img at bounding box center [79, 25] width 88 height 23
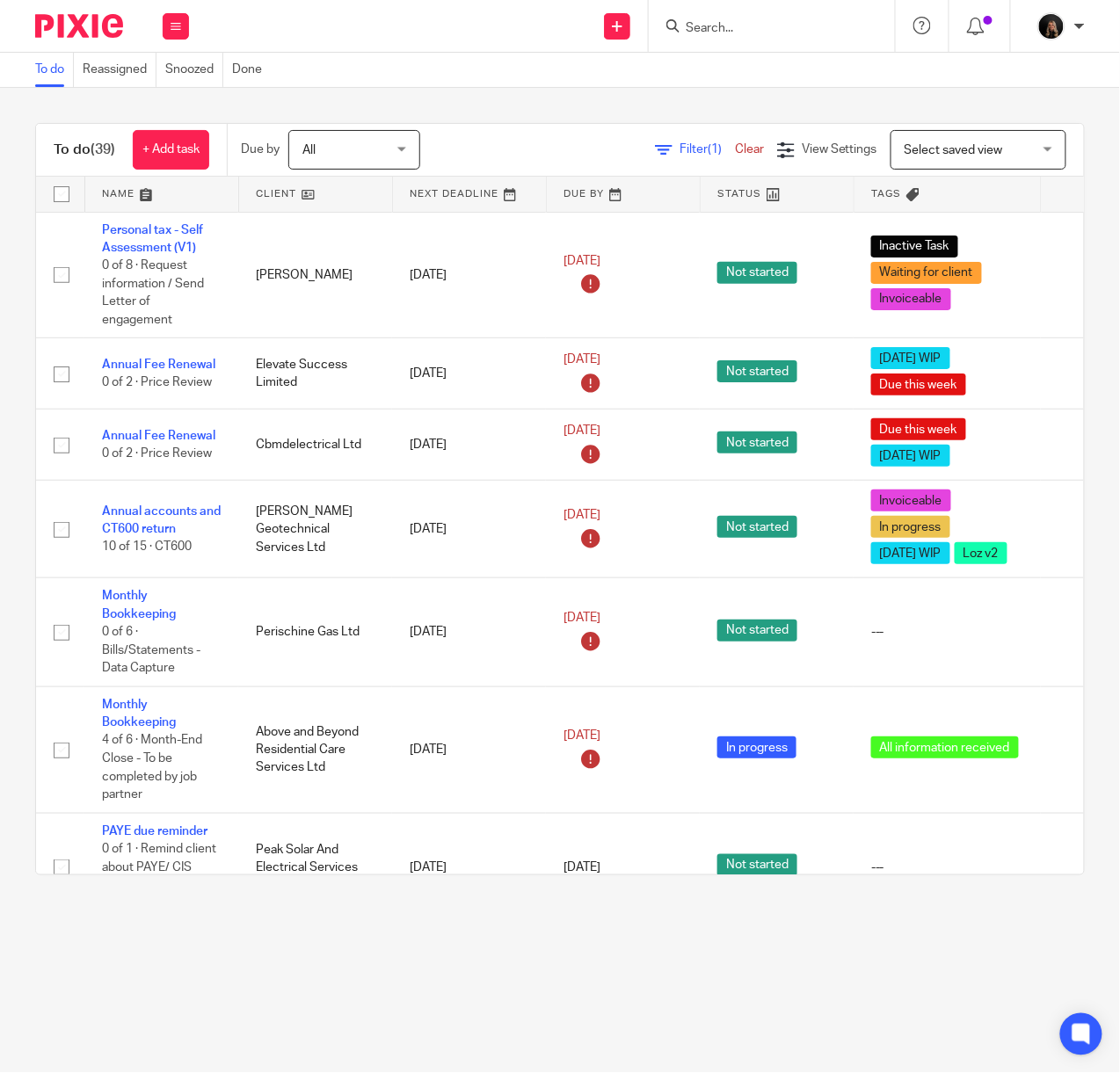
click at [67, 21] on img at bounding box center [79, 25] width 87 height 23
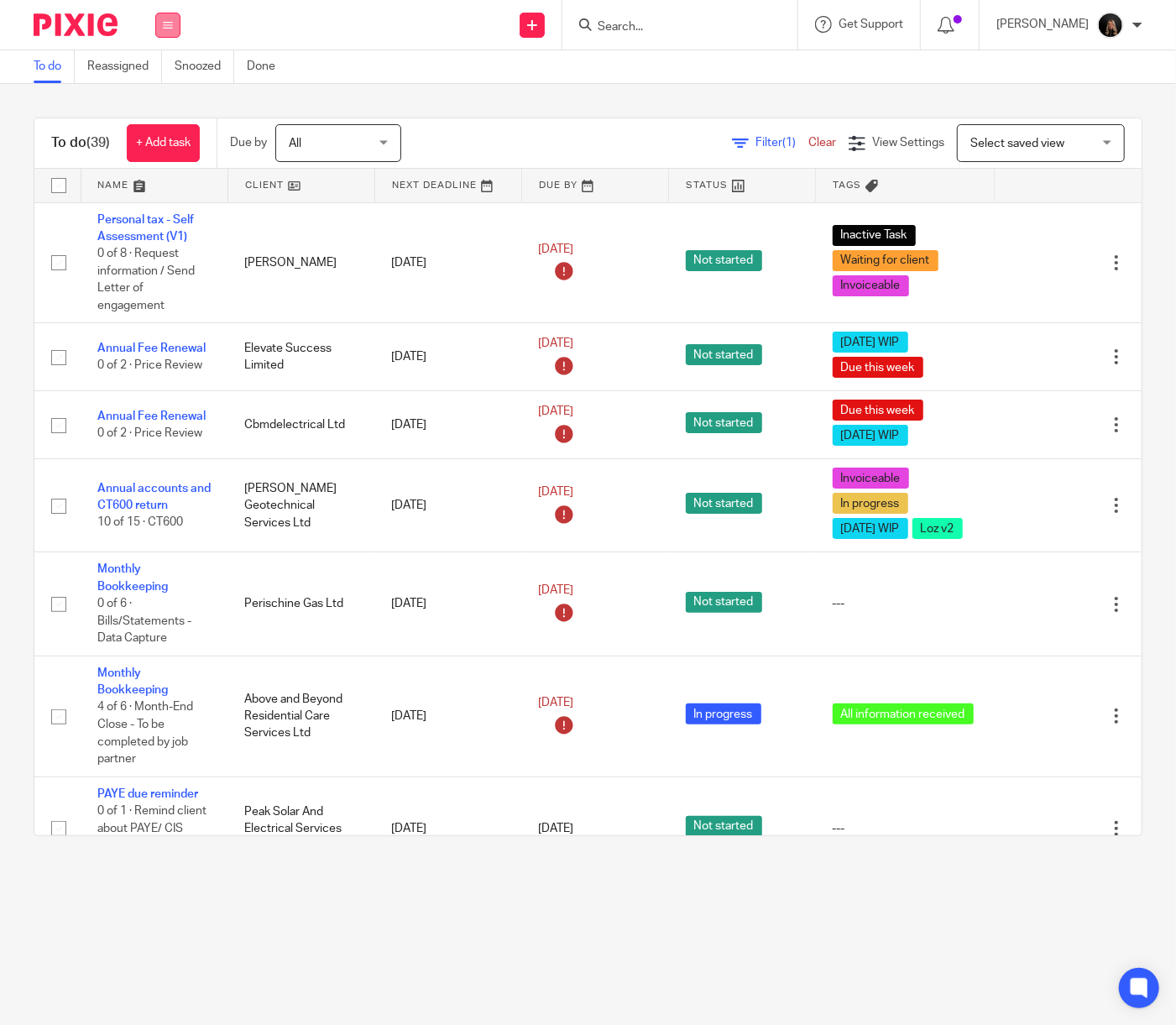
click at [165, 25] on icon at bounding box center [168, 25] width 10 height 10
click at [169, 146] on link "Team" at bounding box center [160, 151] width 28 height 12
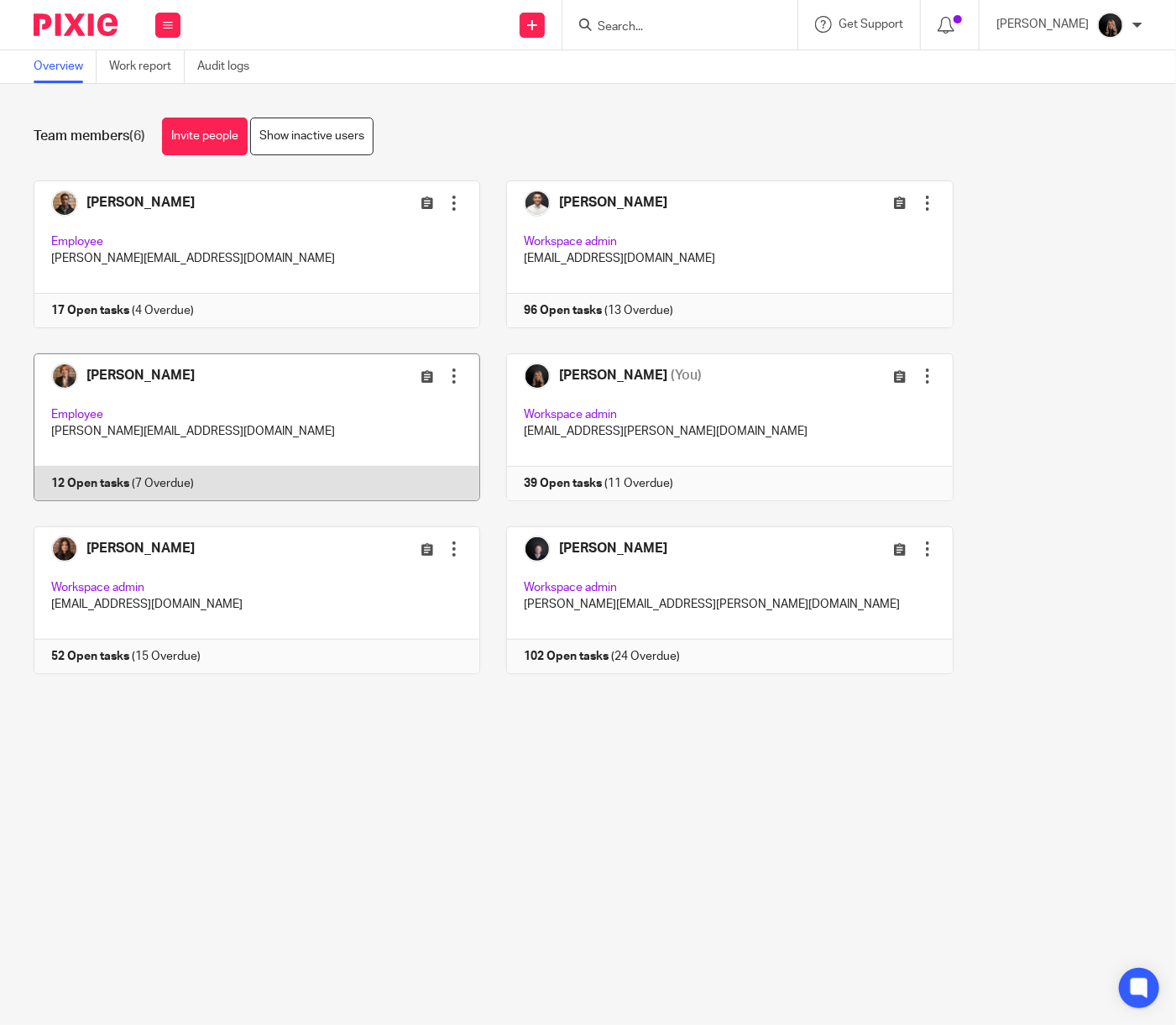
click at [238, 401] on link at bounding box center [243, 427] width 472 height 147
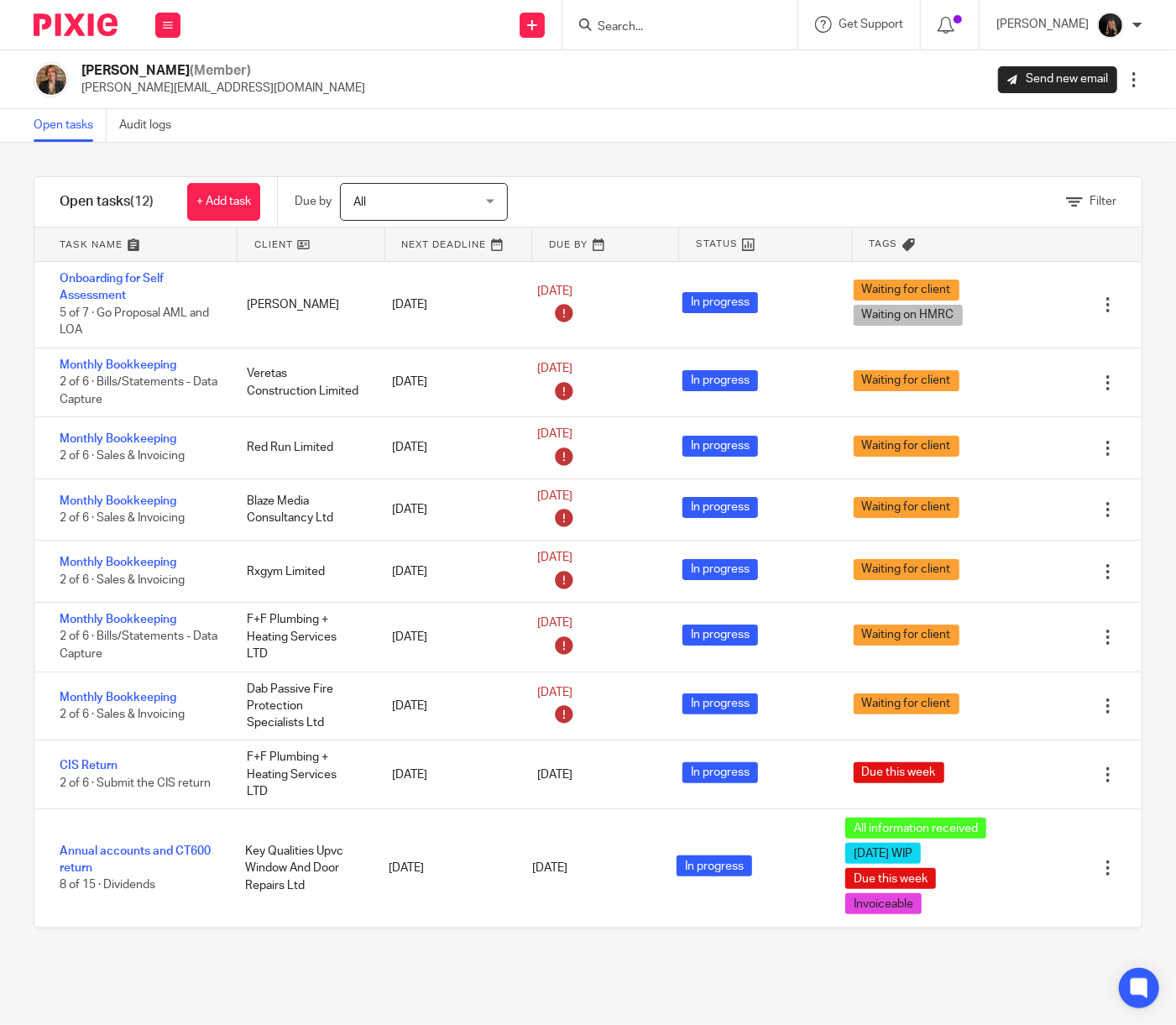
click at [129, 237] on link at bounding box center [135, 244] width 202 height 33
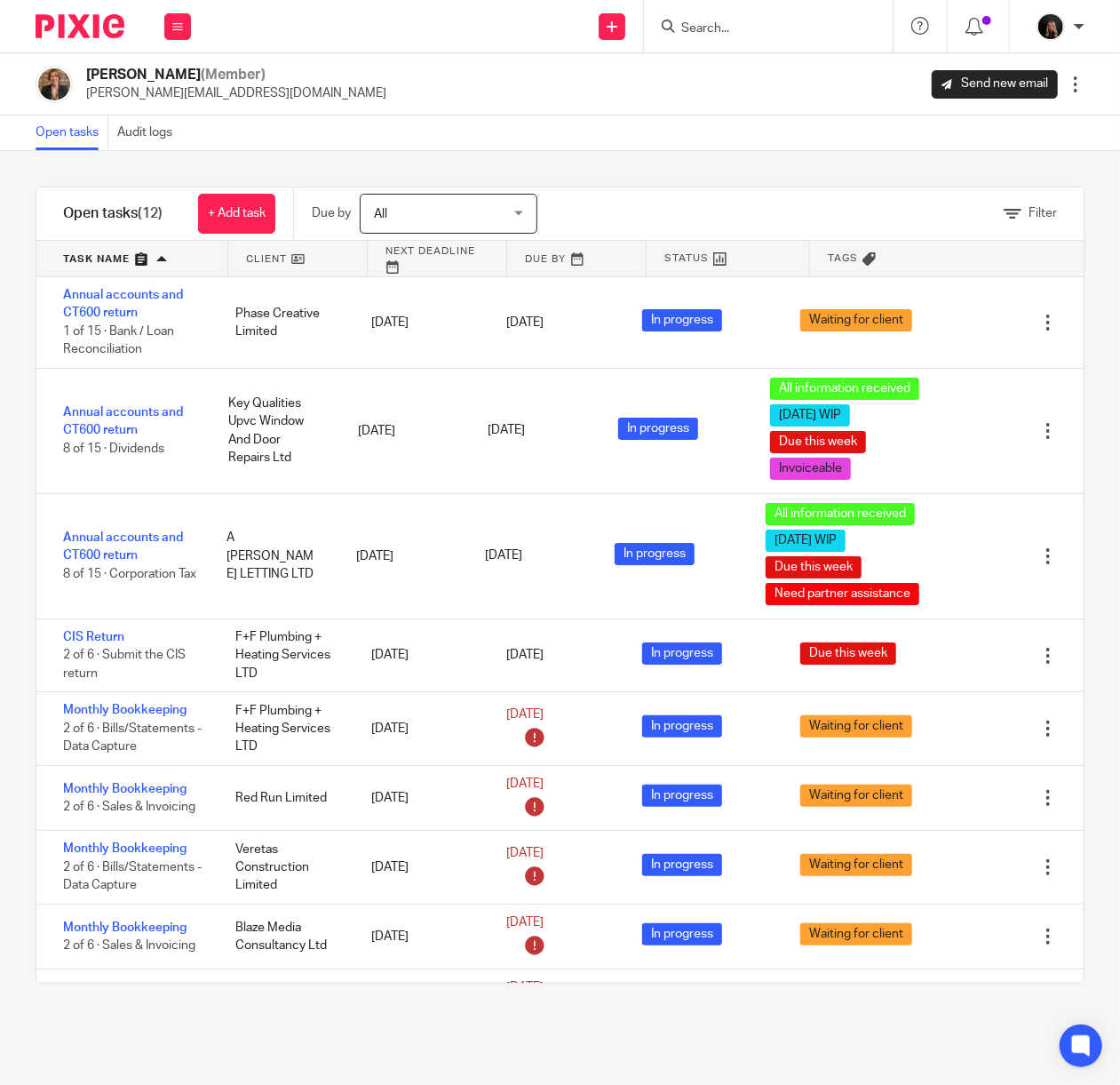
click at [693, 27] on input "Search" at bounding box center [759, 29] width 160 height 16
type input "plug in"
click at [769, 65] on link at bounding box center [827, 77] width 300 height 41
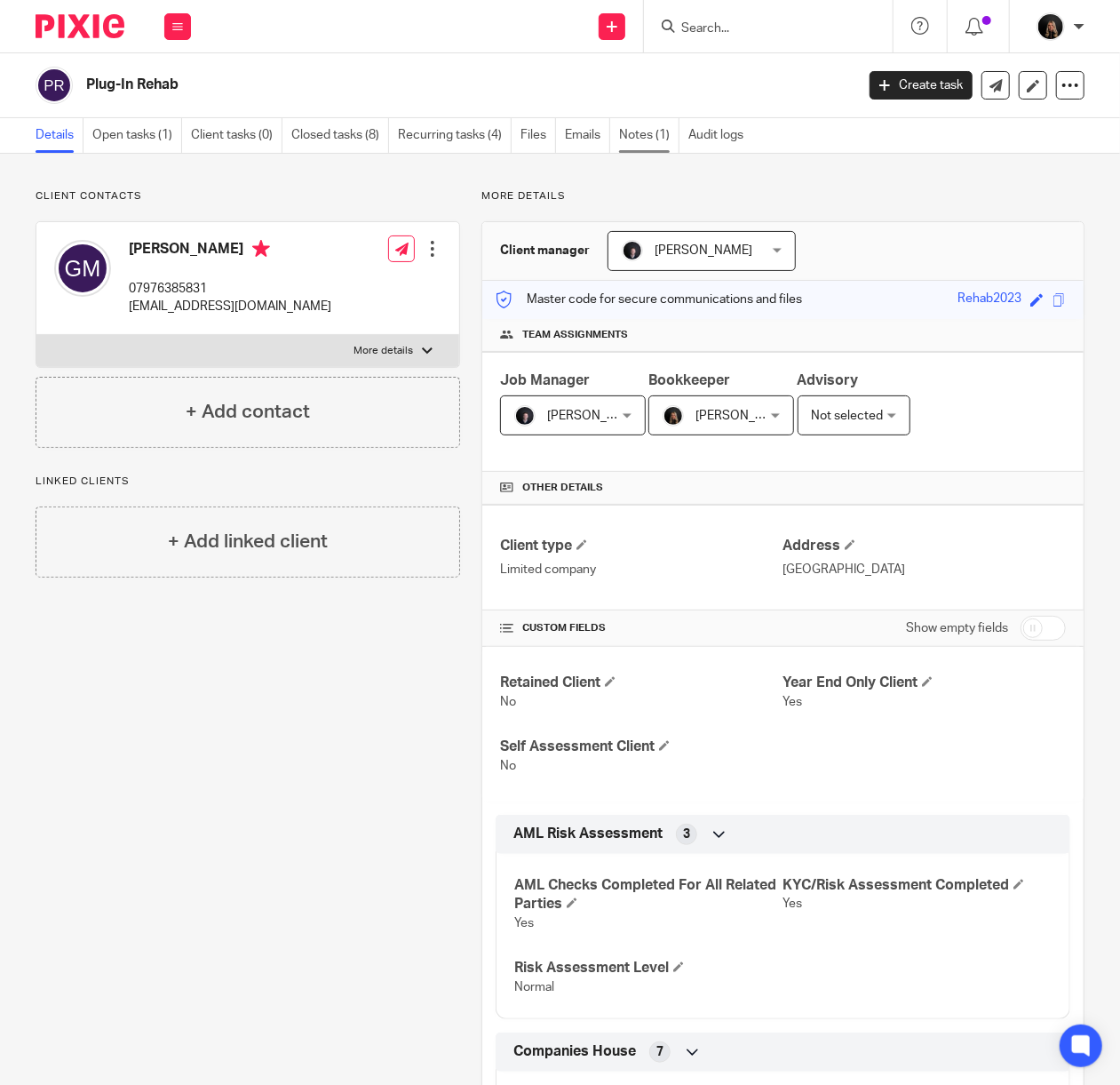
click at [658, 136] on link "Notes (1)" at bounding box center [650, 135] width 61 height 34
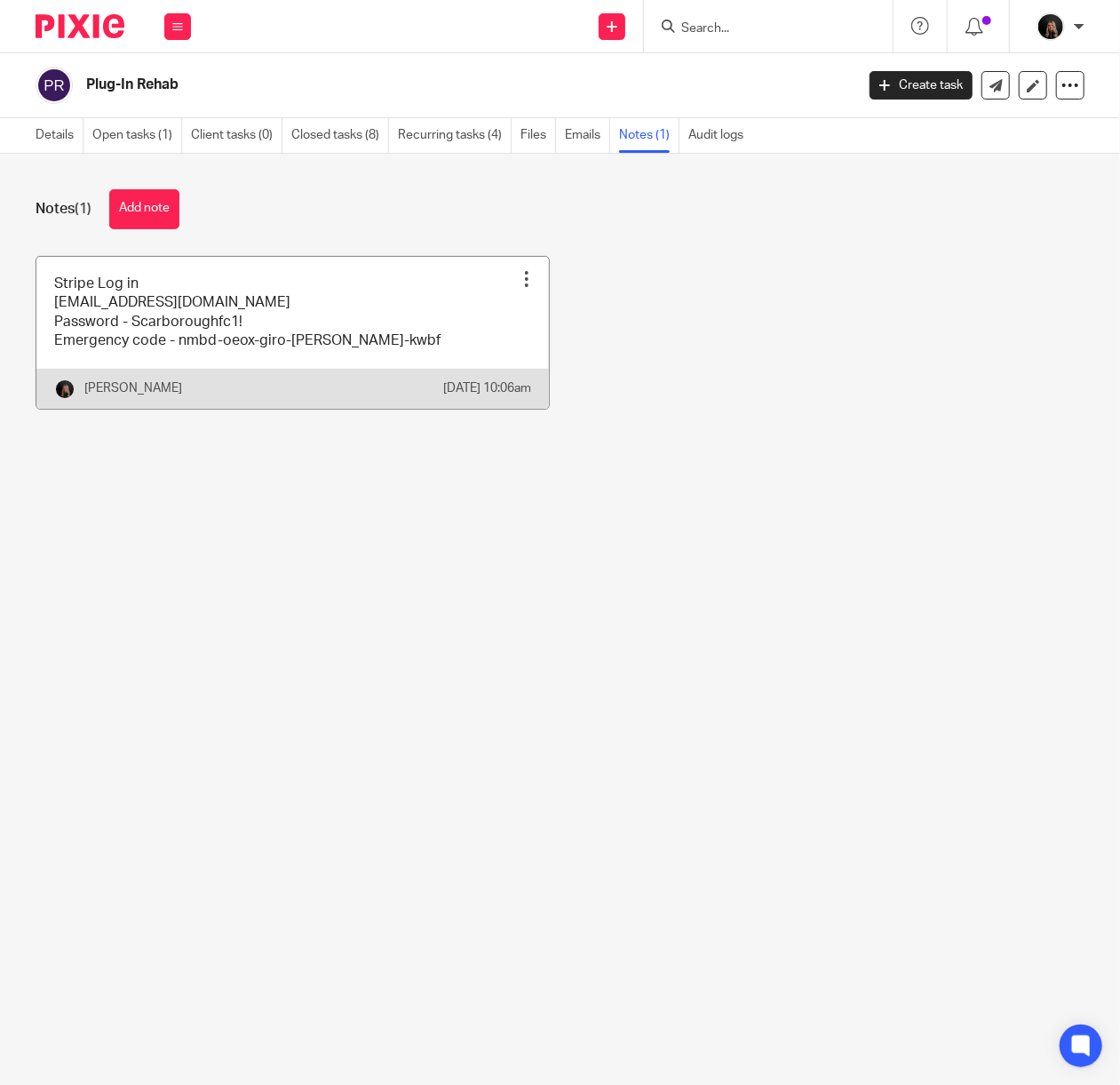
click at [206, 320] on link at bounding box center [293, 333] width 512 height 152
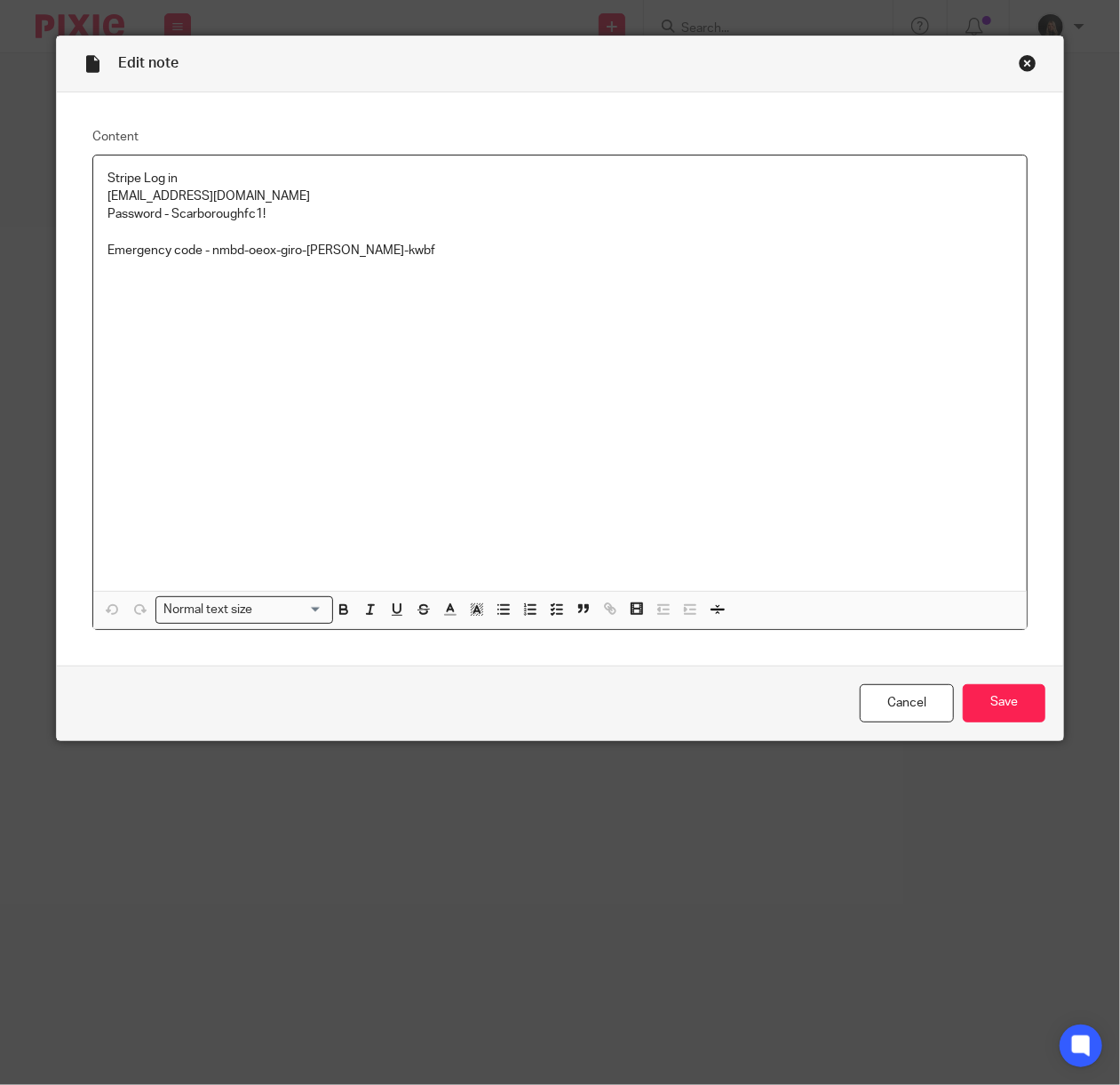
click at [1019, 61] on div "Close this dialog window" at bounding box center [1028, 63] width 18 height 18
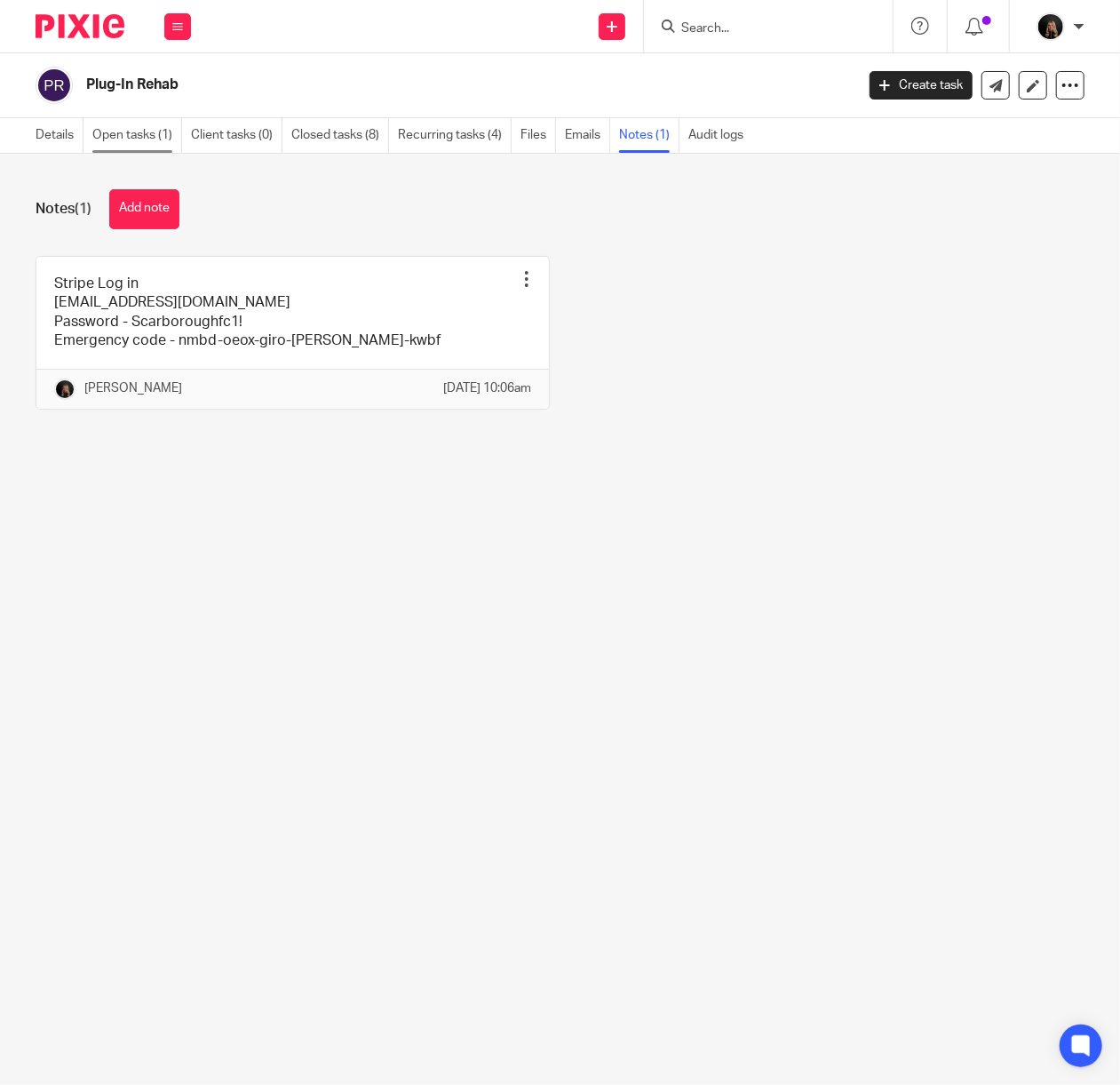
click at [160, 126] on link "Open tasks (1)" at bounding box center [136, 135] width 89 height 34
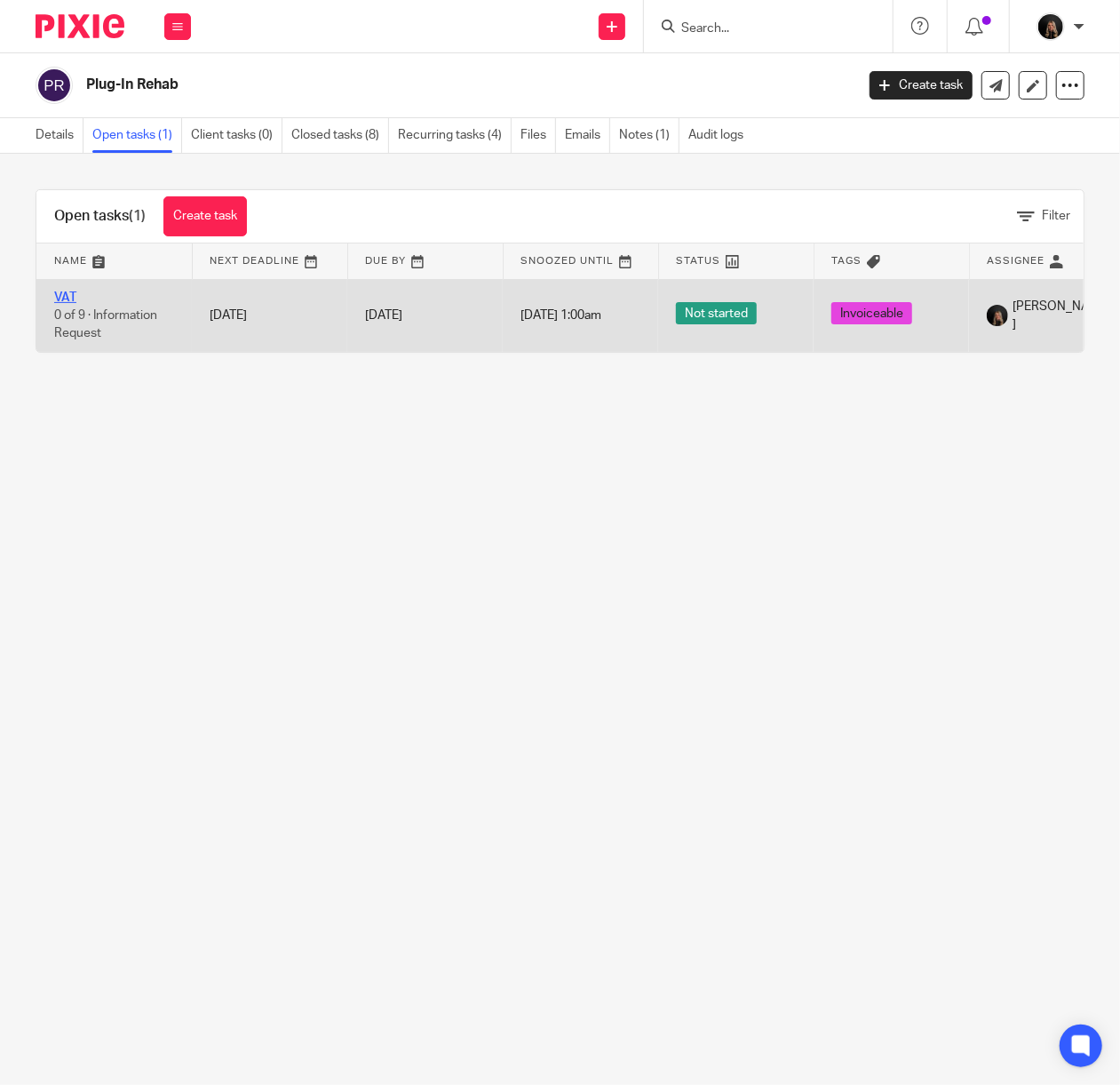
click at [68, 292] on link "VAT" at bounding box center [65, 298] width 23 height 13
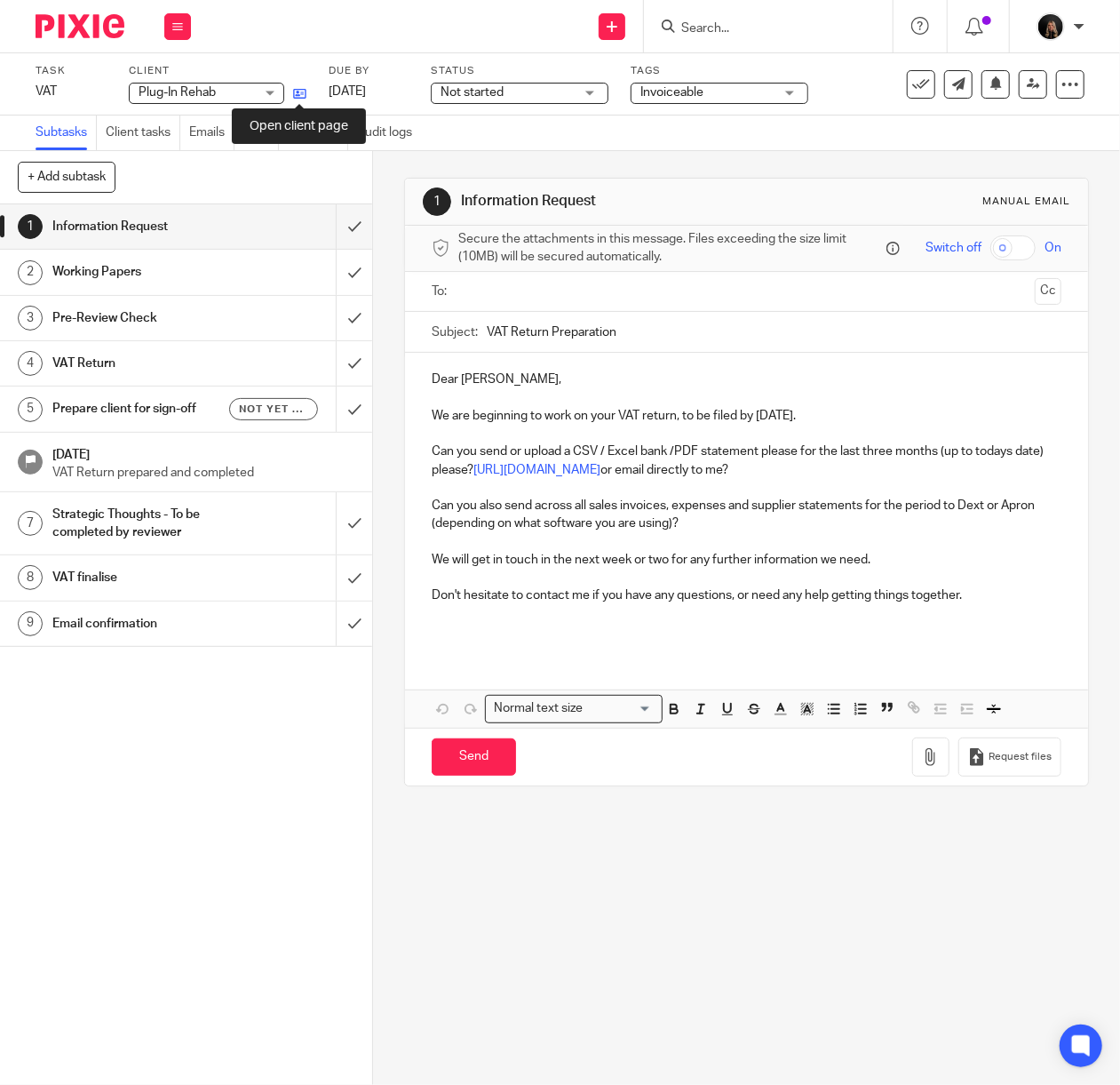
click at [296, 92] on icon at bounding box center [300, 94] width 14 height 14
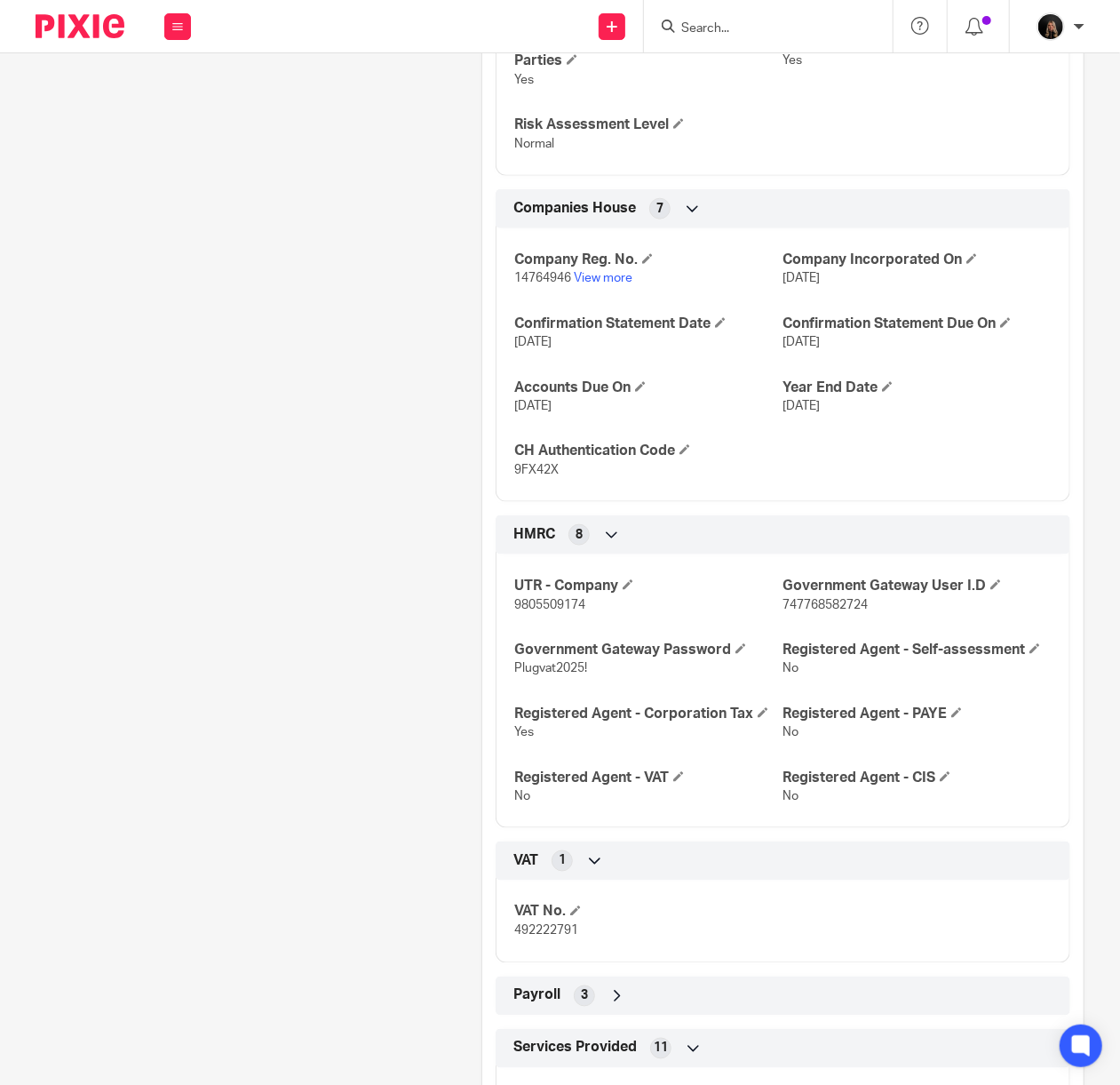
scroll to position [948, 0]
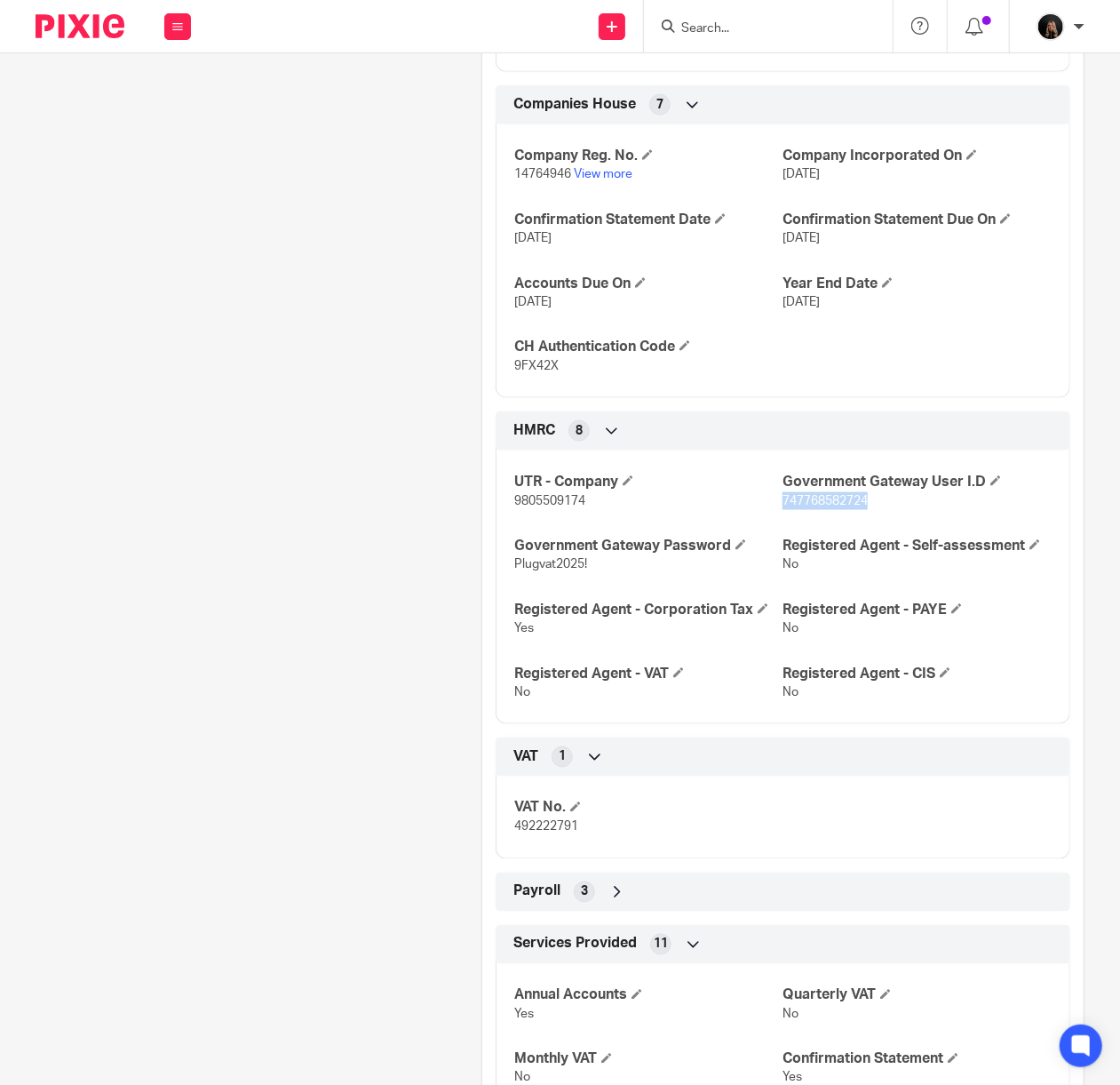
drag, startPoint x: 882, startPoint y: 510, endPoint x: 772, endPoint y: 506, distance: 110.1
click at [782, 506] on p "747768582724" at bounding box center [917, 501] width 269 height 18
copy span "747768582724"
drag, startPoint x: 580, startPoint y: 502, endPoint x: 558, endPoint y: 502, distance: 22.0
click at [558, 502] on span "9805509174" at bounding box center [550, 501] width 71 height 13
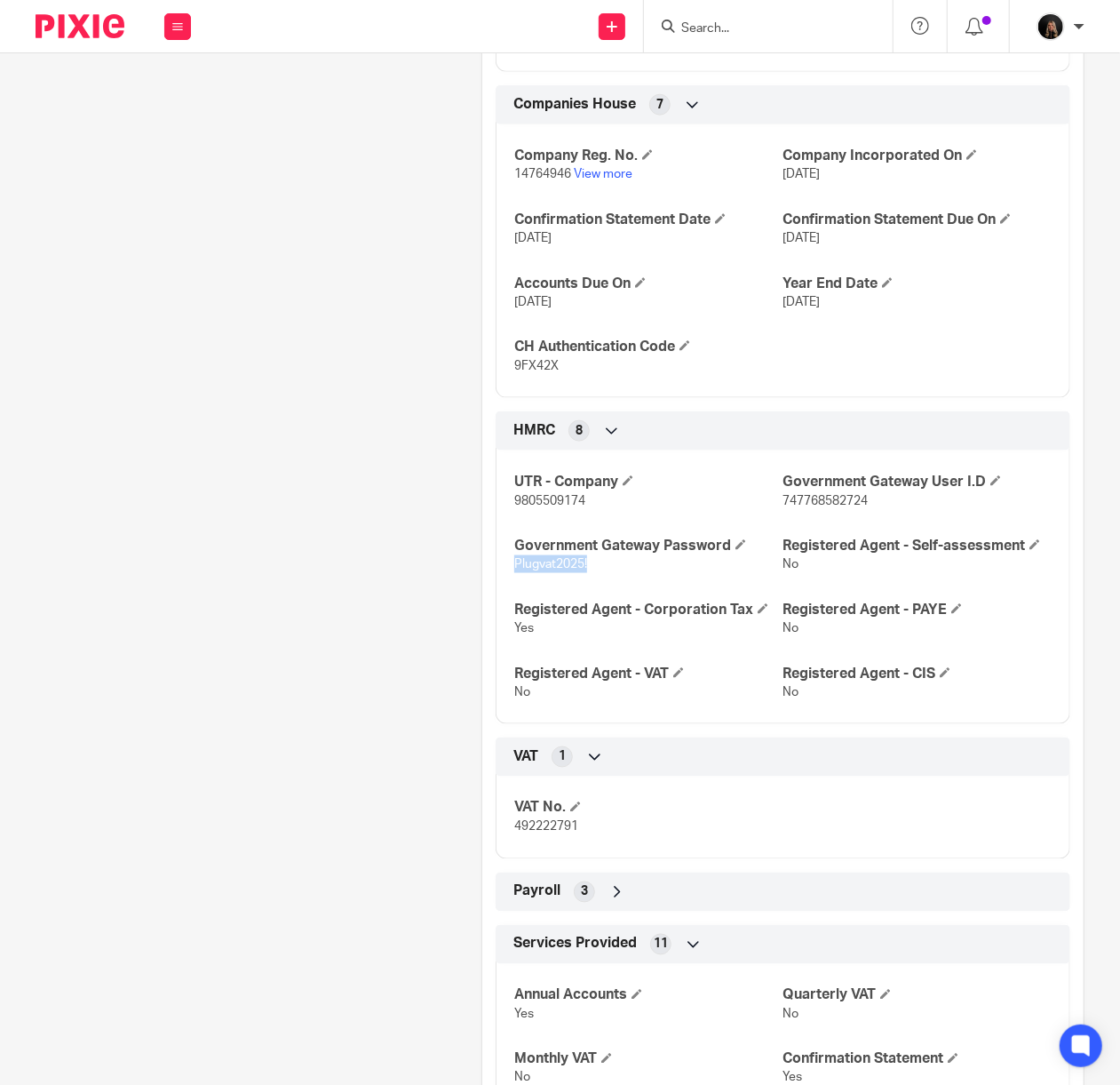
drag, startPoint x: 616, startPoint y: 573, endPoint x: 509, endPoint y: 567, distance: 107.2
click at [514, 567] on p "Plugvat2025!" at bounding box center [649, 565] width 269 height 18
copy span "Plugvat2025!"
